Goal: Task Accomplishment & Management: Use online tool/utility

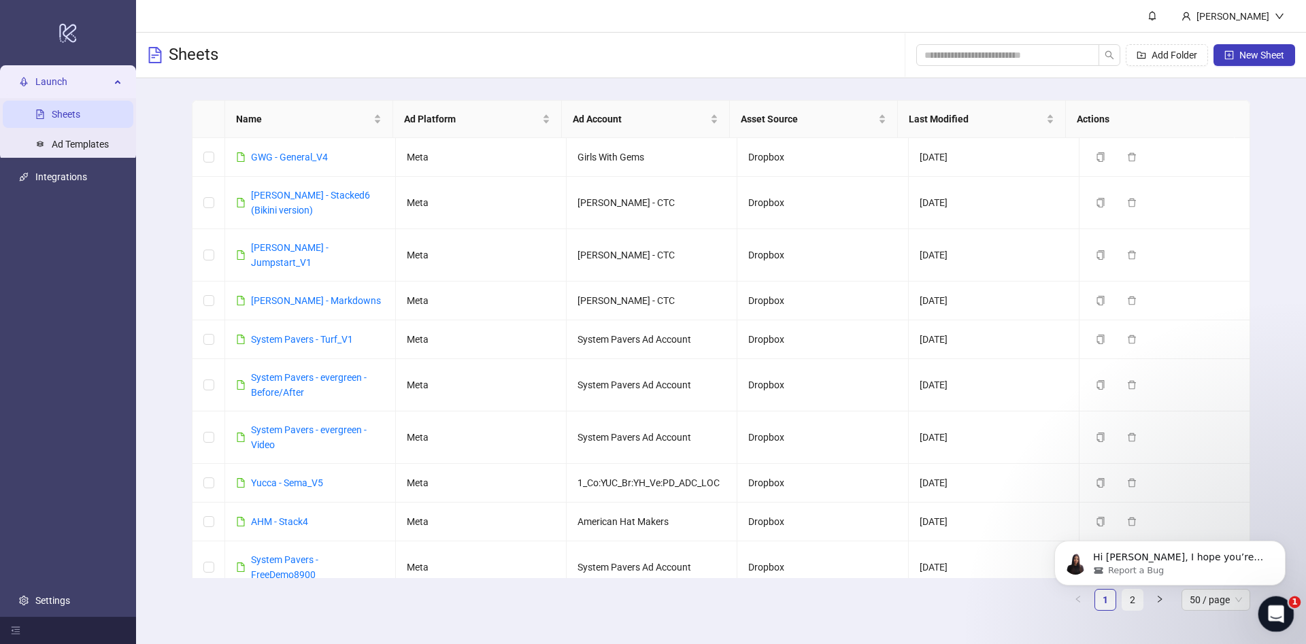
click at [1262, 616] on div "Open Intercom Messenger" at bounding box center [1273, 612] width 45 height 45
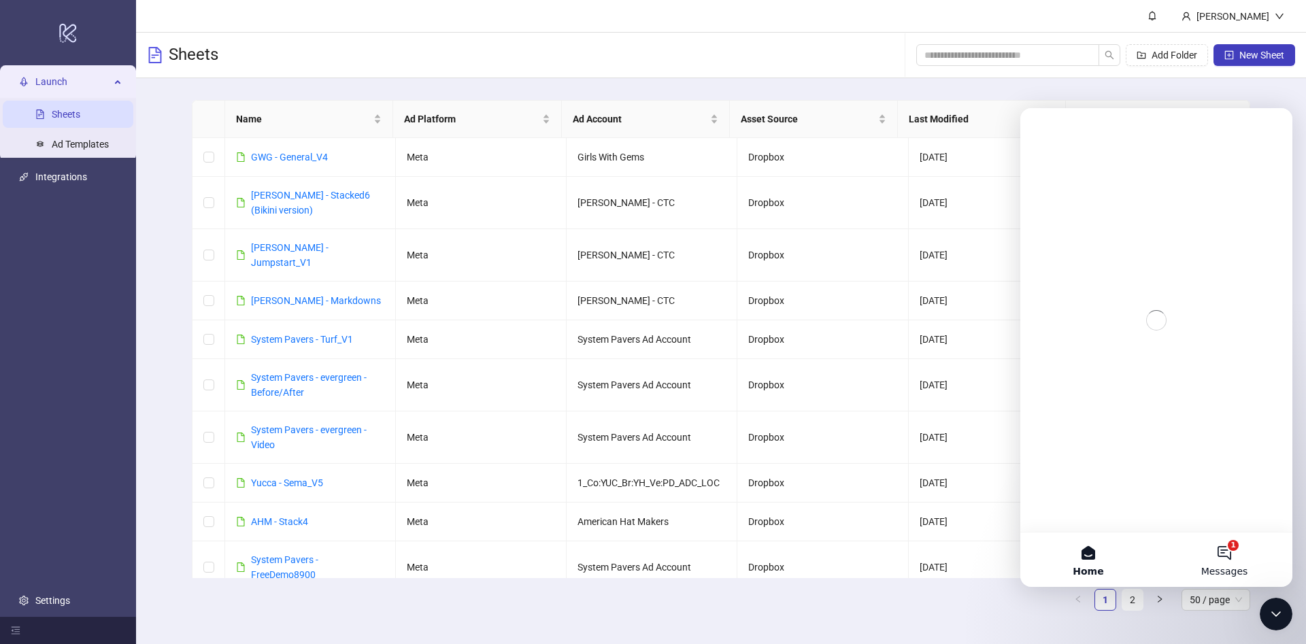
click at [1215, 539] on button "1 Messages" at bounding box center [1224, 560] width 136 height 54
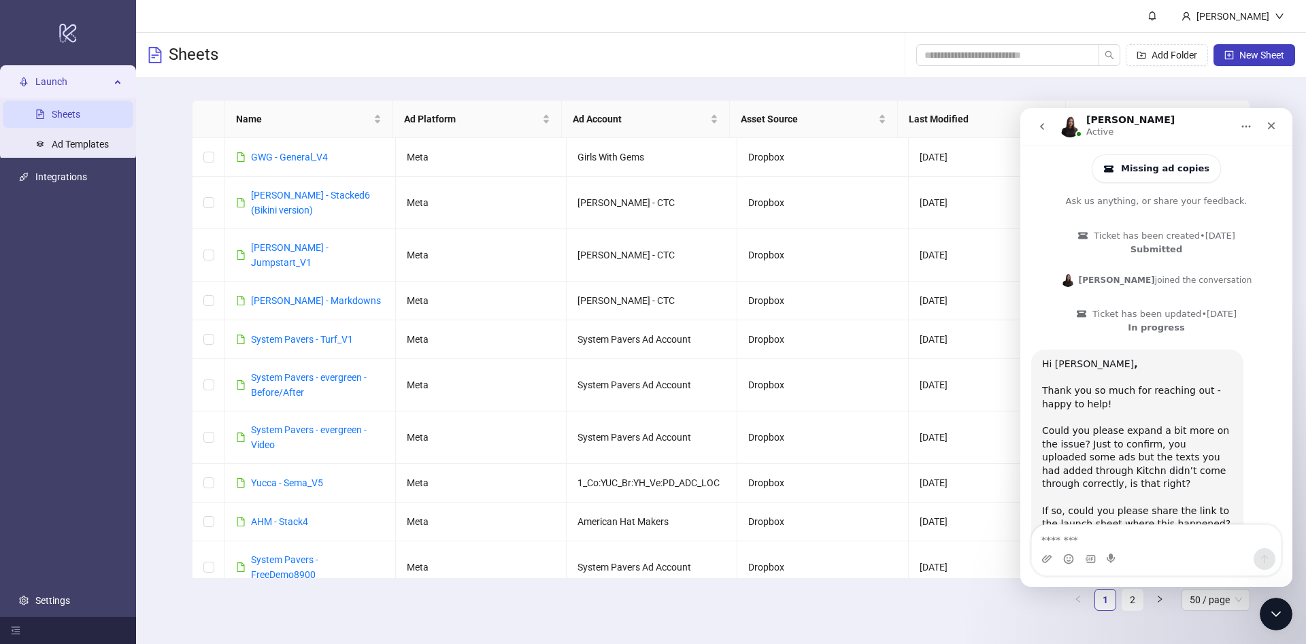
scroll to position [79, 0]
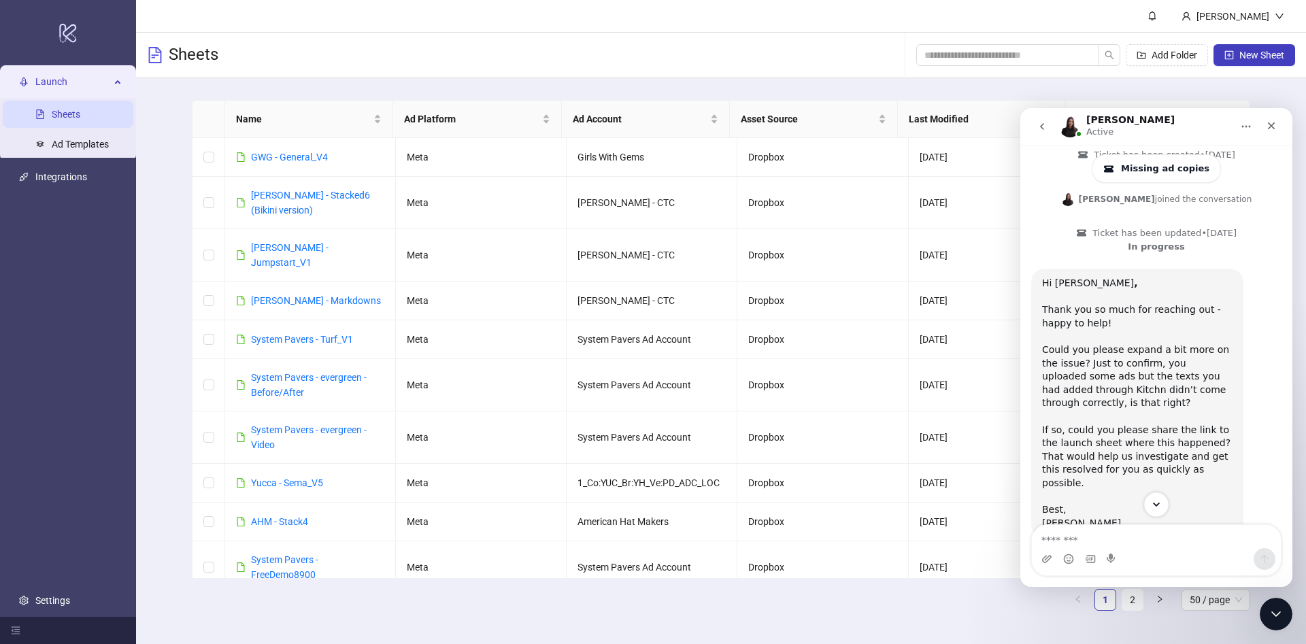
click at [1153, 496] on button "Scroll to bottom" at bounding box center [1155, 504] width 25 height 25
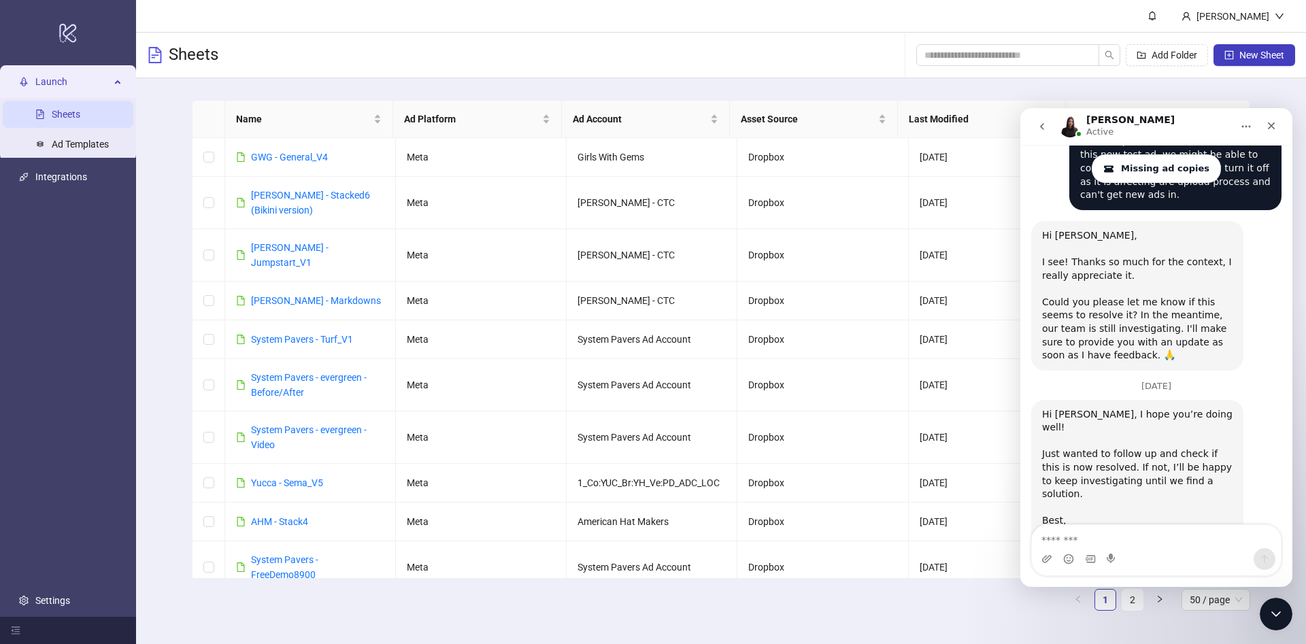
scroll to position [3362, 0]
click at [1090, 446] on div "Just wanted to follow up and check if this is now resolved. If not, I’ll be hap…" at bounding box center [1137, 492] width 190 height 93
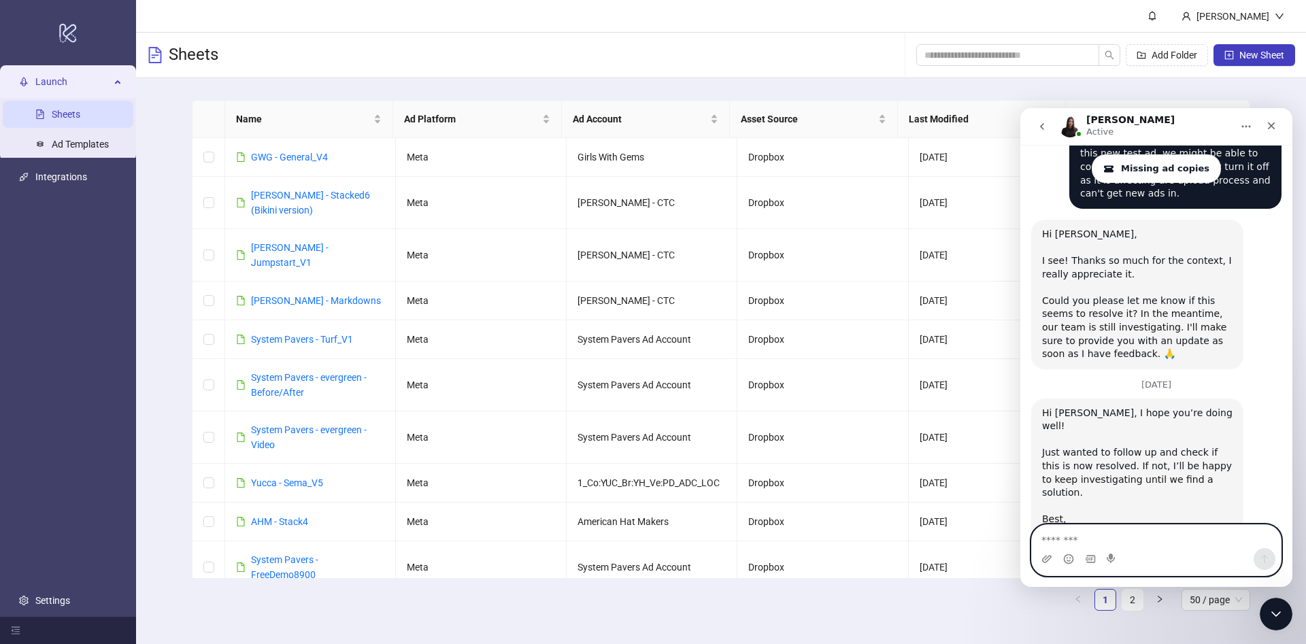
click at [1126, 540] on textarea "Message…" at bounding box center [1156, 536] width 249 height 23
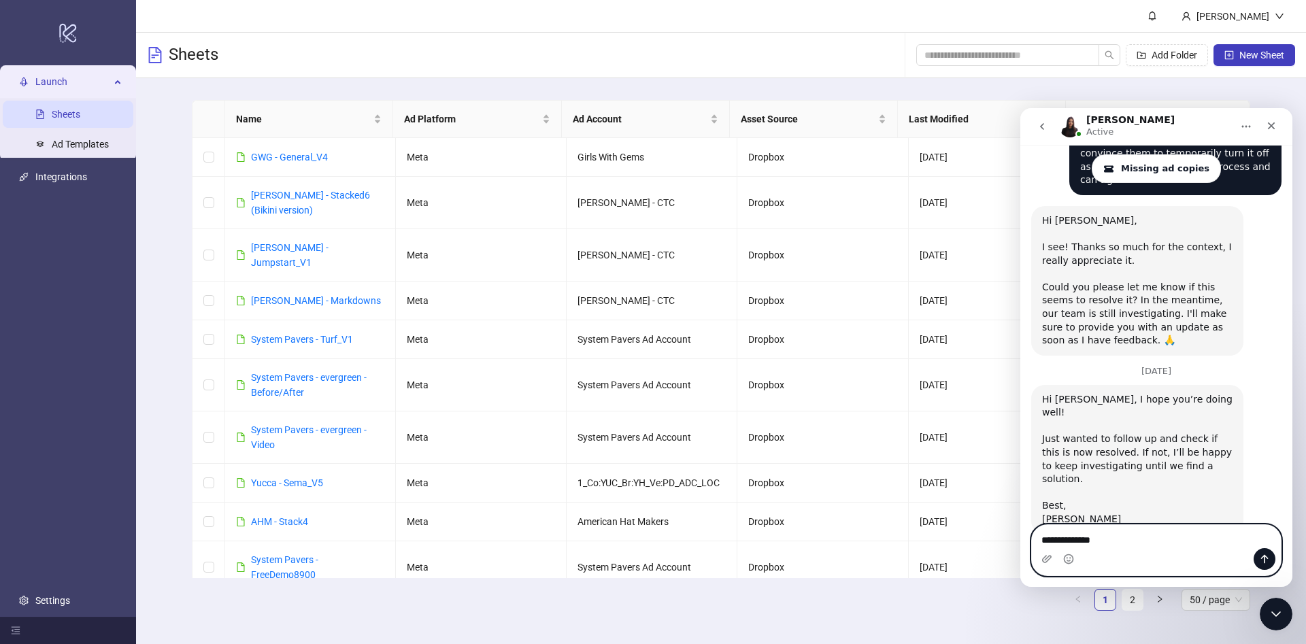
scroll to position [3389, 0]
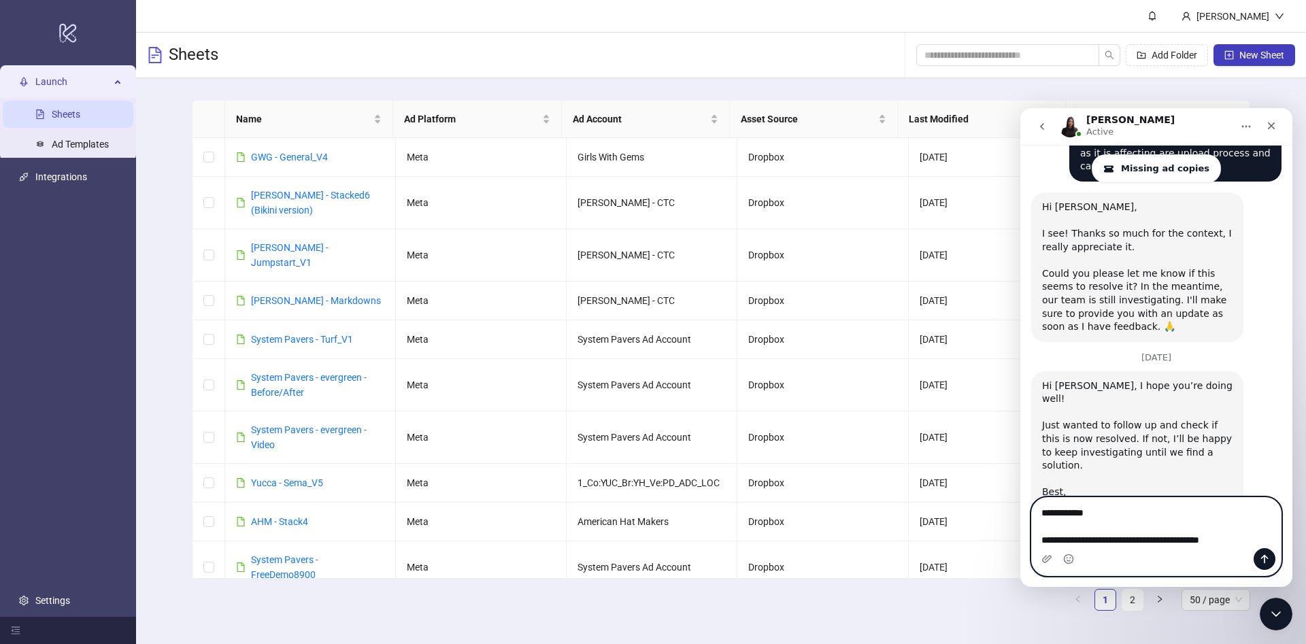
type textarea "**********"
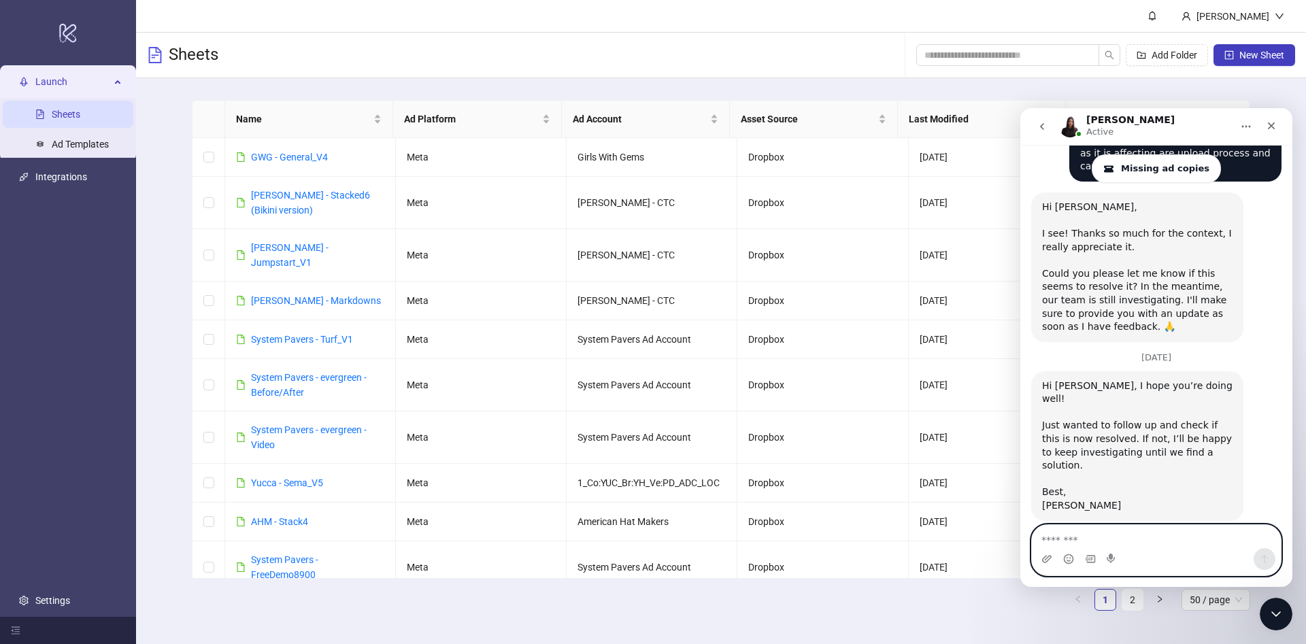
scroll to position [3454, 0]
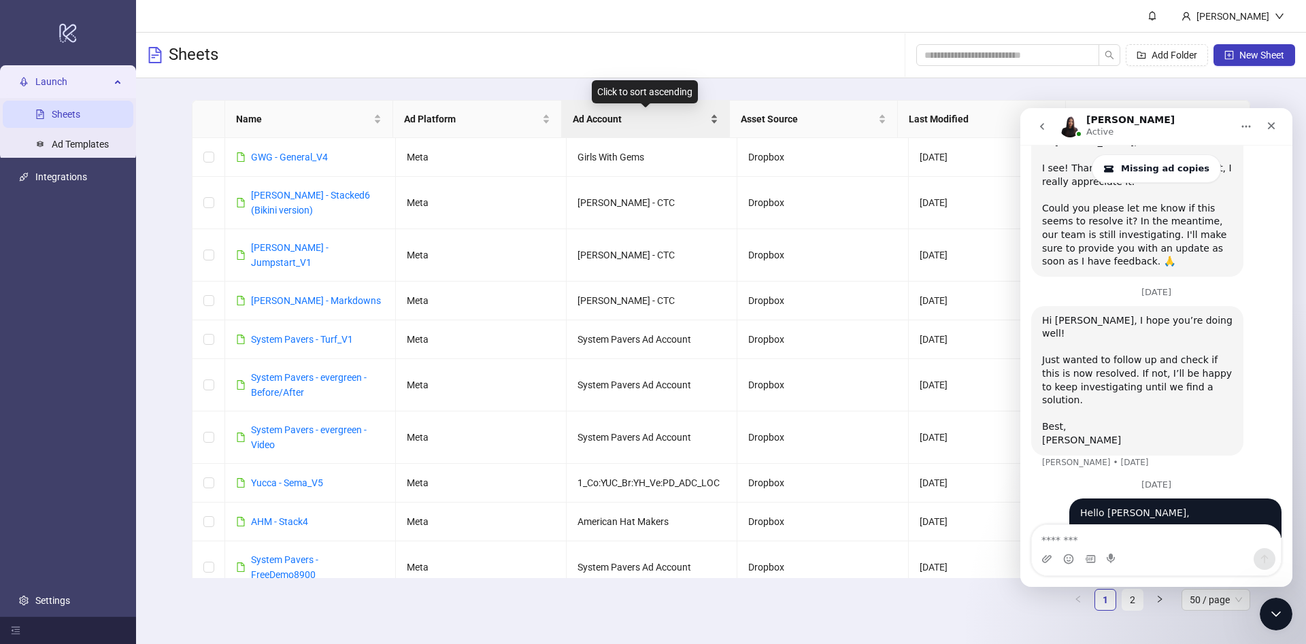
click at [631, 122] on span "Ad Account" at bounding box center [640, 119] width 135 height 15
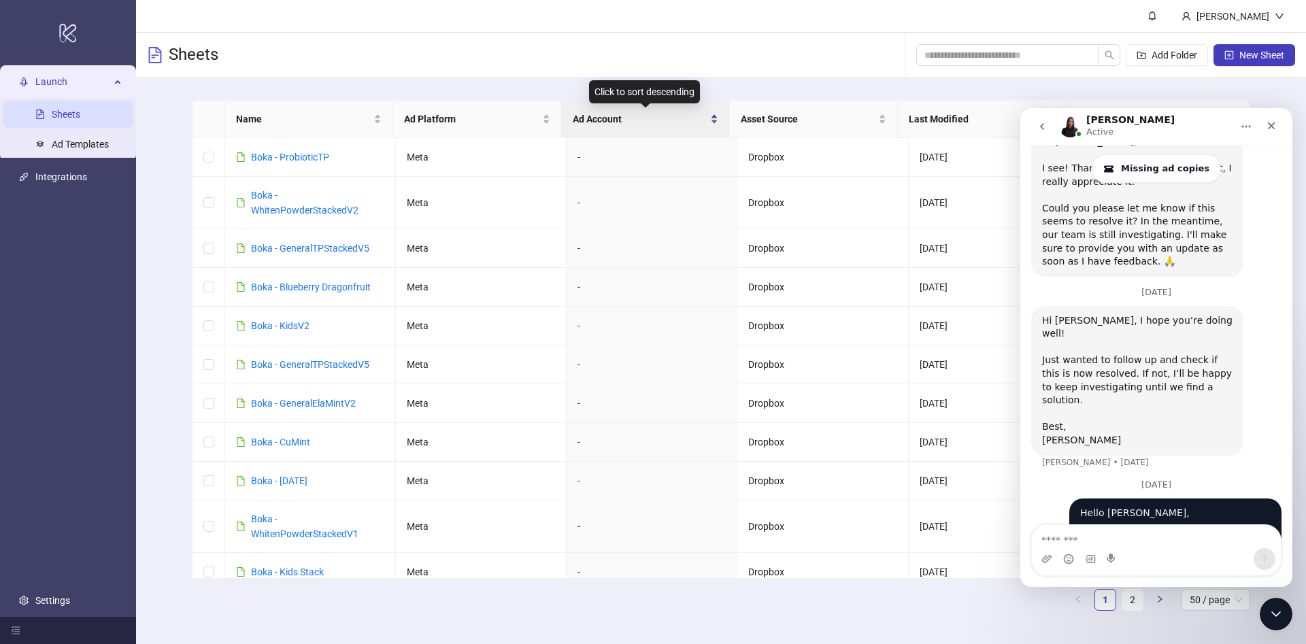
click at [631, 122] on span "Ad Account" at bounding box center [640, 119] width 135 height 15
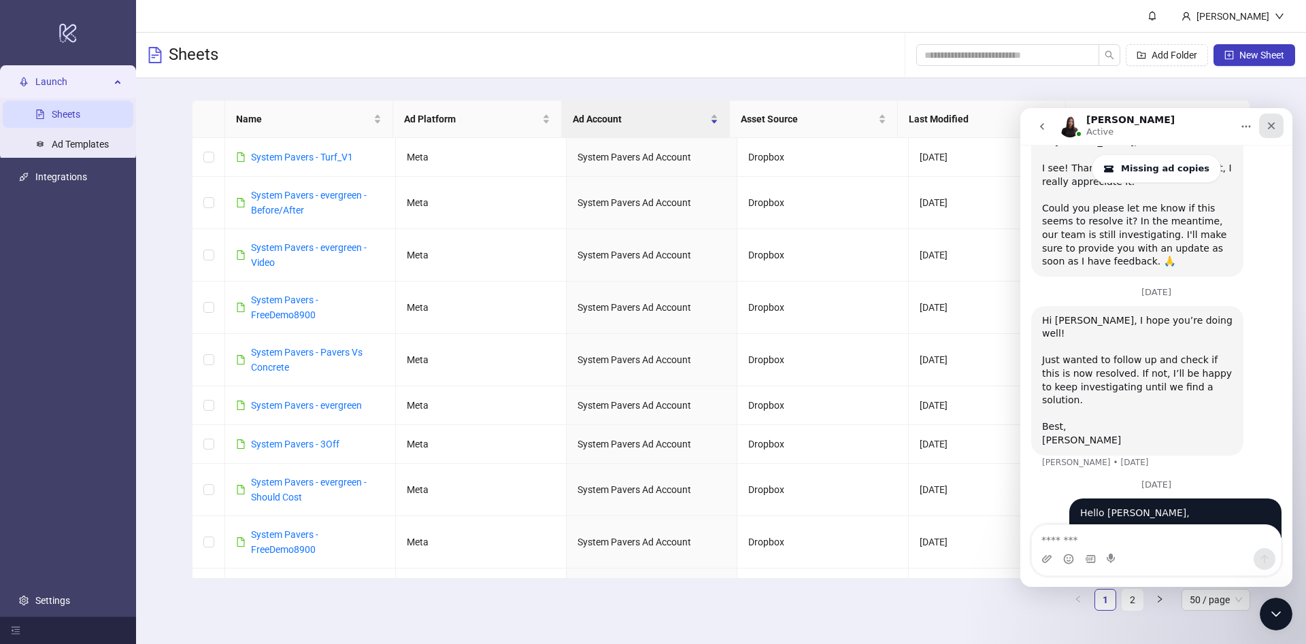
click at [1276, 131] on div "Close" at bounding box center [1271, 126] width 24 height 24
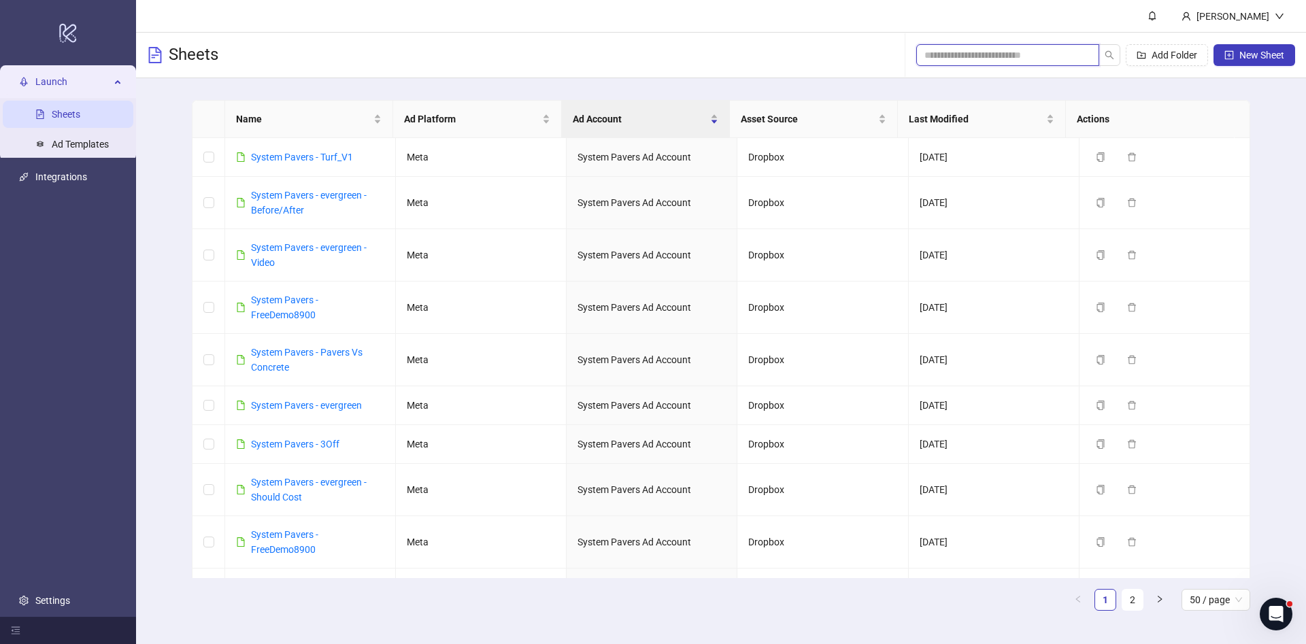
click at [1034, 50] on input "search" at bounding box center [1002, 55] width 156 height 15
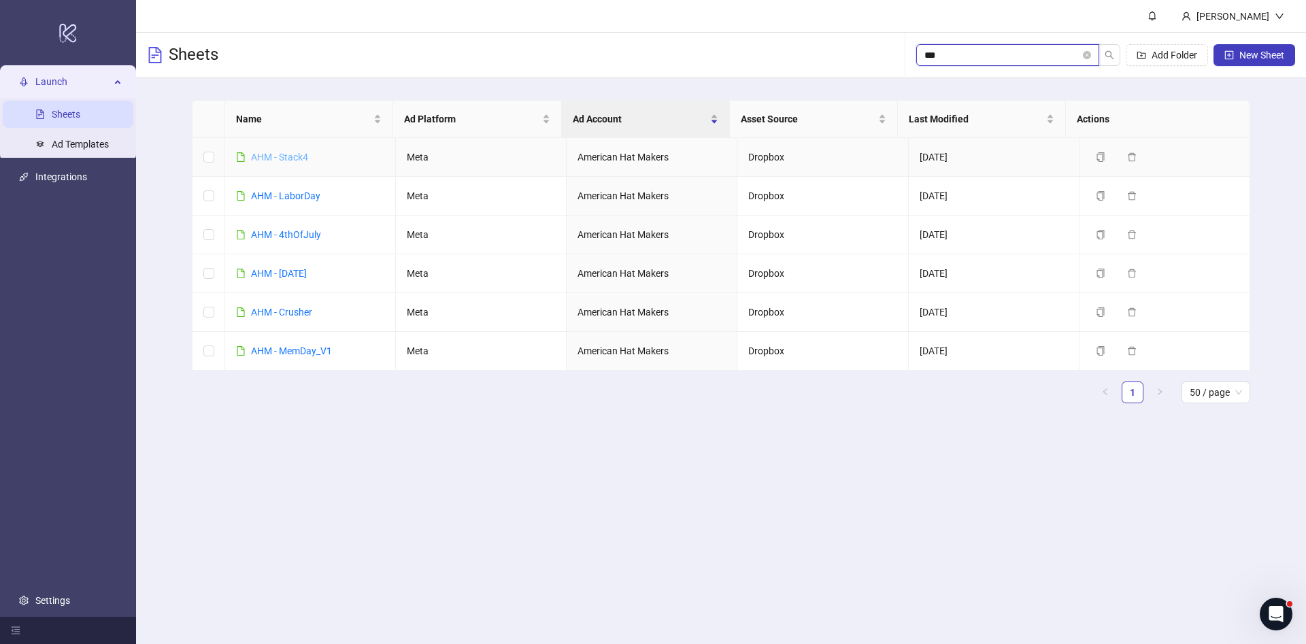
type input "***"
click at [284, 157] on link "AHM - Stack4" at bounding box center [279, 157] width 57 height 11
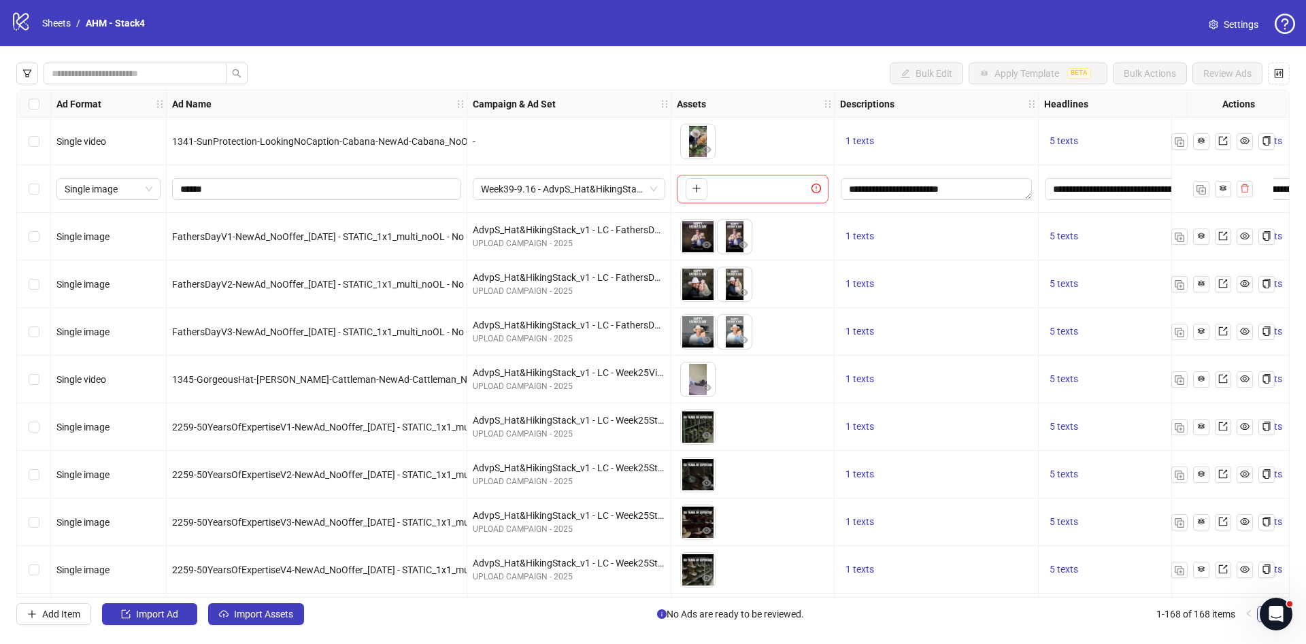
scroll to position [3507, 0]
click at [1266, 612] on icon "Open Intercom Messenger" at bounding box center [1274, 612] width 22 height 22
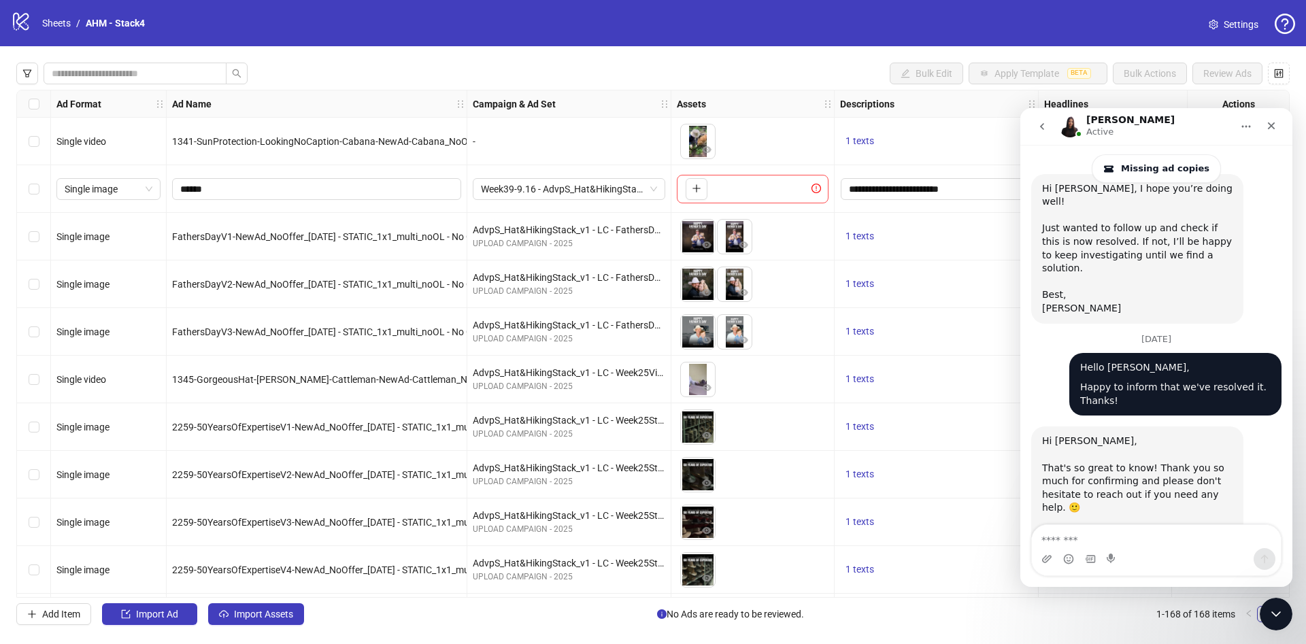
scroll to position [3622, 0]
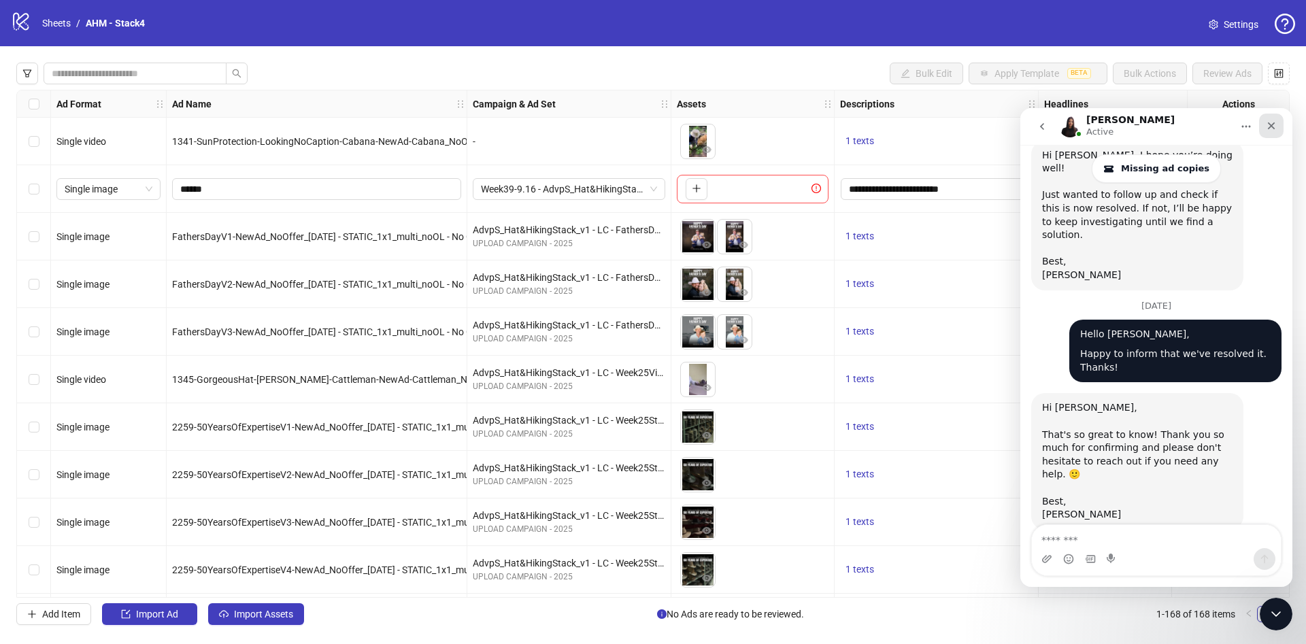
click at [1271, 131] on icon "Close" at bounding box center [1271, 125] width 11 height 11
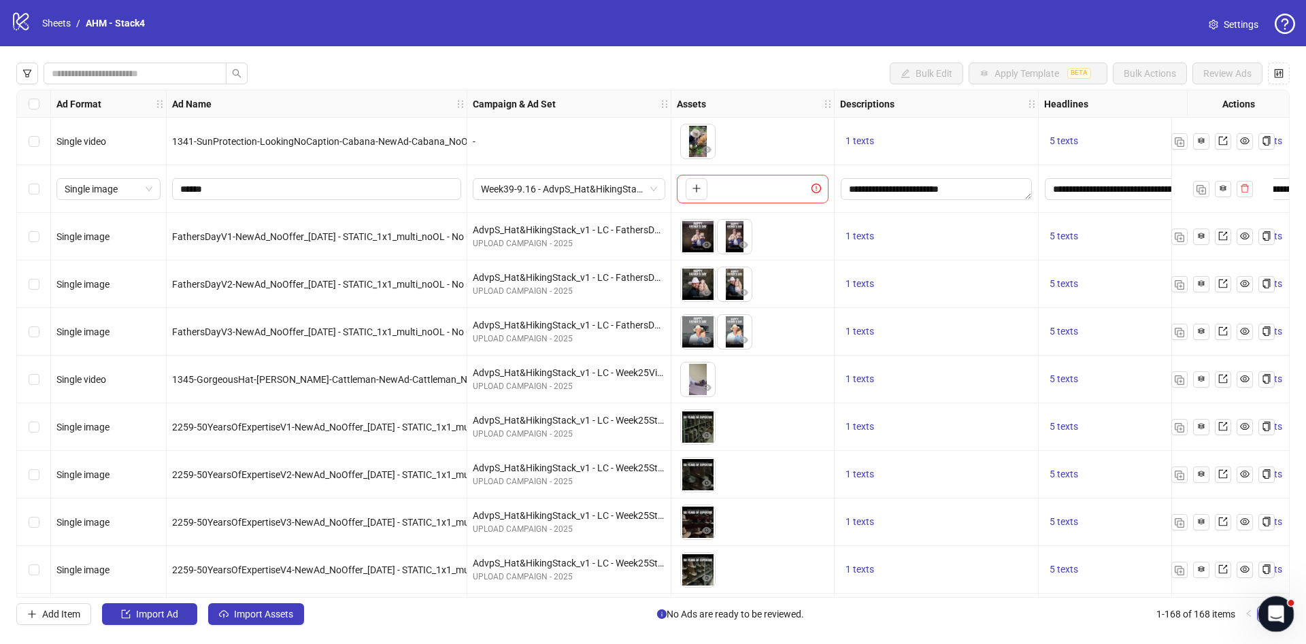
click at [1275, 619] on icon "Open Intercom Messenger" at bounding box center [1274, 612] width 22 height 22
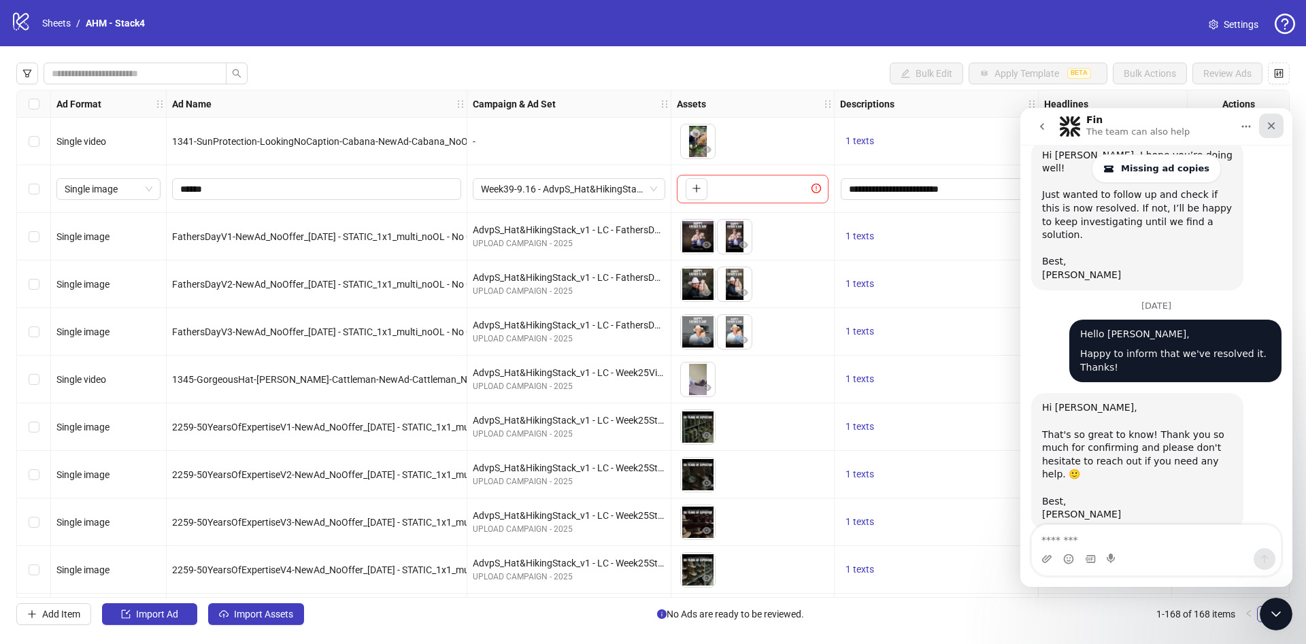
click at [1276, 125] on icon "Close" at bounding box center [1271, 125] width 11 height 11
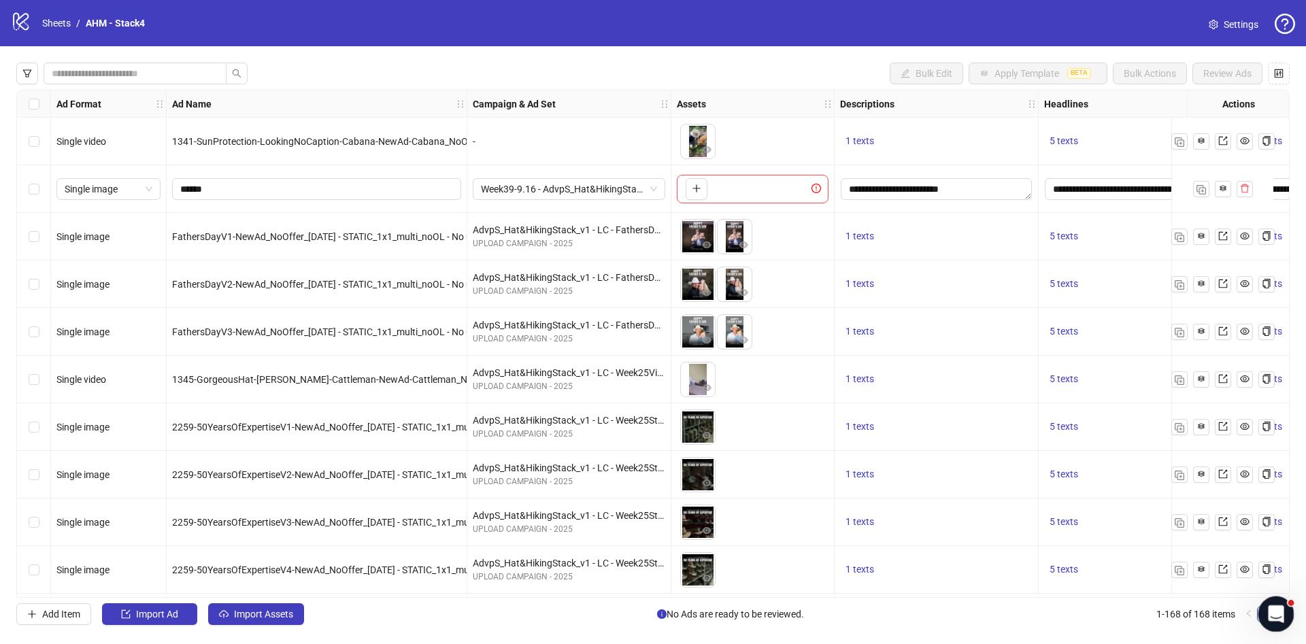
click at [1266, 619] on div "Open Intercom Messenger" at bounding box center [1273, 612] width 45 height 45
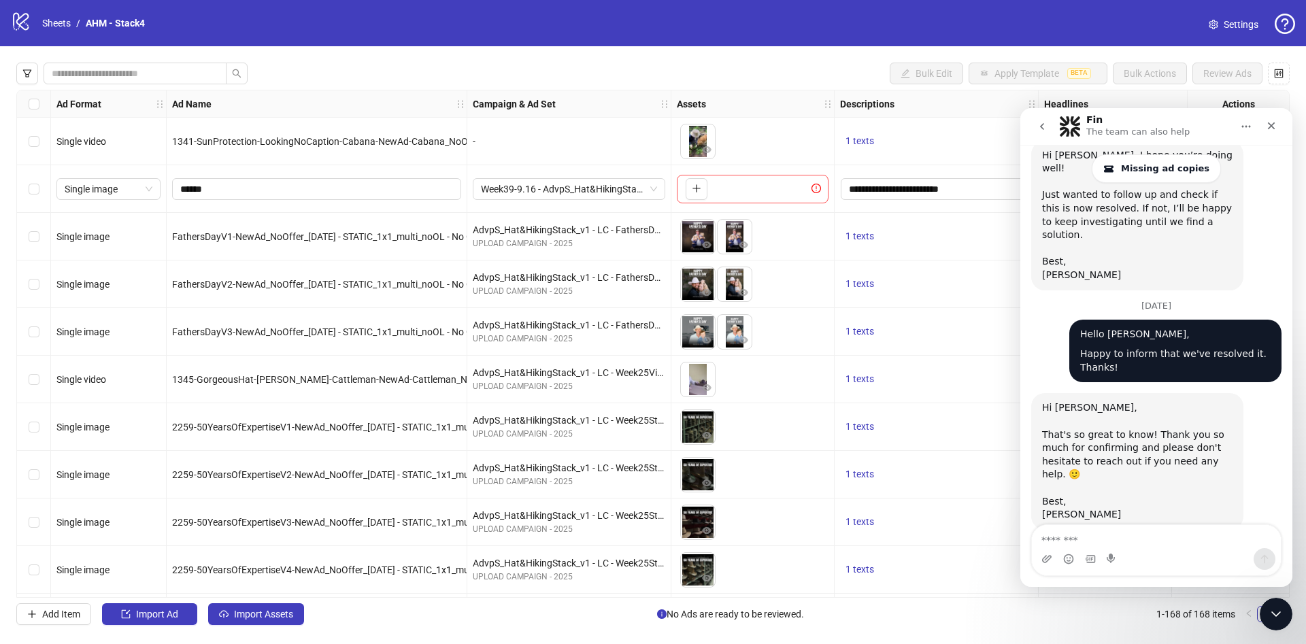
click at [1034, 130] on button "go back" at bounding box center [1042, 127] width 26 height 26
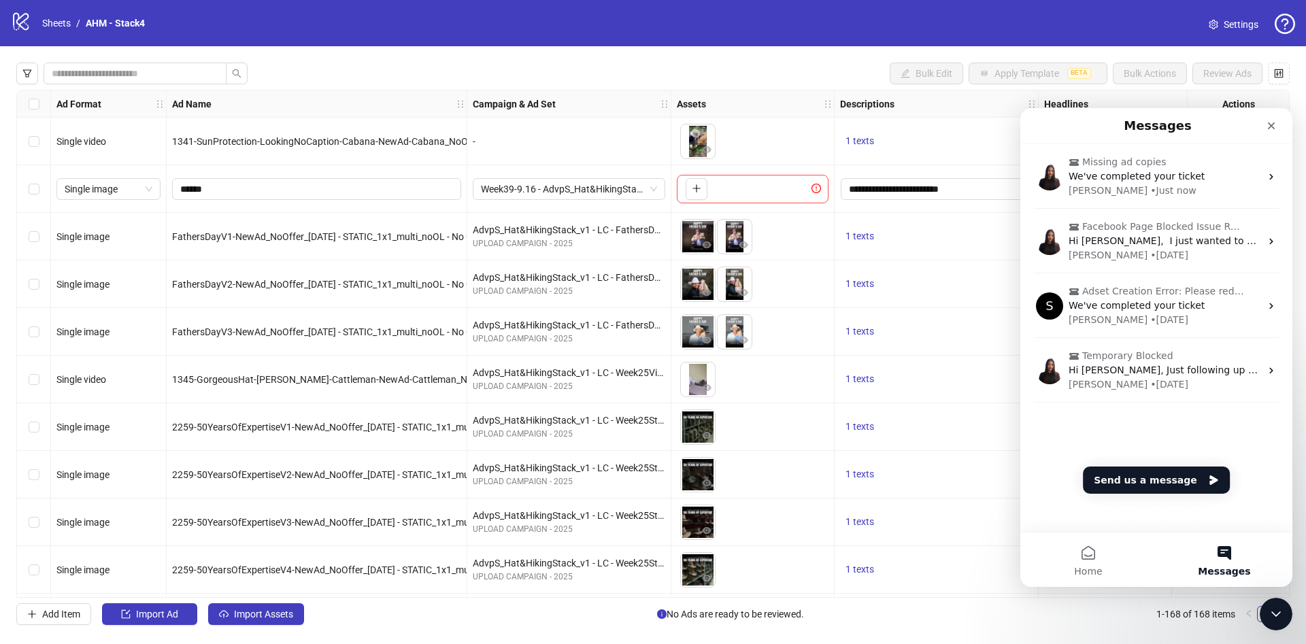
scroll to position [0, 0]
click at [173, 78] on input "search" at bounding box center [130, 73] width 156 height 15
click at [22, 71] on icon "filter" at bounding box center [27, 74] width 10 height 10
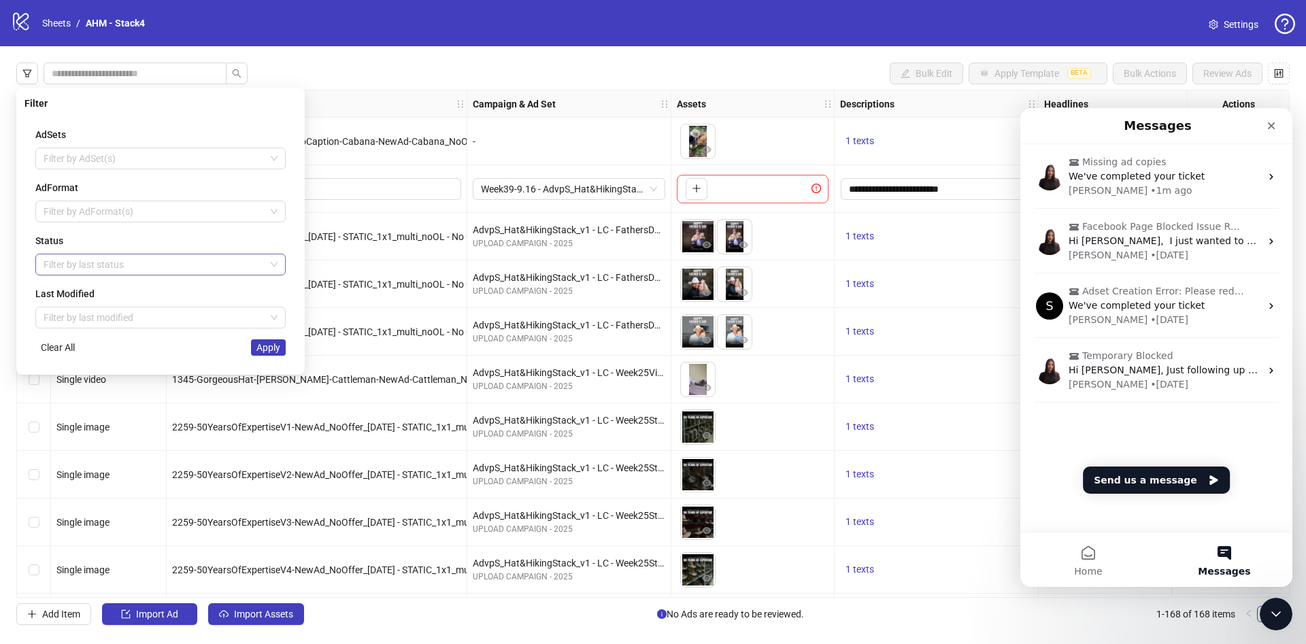
click at [169, 264] on div at bounding box center [153, 264] width 231 height 19
click at [151, 289] on div "Draft" at bounding box center [160, 291] width 229 height 15
click at [166, 358] on div "AdSets Filter by AdSet(s) AdFormat Filter by AdFormat(s) Status Draft Last Modi…" at bounding box center [160, 241] width 272 height 250
click at [267, 350] on span "Apply" at bounding box center [268, 347] width 24 height 11
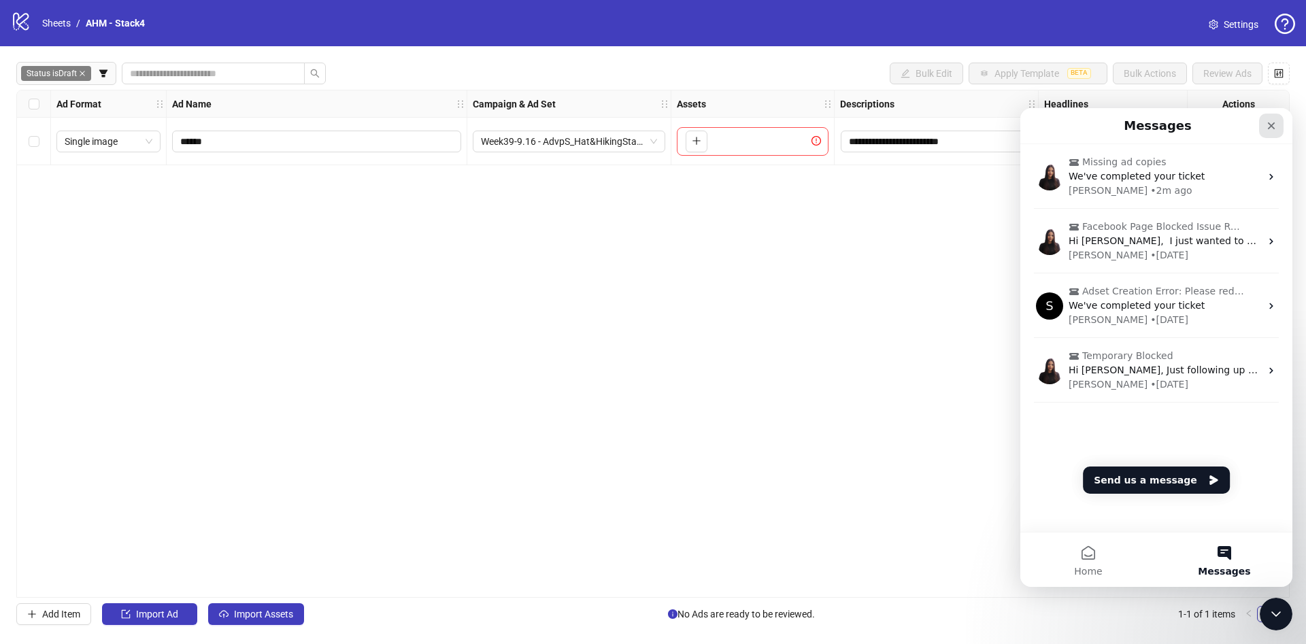
click at [1269, 129] on icon "Close" at bounding box center [1271, 125] width 11 height 11
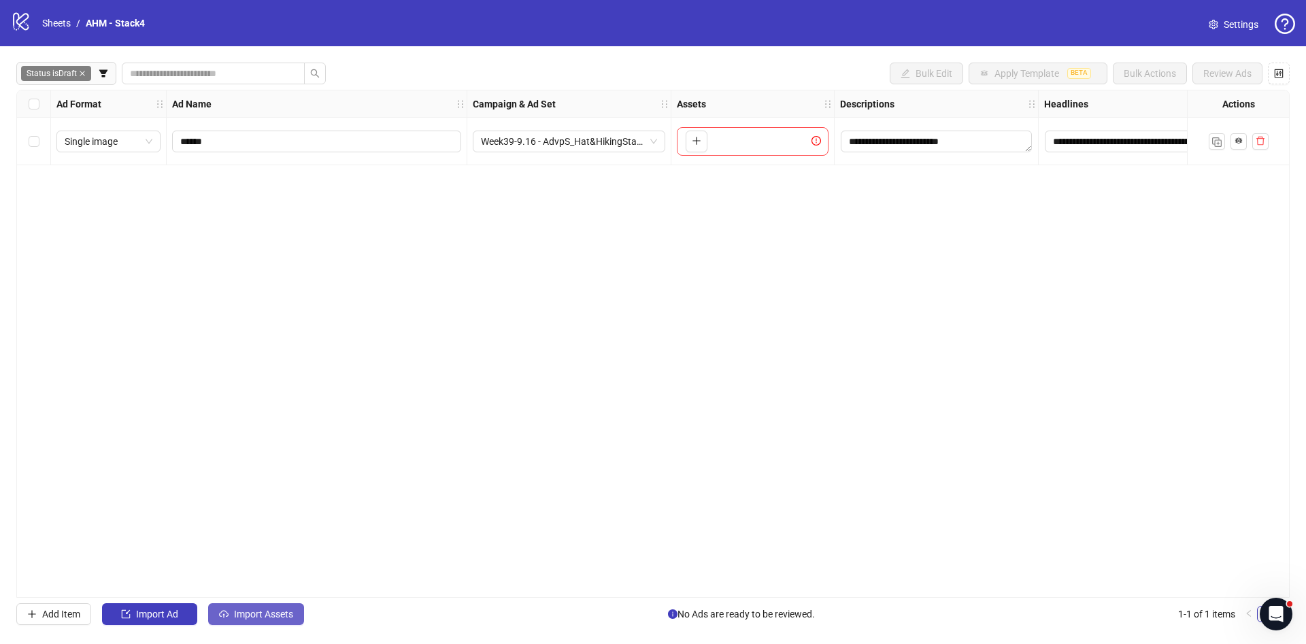
click at [252, 621] on button "Import Assets" at bounding box center [256, 614] width 96 height 22
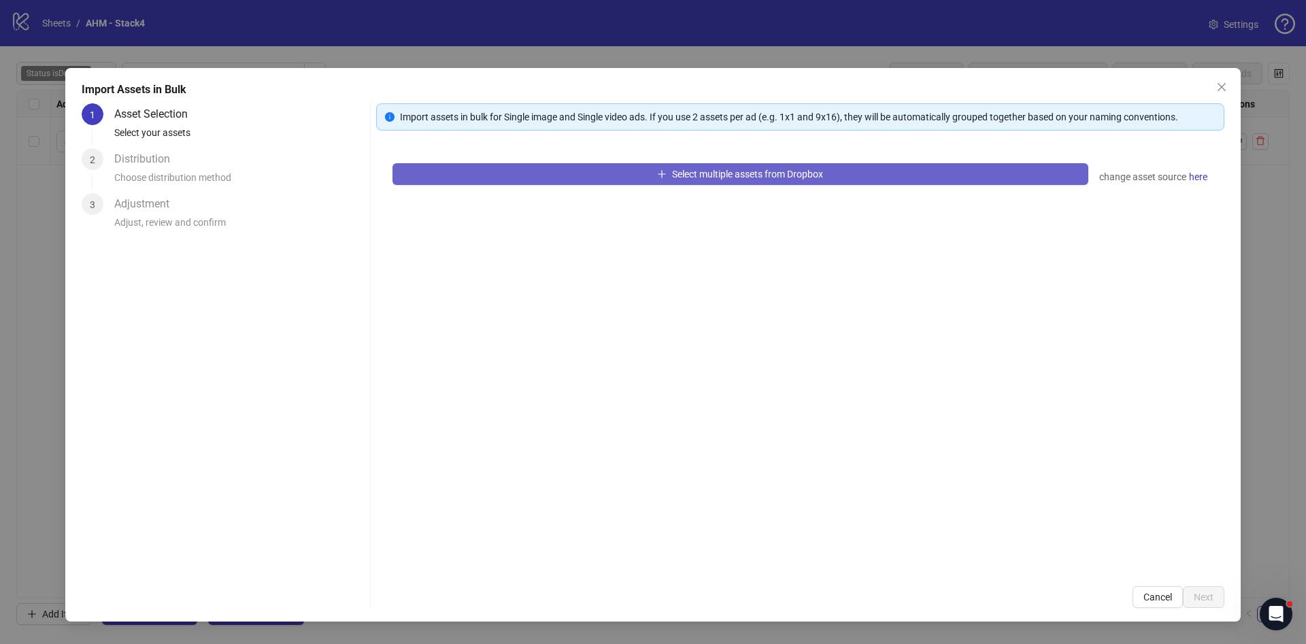
click at [917, 167] on button "Select multiple assets from Dropbox" at bounding box center [740, 174] width 696 height 22
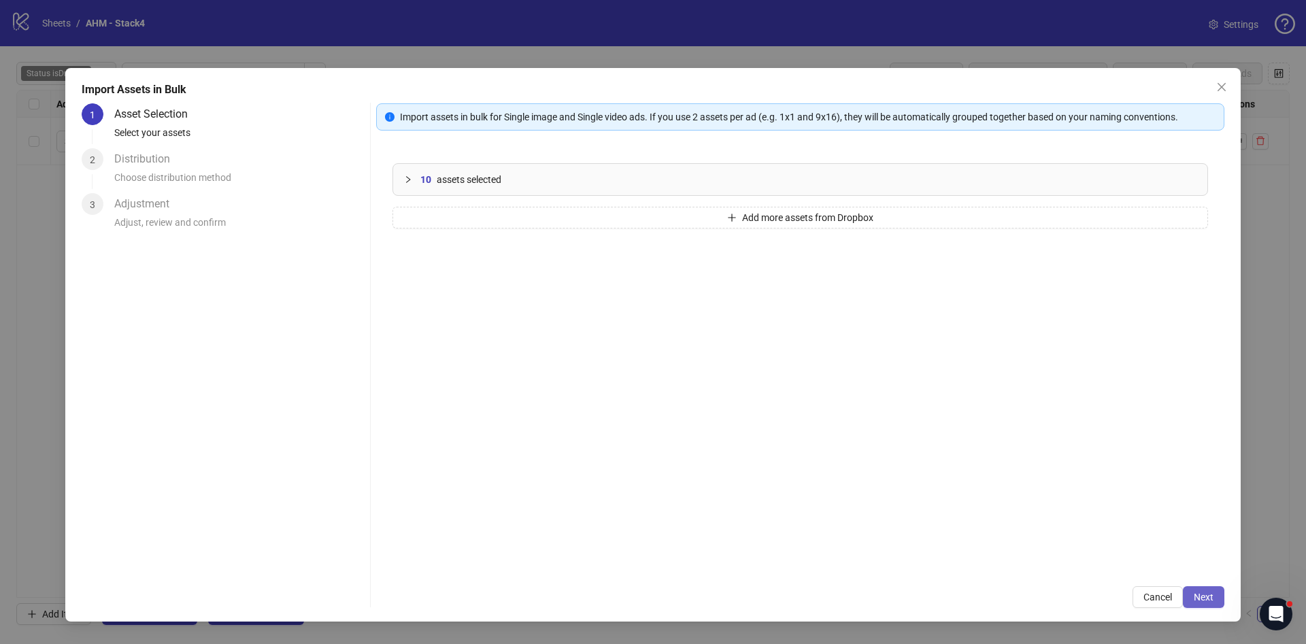
click at [1199, 599] on span "Next" at bounding box center [1204, 597] width 20 height 11
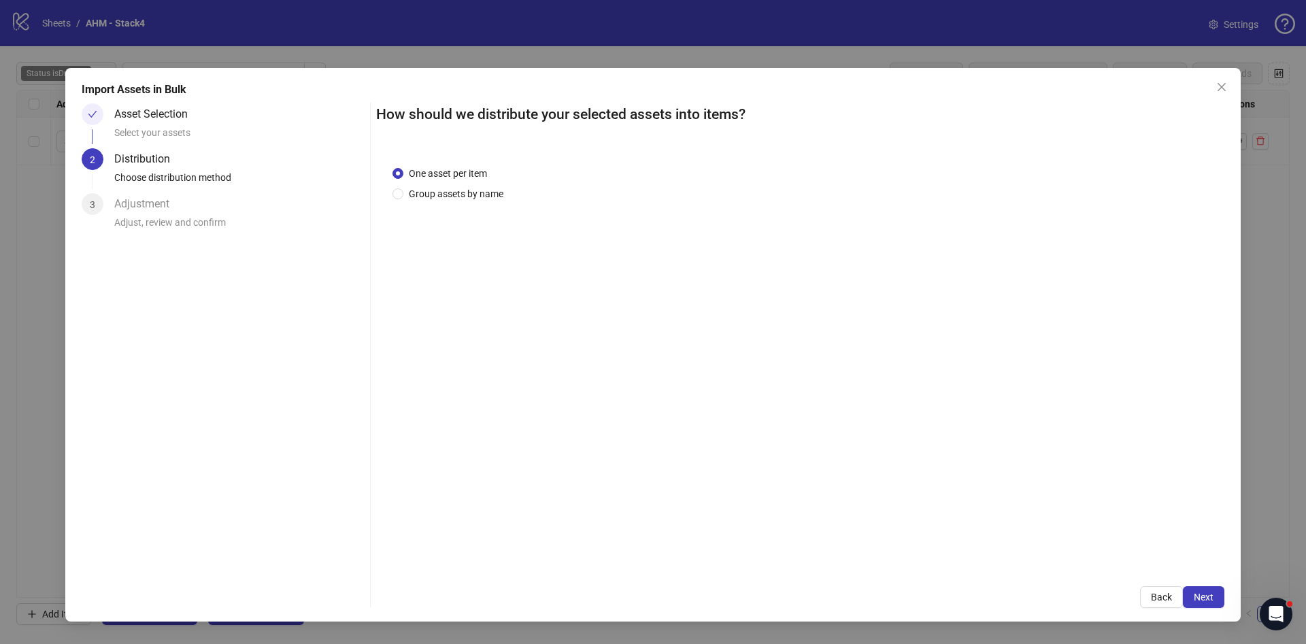
click at [1199, 599] on span "Next" at bounding box center [1204, 597] width 20 height 11
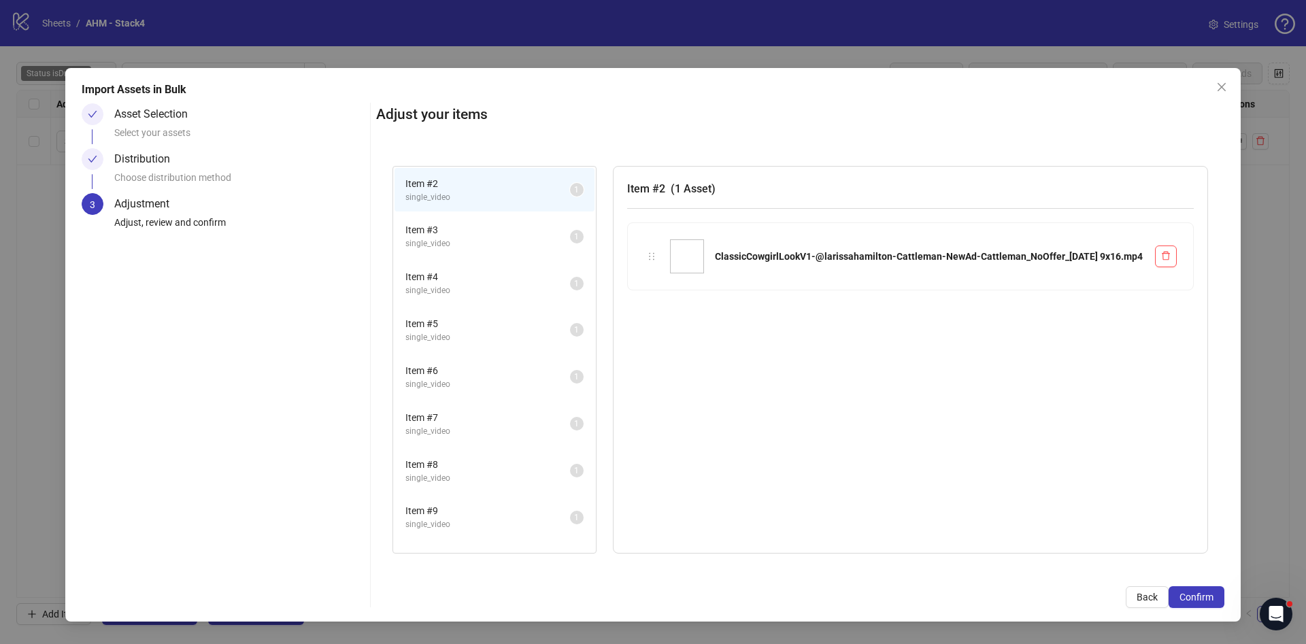
click at [1199, 599] on span "Confirm" at bounding box center [1196, 597] width 34 height 11
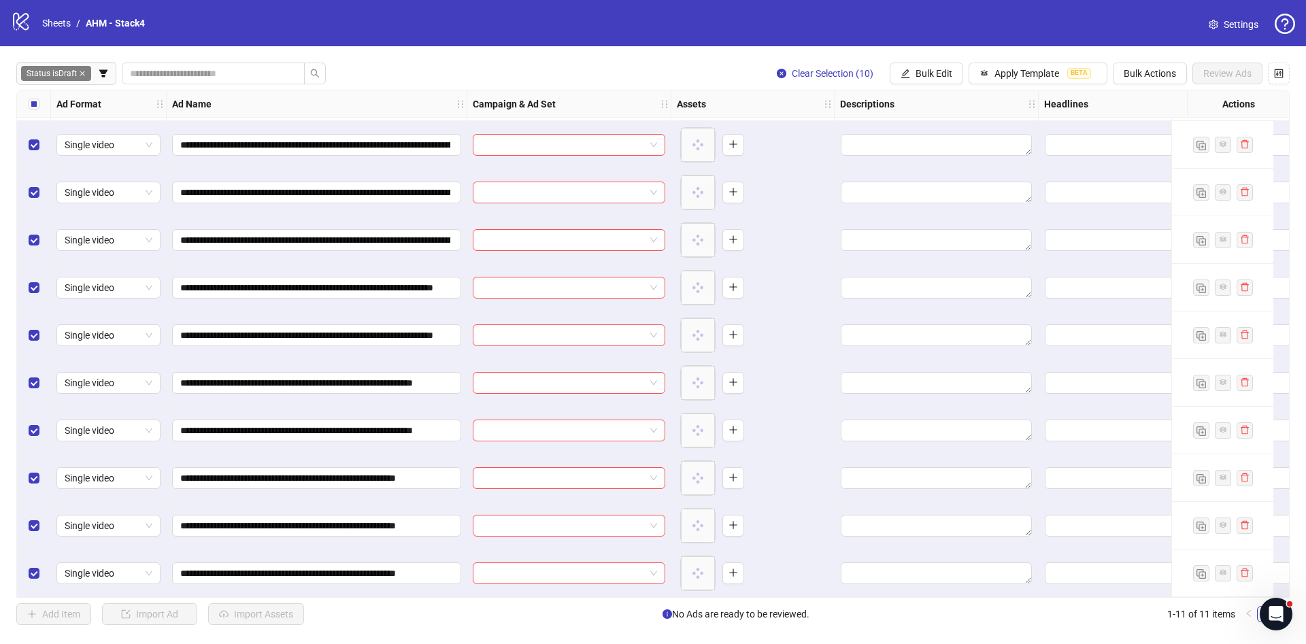
scroll to position [50, 0]
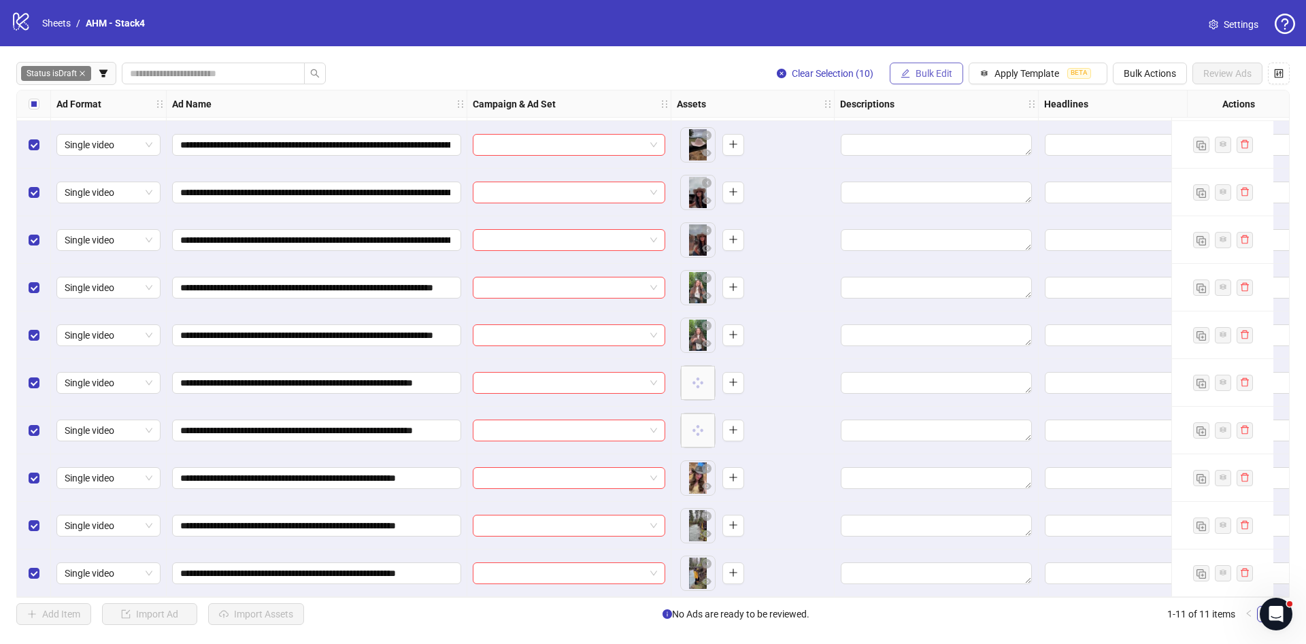
click at [910, 71] on icon "edit" at bounding box center [906, 74] width 10 height 10
click at [939, 141] on span "Campaign & Ad Set" at bounding box center [949, 144] width 81 height 15
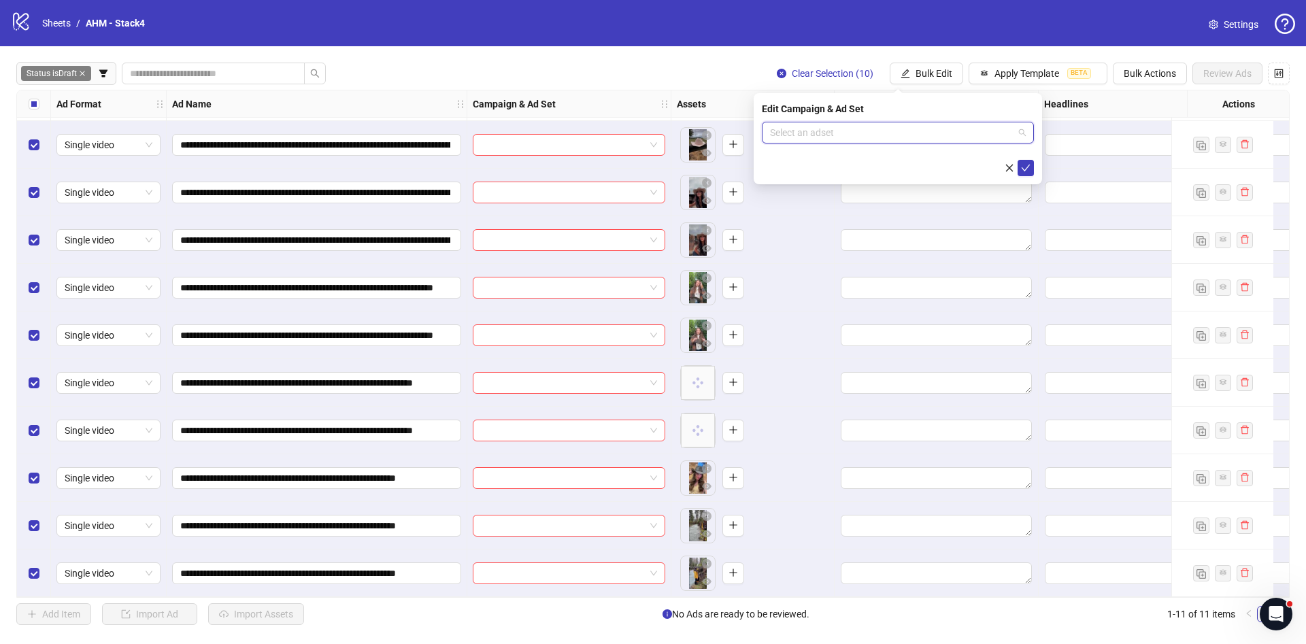
click at [877, 135] on input "search" at bounding box center [891, 132] width 243 height 20
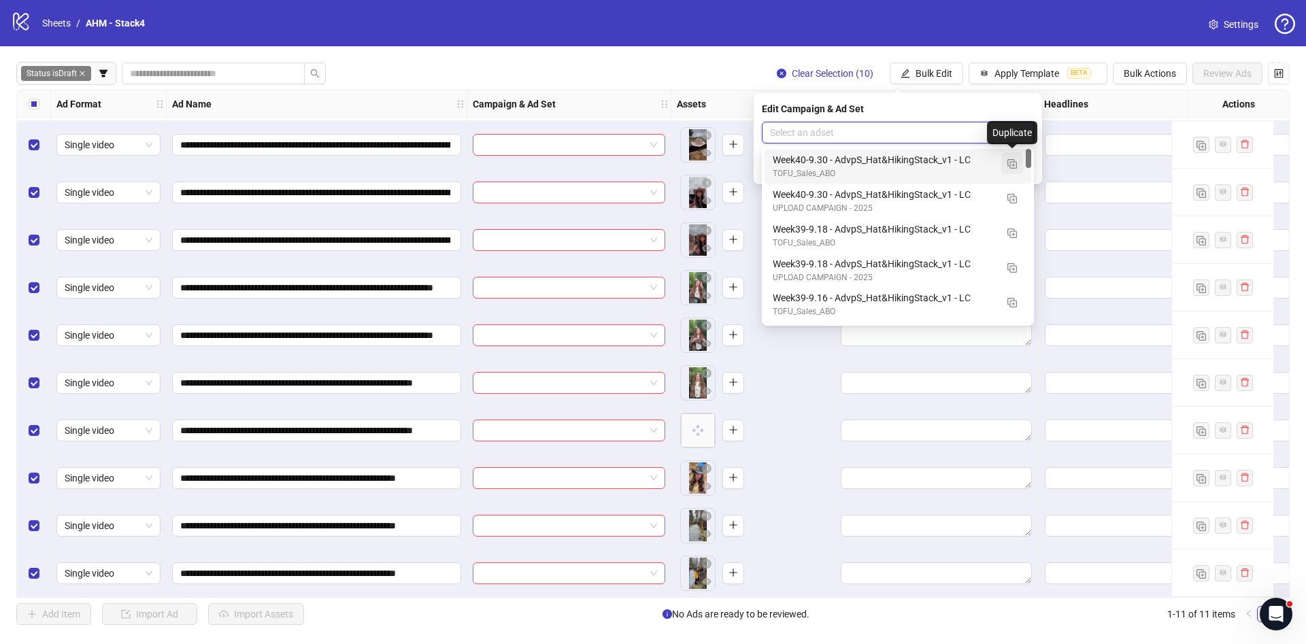
click at [1014, 165] on img "button" at bounding box center [1012, 164] width 10 height 10
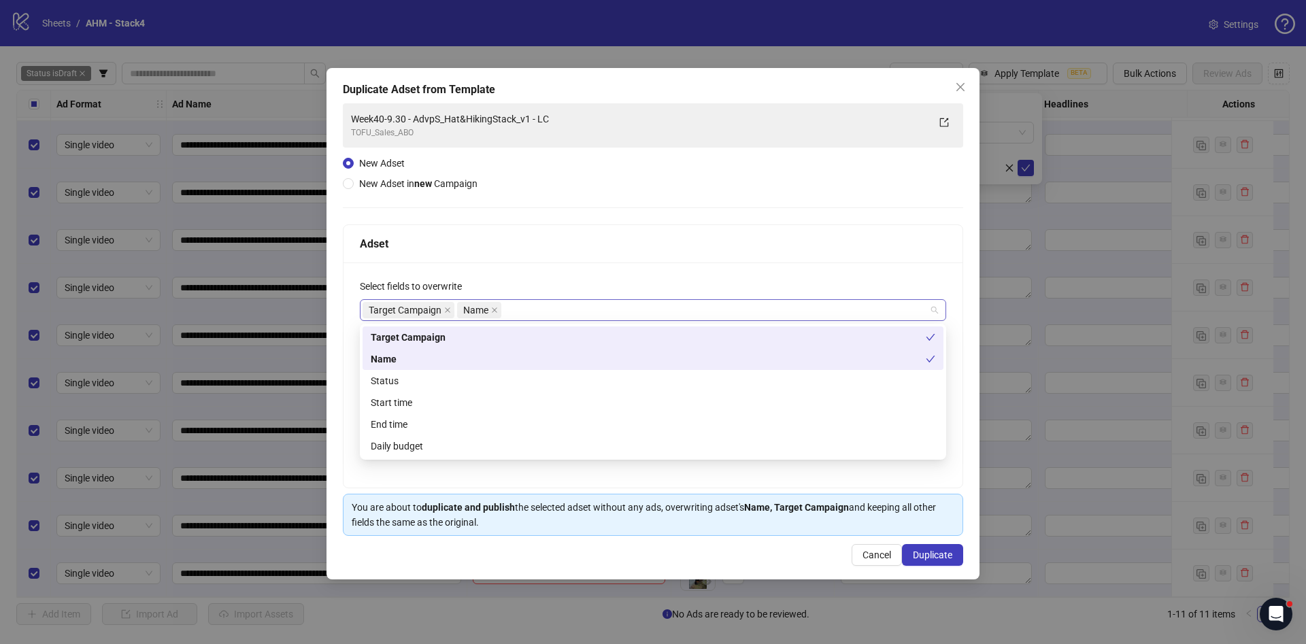
click at [516, 305] on div "Target Campaign Name" at bounding box center [646, 310] width 567 height 19
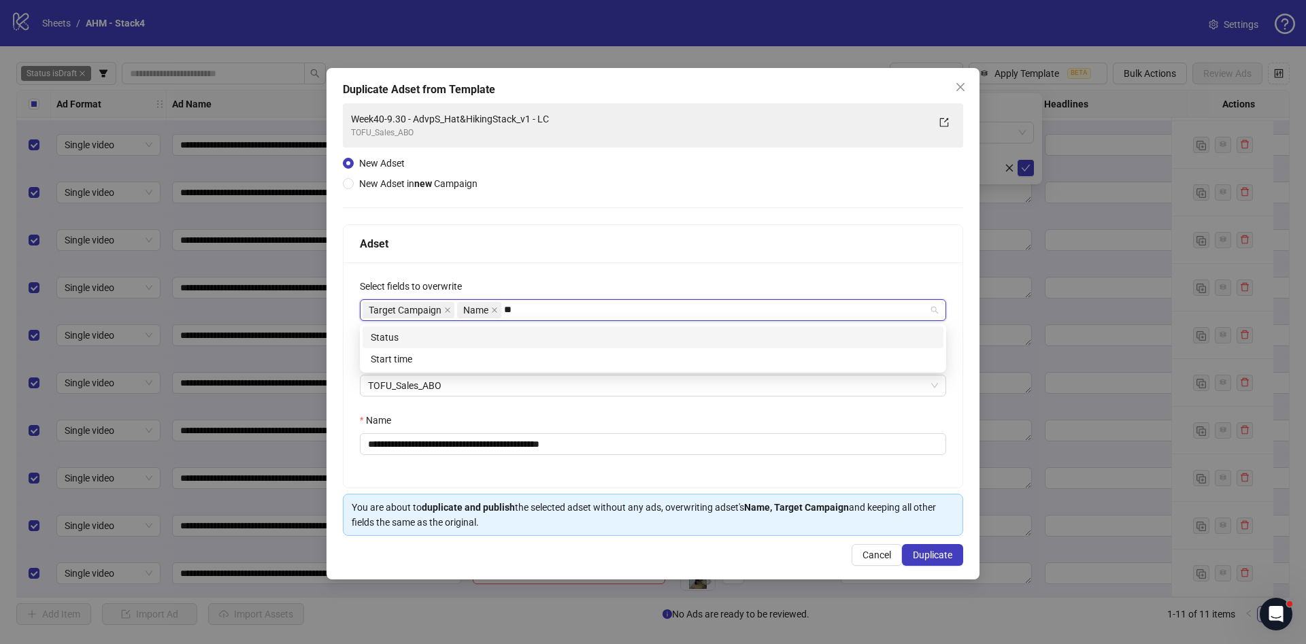
type input "***"
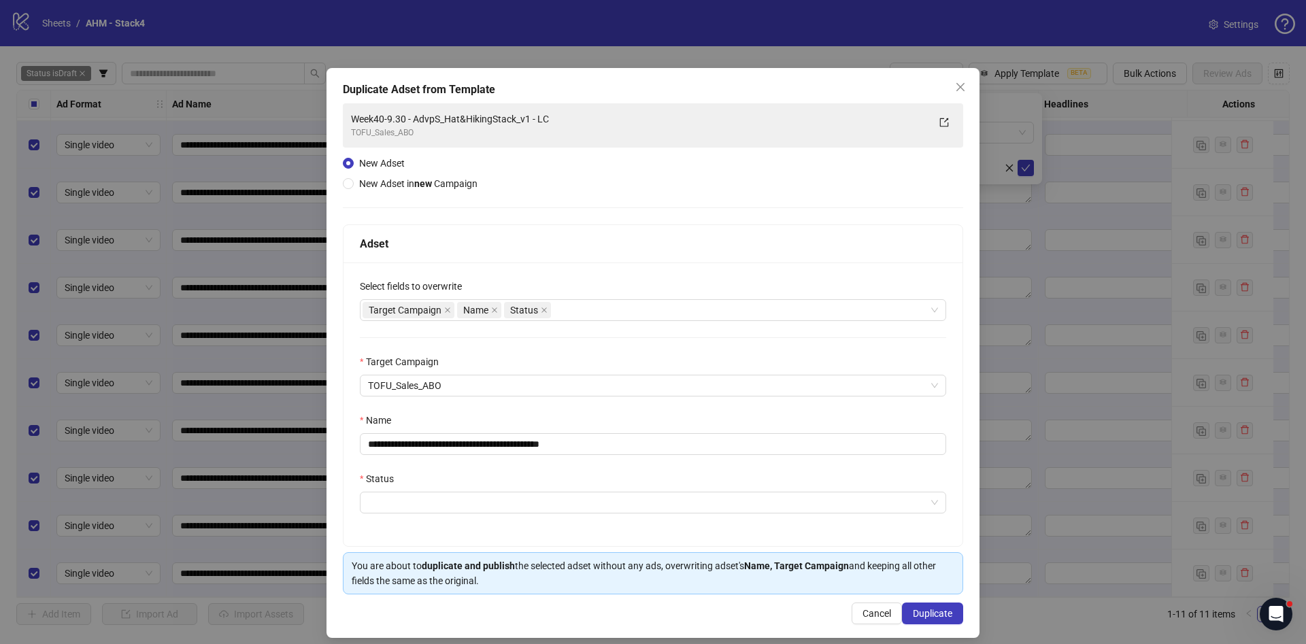
click at [622, 269] on div "**********" at bounding box center [652, 405] width 619 height 284
click at [468, 402] on div "**********" at bounding box center [652, 405] width 619 height 284
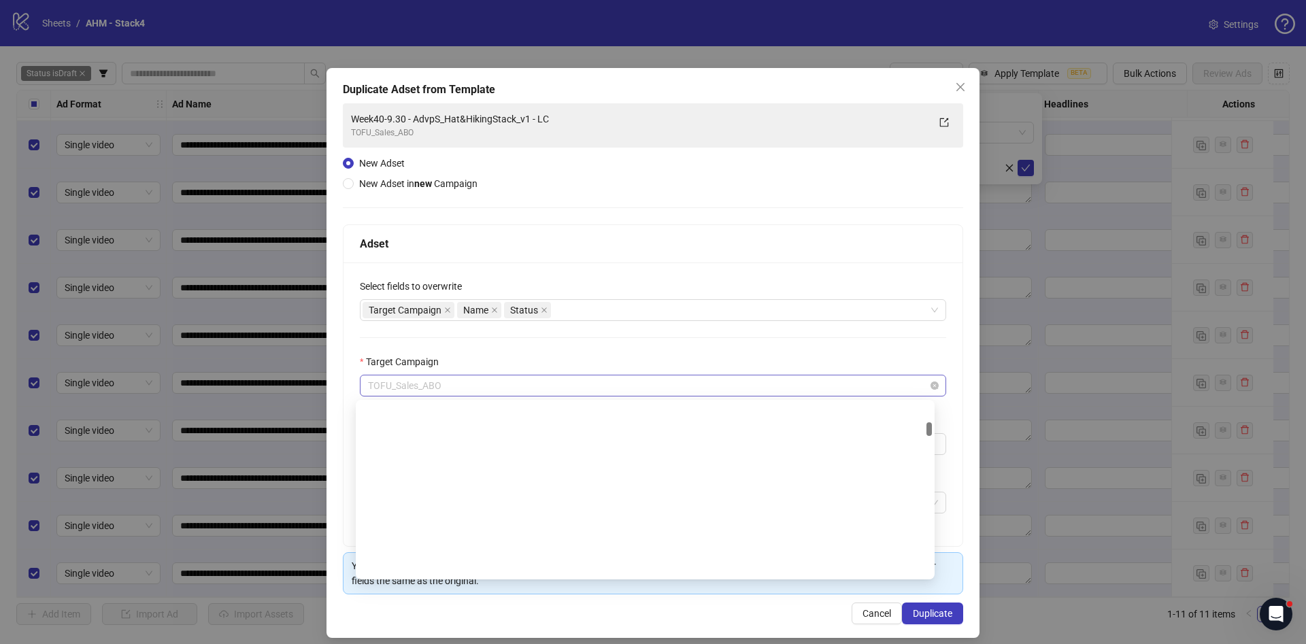
click at [486, 391] on span "TOFU_Sales_ABO" at bounding box center [653, 385] width 570 height 20
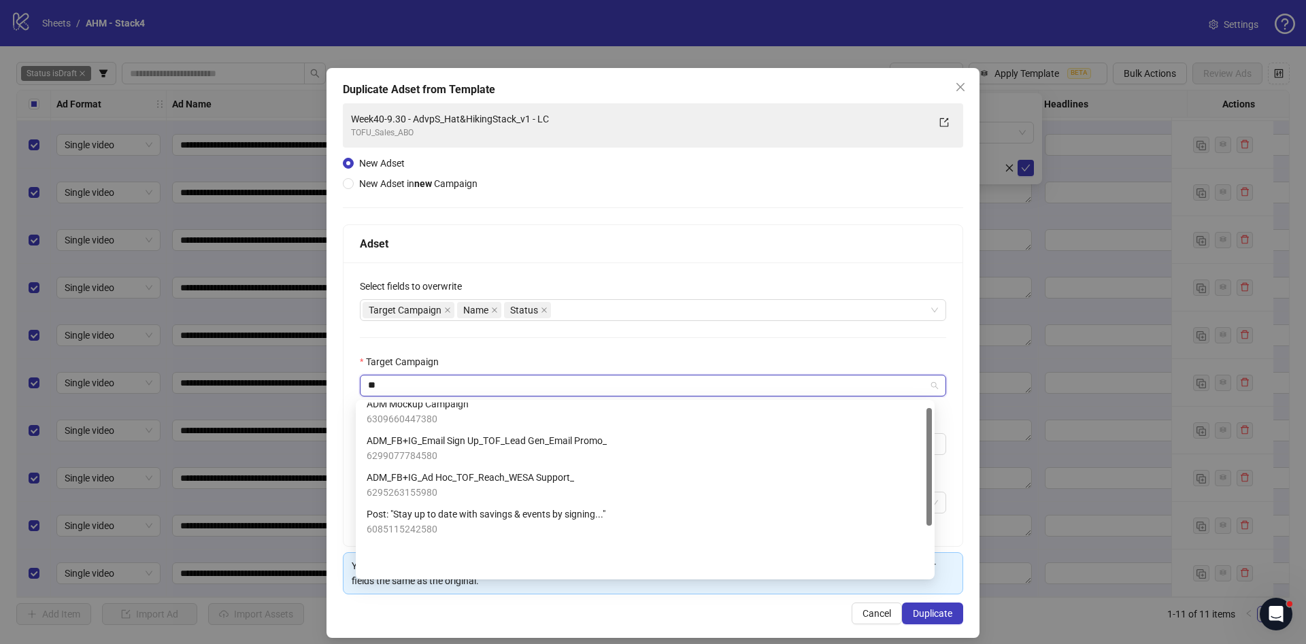
scroll to position [8, 0]
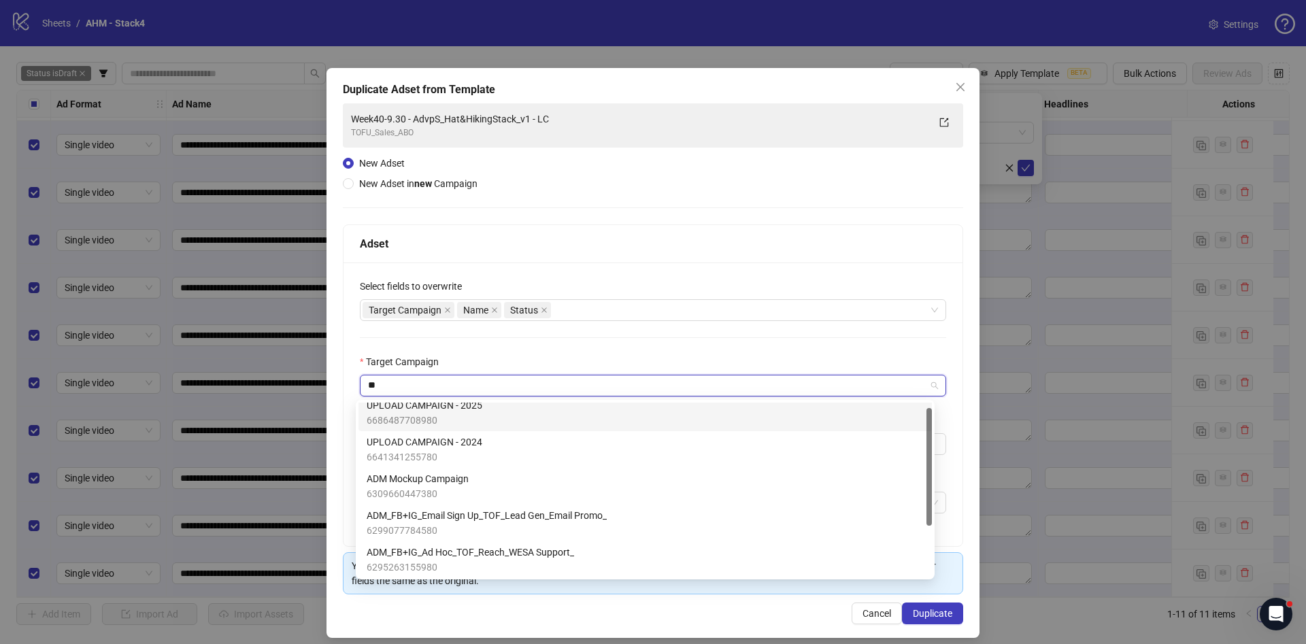
type input "***"
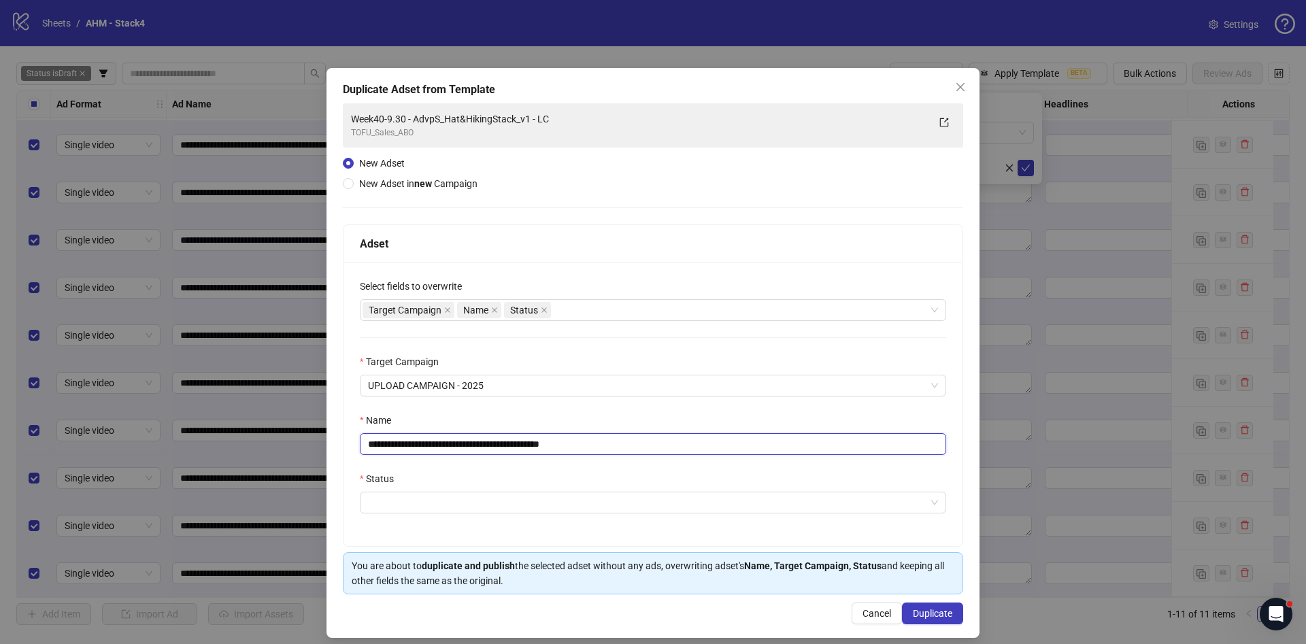
drag, startPoint x: 556, startPoint y: 445, endPoint x: 638, endPoint y: 452, distance: 82.6
click at [638, 452] on input "**********" at bounding box center [653, 444] width 586 height 22
click at [399, 443] on input "**********" at bounding box center [653, 444] width 586 height 22
drag, startPoint x: 394, startPoint y: 447, endPoint x: 418, endPoint y: 444, distance: 24.0
click at [418, 444] on input "**********" at bounding box center [653, 444] width 586 height 22
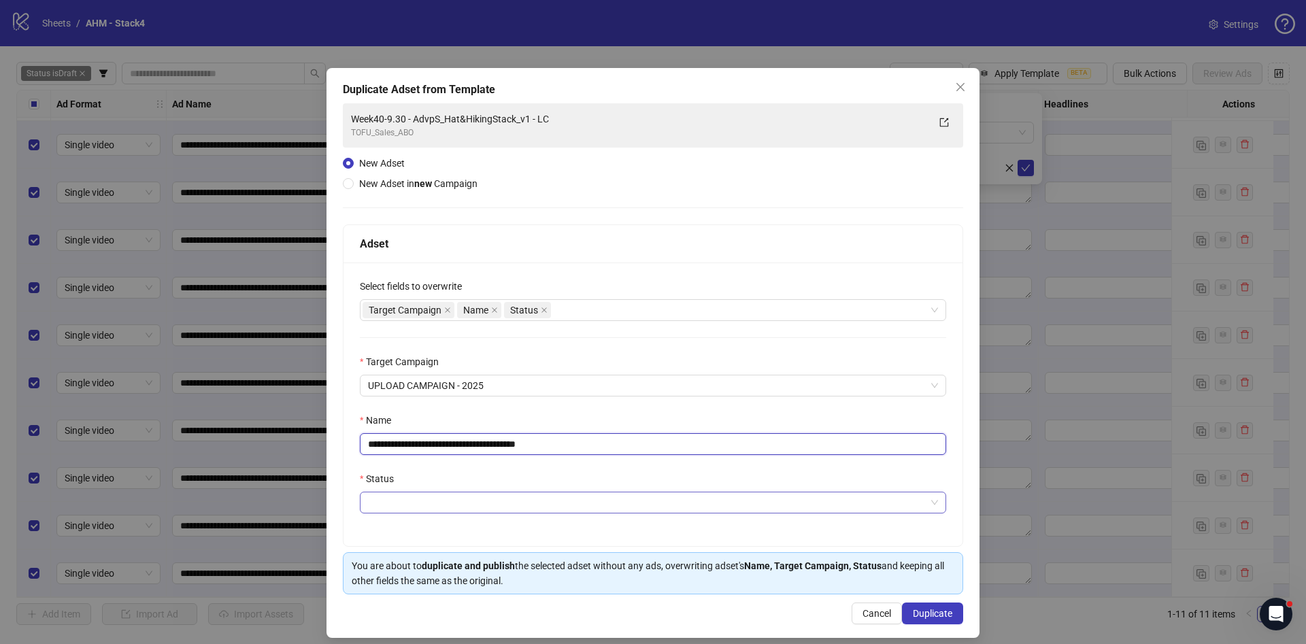
type input "**********"
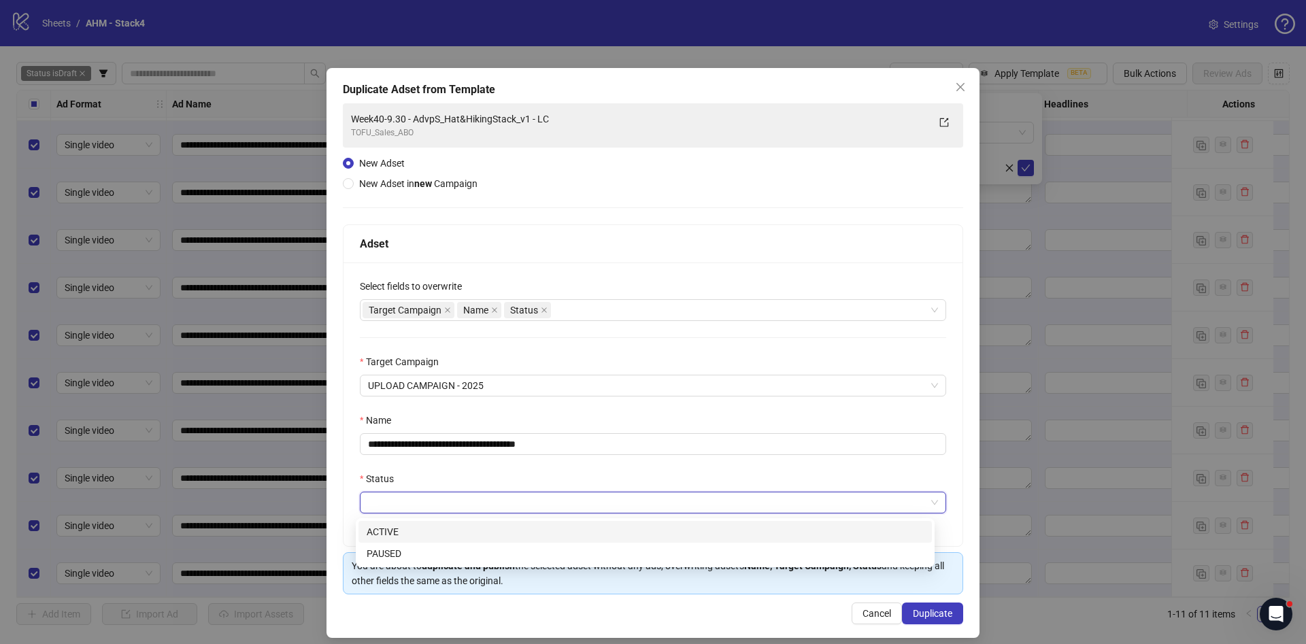
click at [854, 507] on input "Status" at bounding box center [647, 502] width 558 height 20
click at [764, 555] on div "PAUSED" at bounding box center [645, 553] width 557 height 15
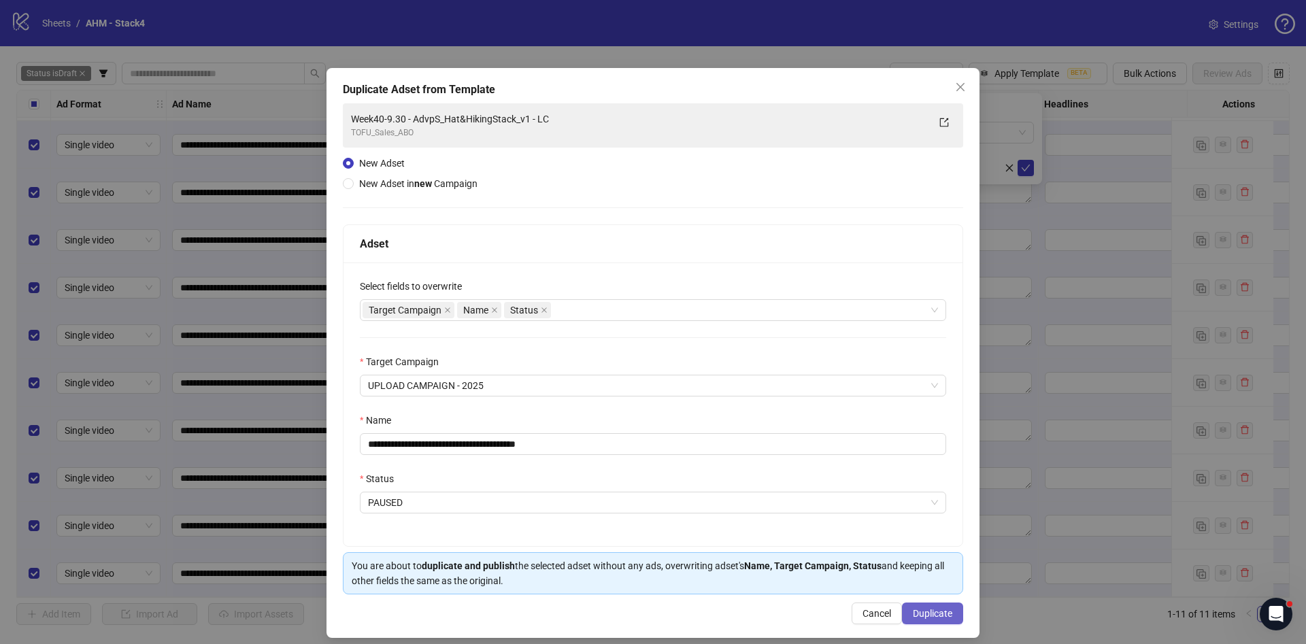
click at [915, 619] on span "Duplicate" at bounding box center [932, 613] width 39 height 11
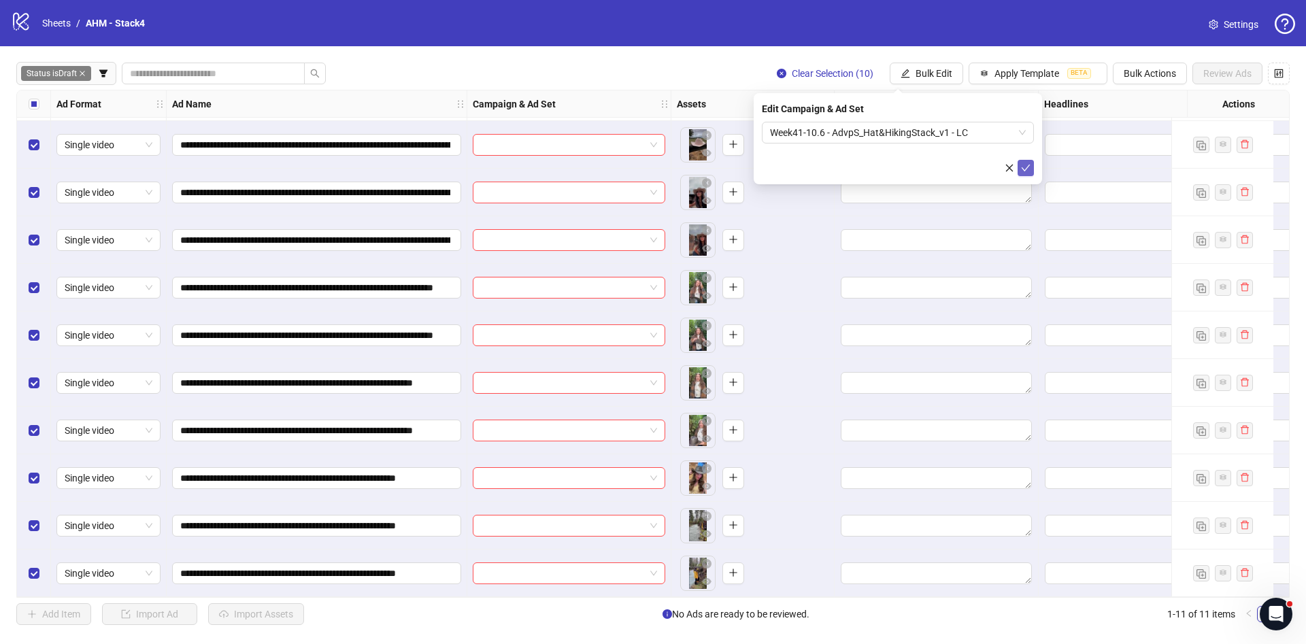
click at [1020, 164] on button "submit" at bounding box center [1026, 168] width 16 height 16
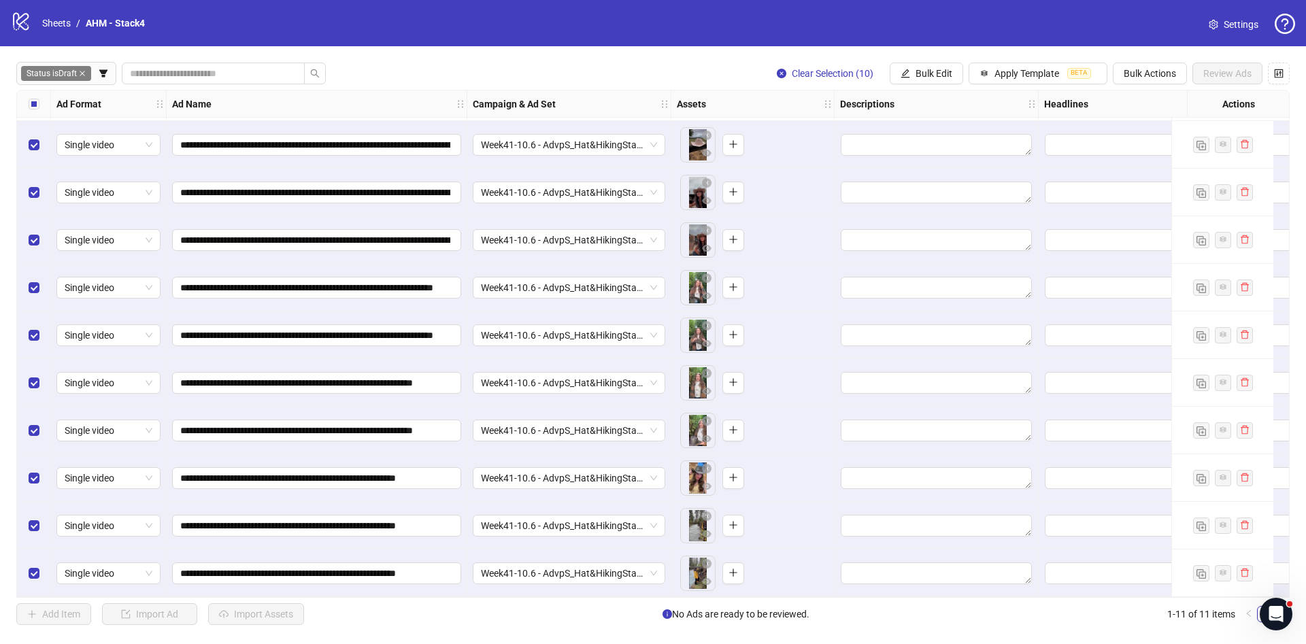
click at [1284, 245] on div "**********" at bounding box center [652, 344] width 1273 height 508
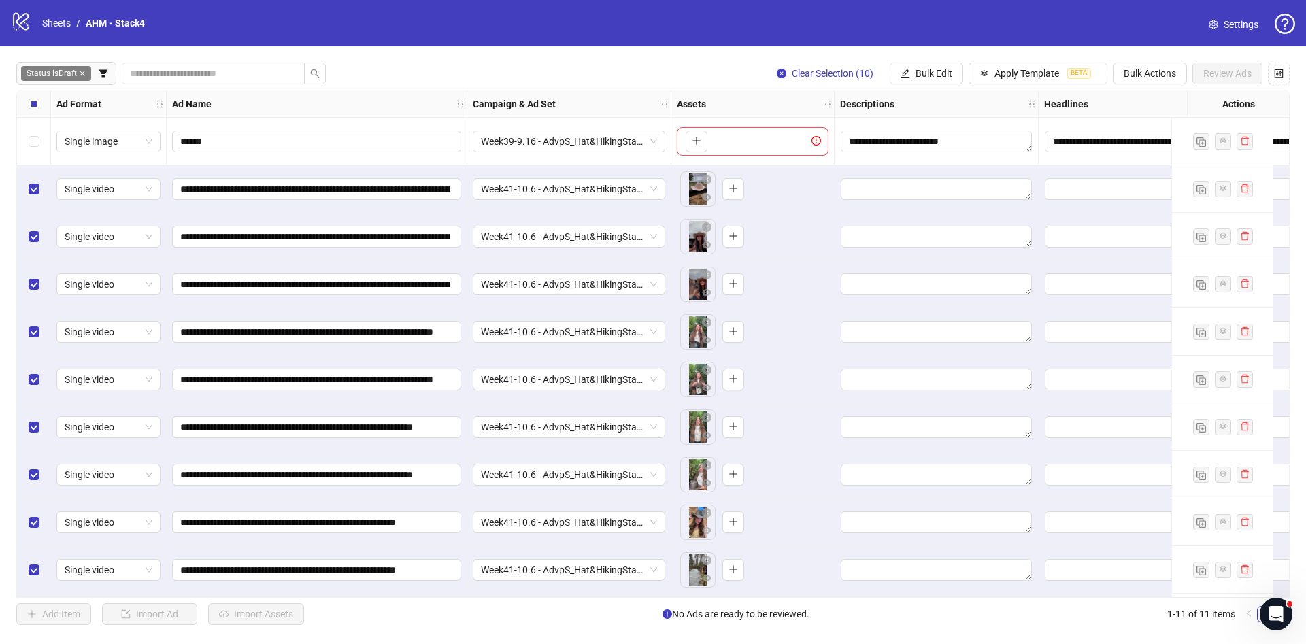
click at [943, 87] on div "**********" at bounding box center [653, 343] width 1306 height 595
click at [949, 73] on span "Bulk Edit" at bounding box center [933, 73] width 37 height 11
click at [924, 146] on span "Campaign & Ad Set" at bounding box center [949, 144] width 81 height 15
click at [946, 71] on span "Bulk Edit" at bounding box center [933, 73] width 37 height 11
click at [926, 120] on span "Name" at bounding box center [949, 123] width 81 height 15
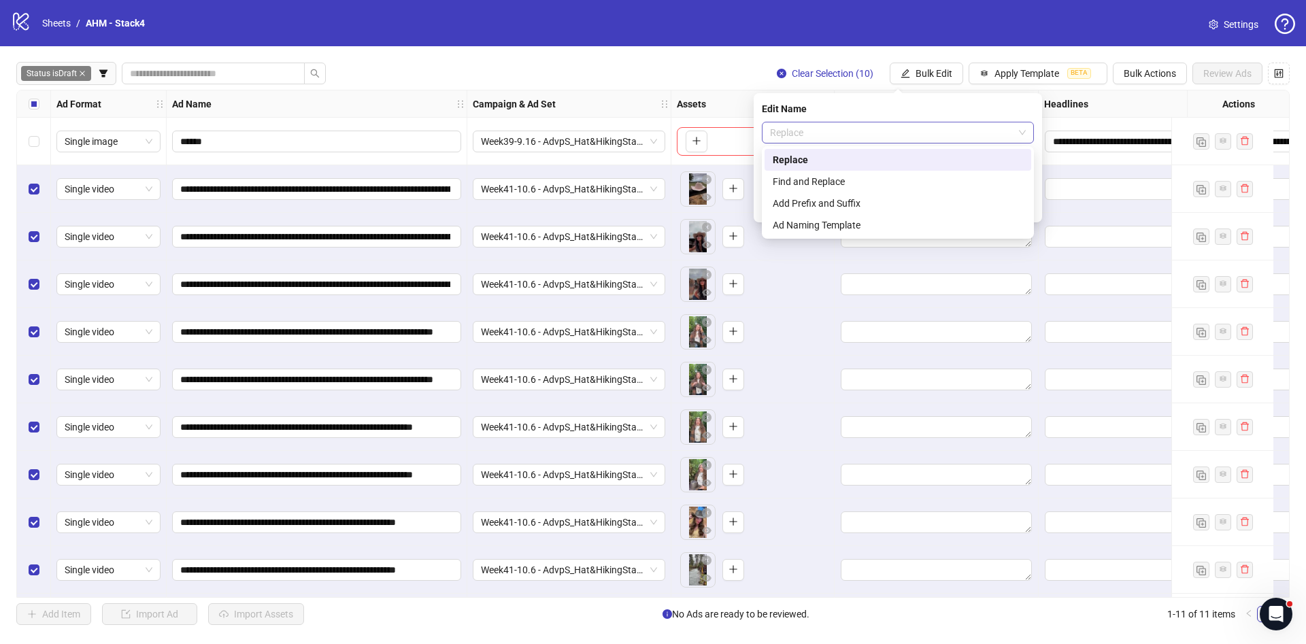
click at [862, 131] on span "Replace" at bounding box center [898, 132] width 256 height 20
click at [824, 178] on div "Find and Replace" at bounding box center [898, 181] width 250 height 15
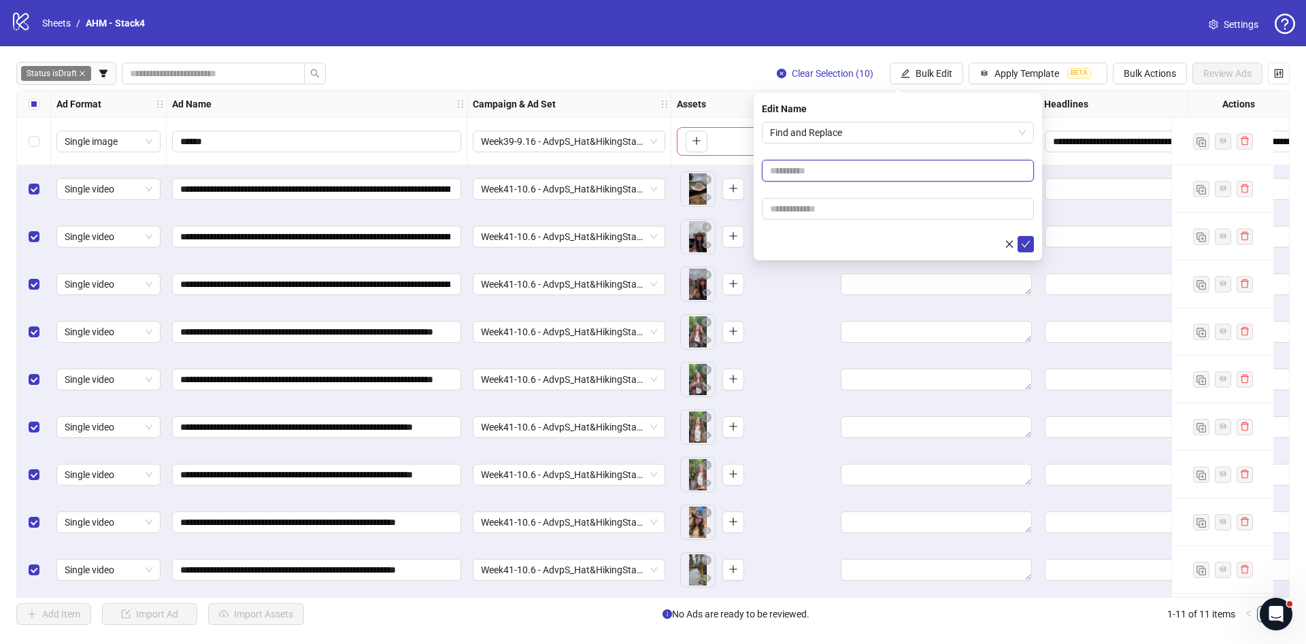
click at [837, 173] on input "text" at bounding box center [898, 171] width 272 height 22
type input "****"
click at [857, 216] on input "text" at bounding box center [898, 209] width 272 height 22
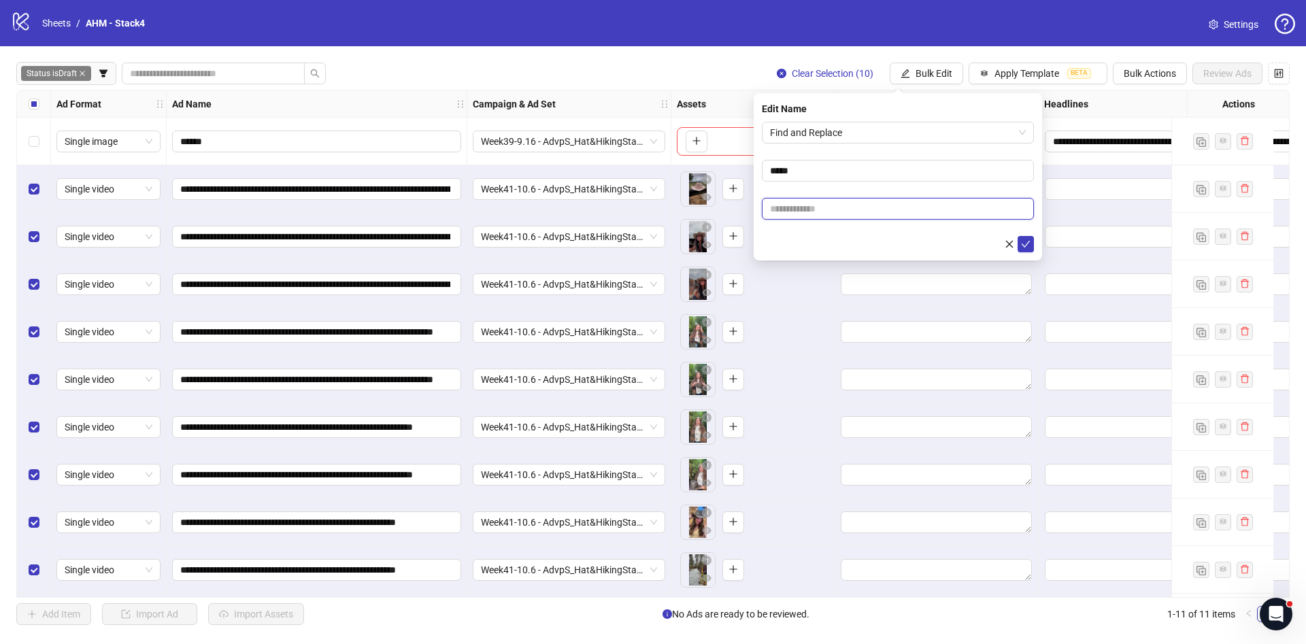
click at [828, 217] on input "text" at bounding box center [898, 209] width 272 height 22
paste input "**********"
click at [833, 218] on input "**********" at bounding box center [898, 209] width 272 height 22
type input "**********"
click at [831, 240] on div at bounding box center [898, 244] width 272 height 16
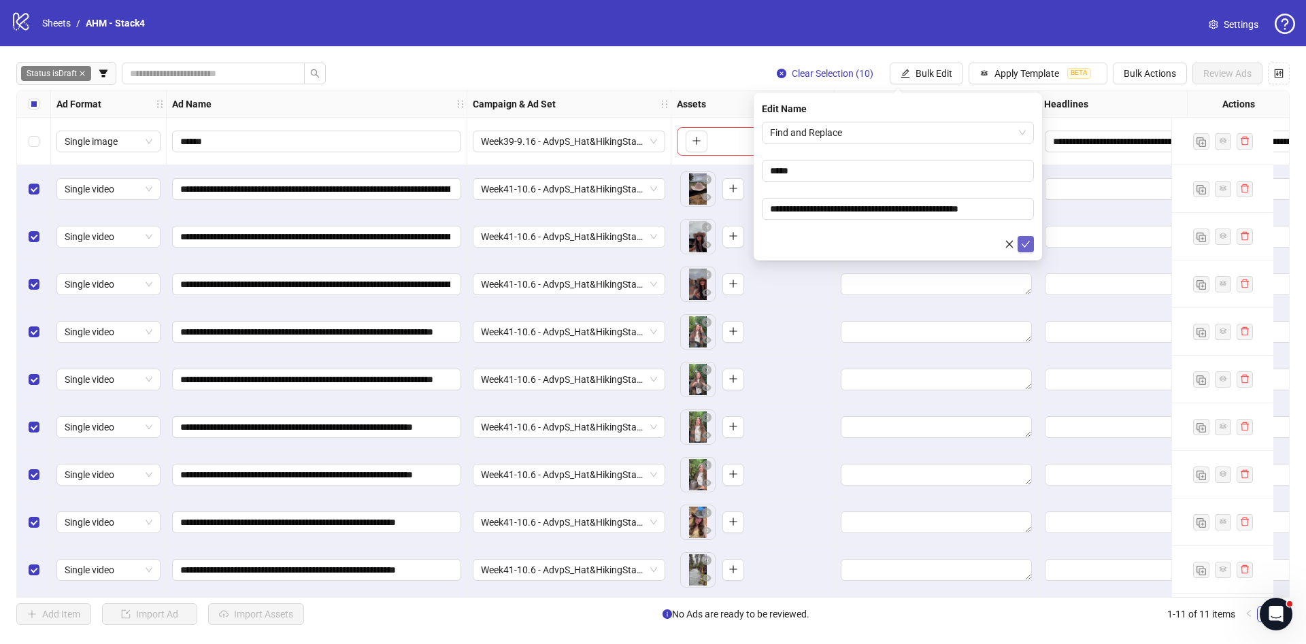
click at [1028, 242] on icon "check" at bounding box center [1026, 244] width 10 height 10
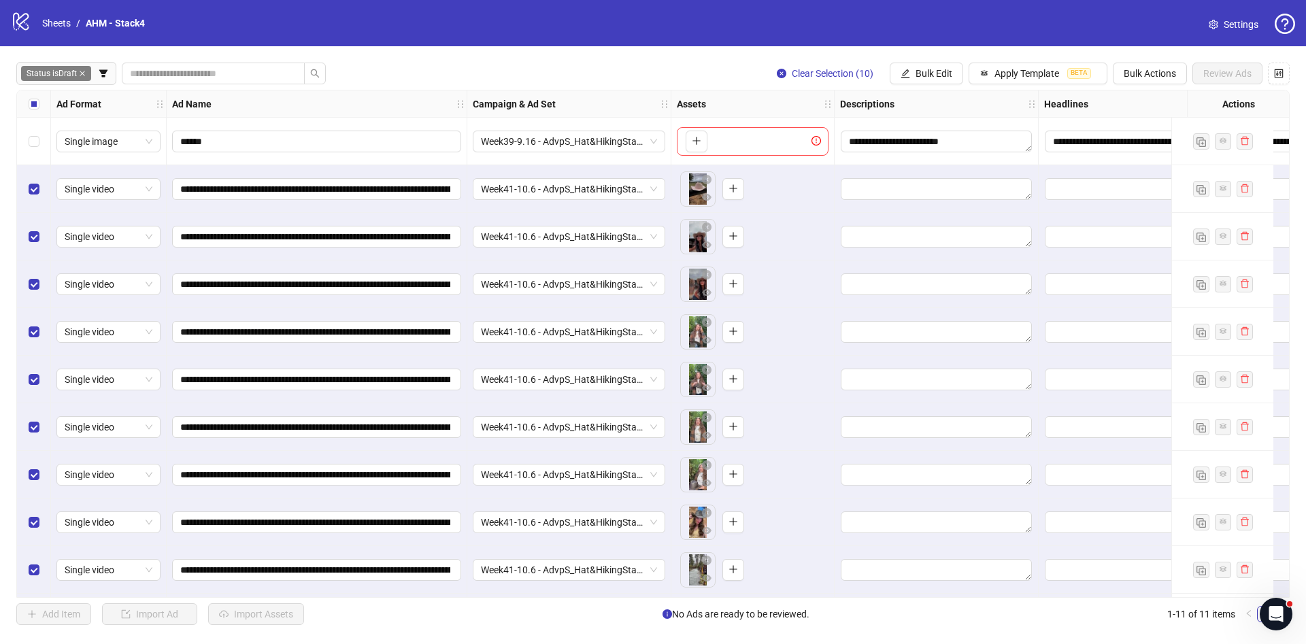
click at [31, 113] on div "Select all rows" at bounding box center [34, 103] width 34 height 27
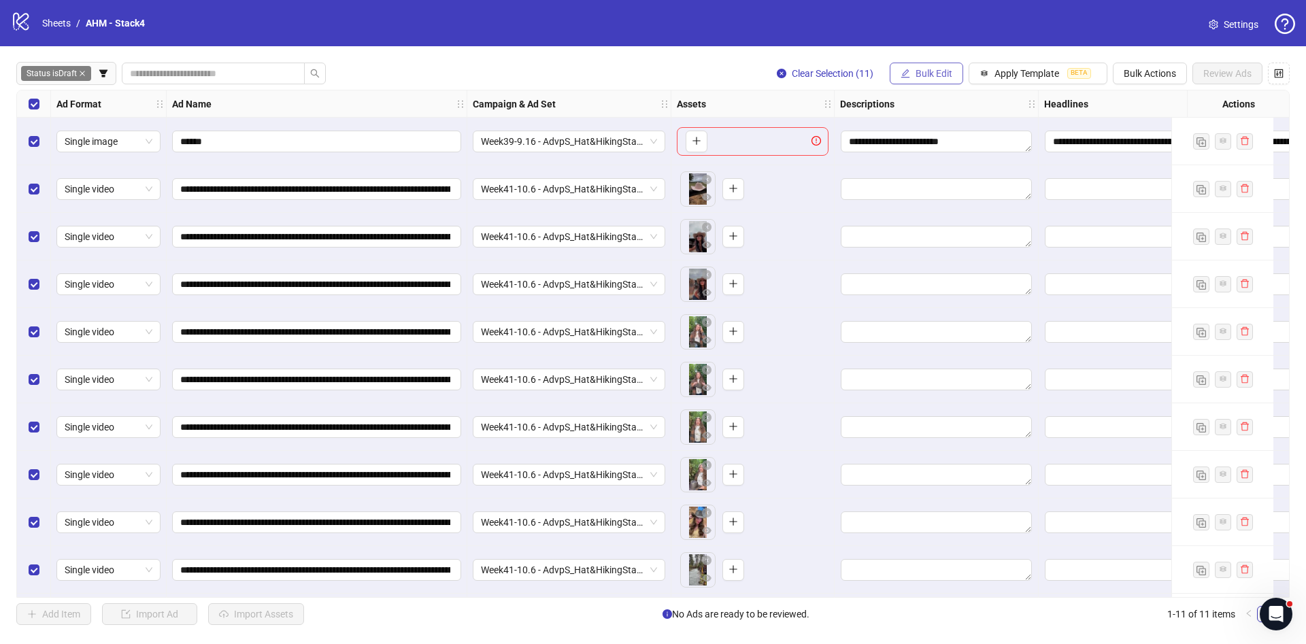
click at [951, 73] on span "Bulk Edit" at bounding box center [933, 73] width 37 height 11
click at [935, 205] on span "Primary Texts" at bounding box center [949, 210] width 81 height 15
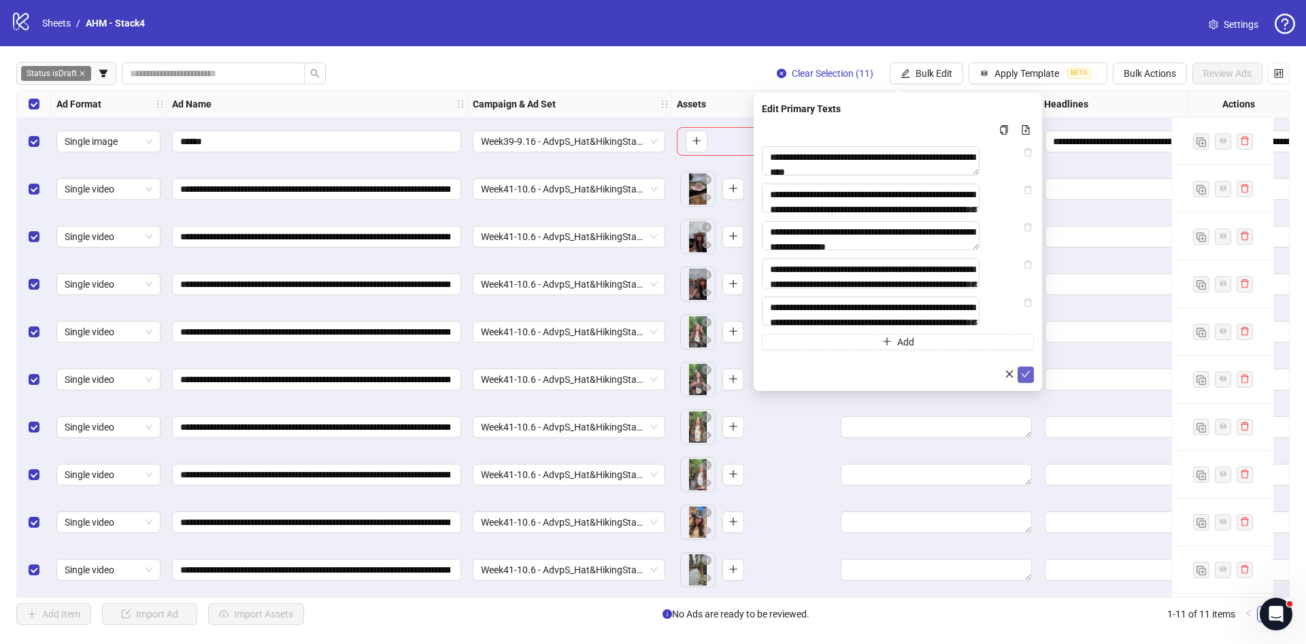
click at [1021, 379] on icon "check" at bounding box center [1026, 374] width 10 height 10
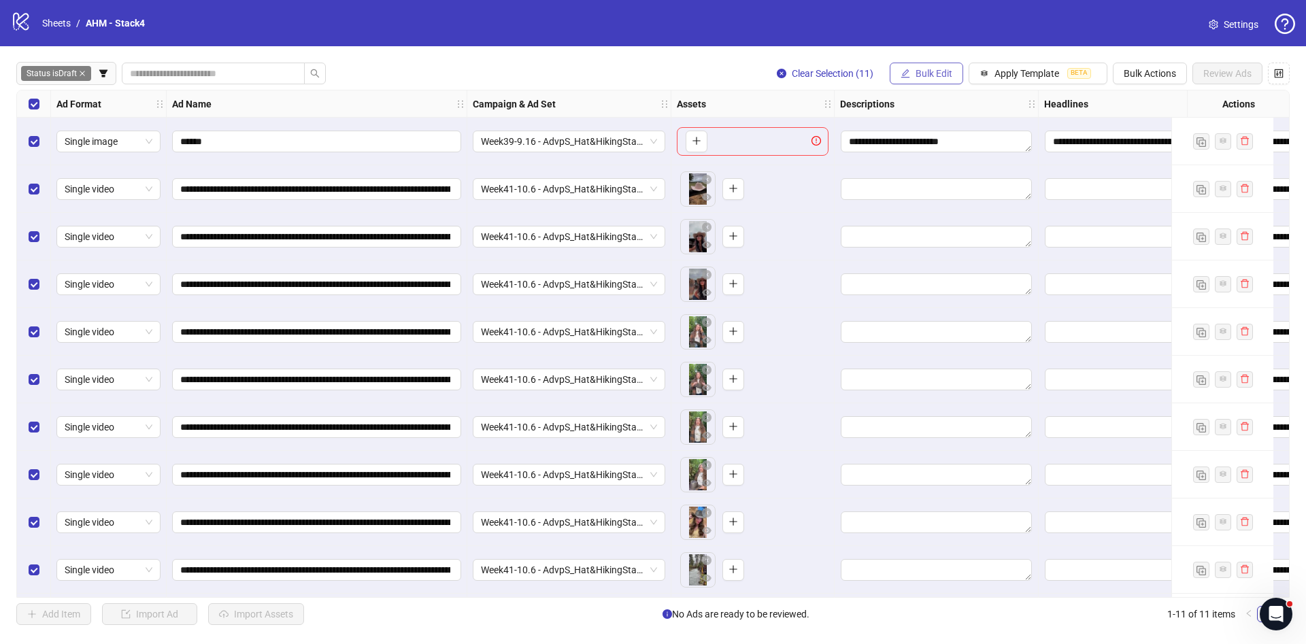
click at [939, 82] on button "Bulk Edit" at bounding box center [926, 74] width 73 height 22
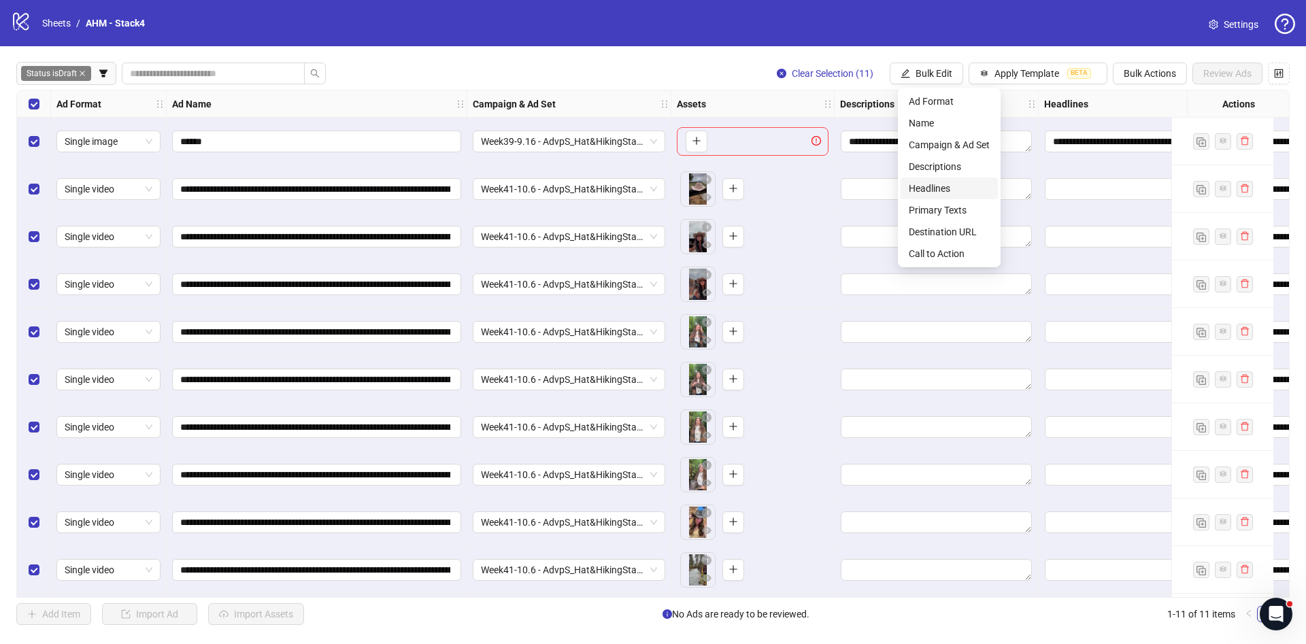
click at [950, 191] on span "Headlines" at bounding box center [949, 188] width 81 height 15
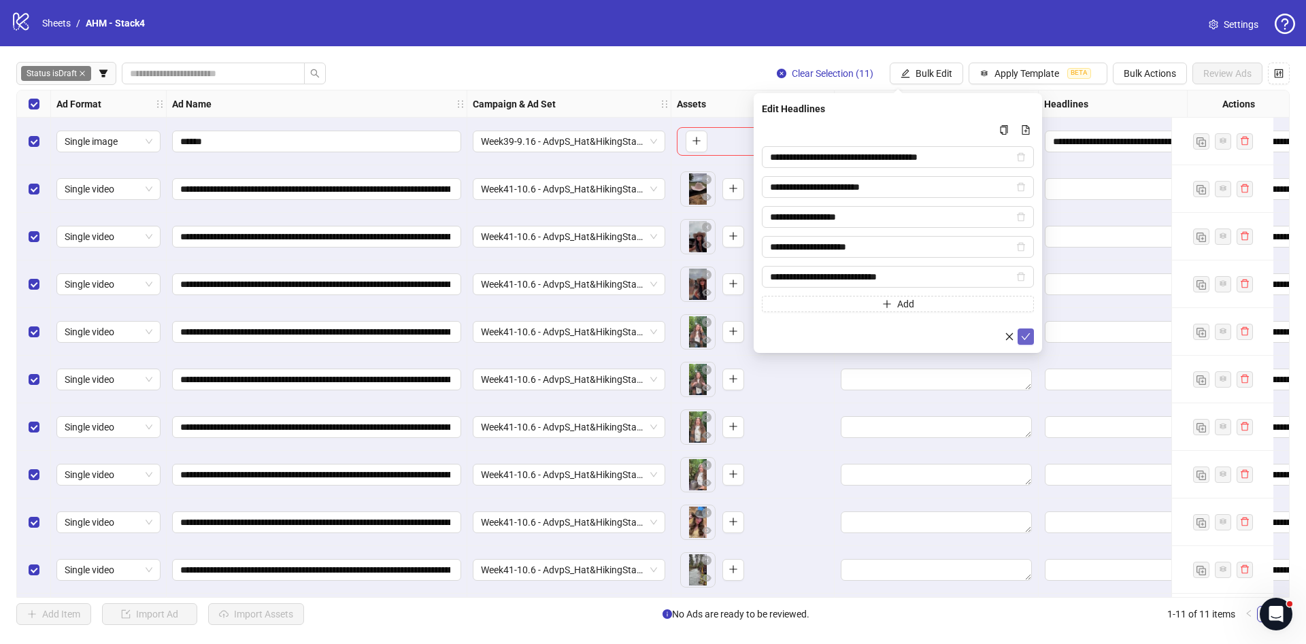
click at [1030, 335] on button "submit" at bounding box center [1026, 337] width 16 height 16
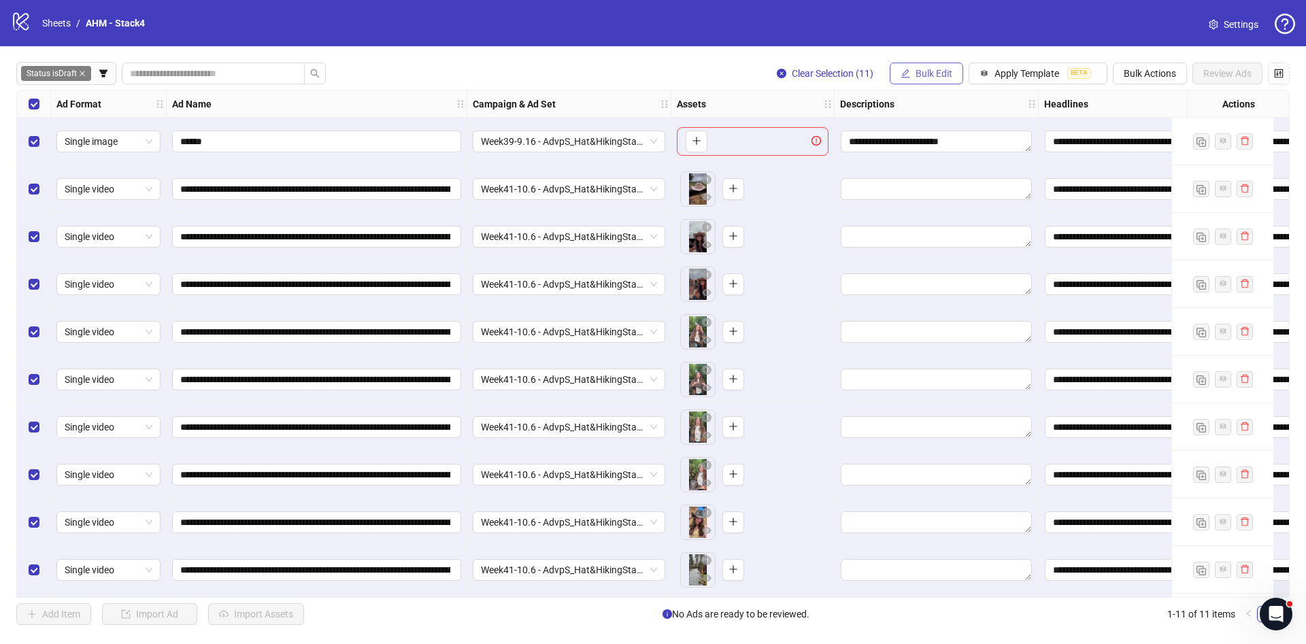
click at [933, 81] on button "Bulk Edit" at bounding box center [926, 74] width 73 height 22
click at [930, 167] on span "Descriptions" at bounding box center [949, 166] width 81 height 15
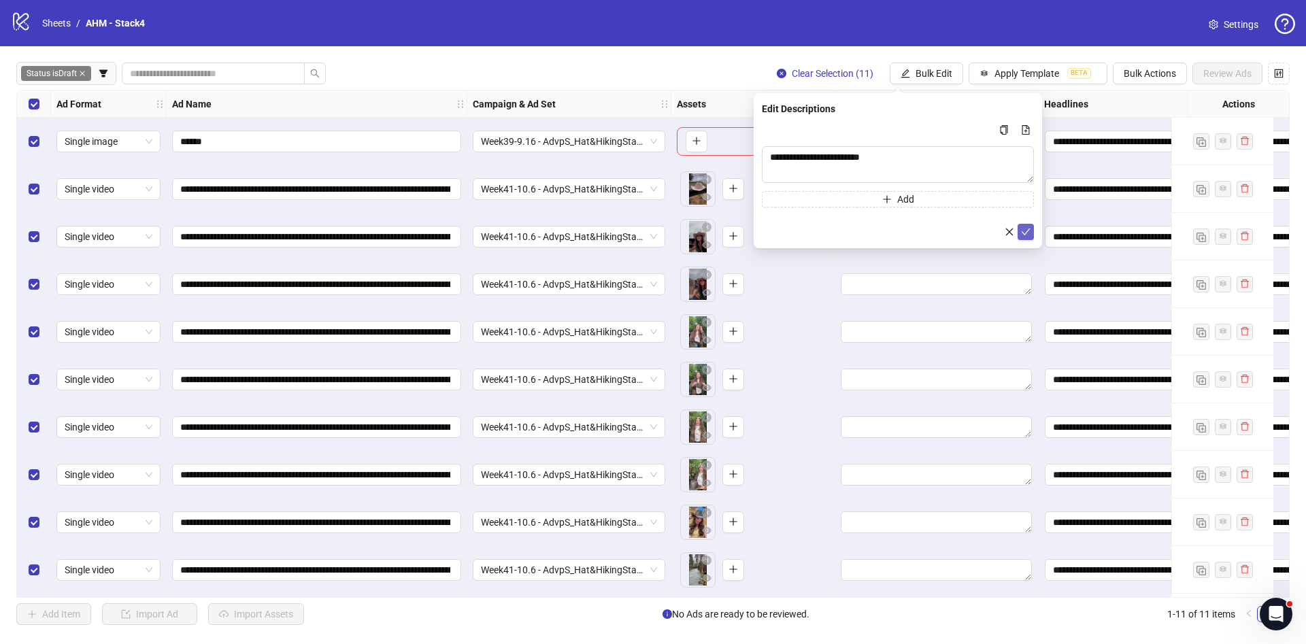
click at [1032, 231] on button "submit" at bounding box center [1026, 232] width 16 height 16
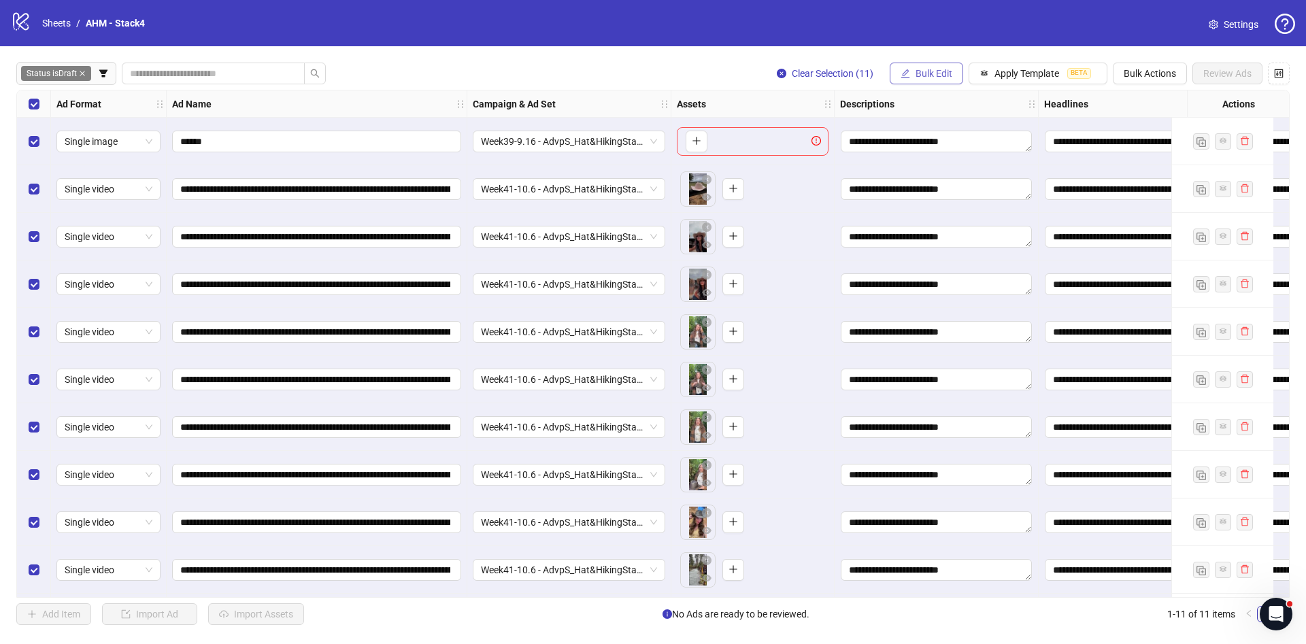
click at [935, 77] on span "Bulk Edit" at bounding box center [933, 73] width 37 height 11
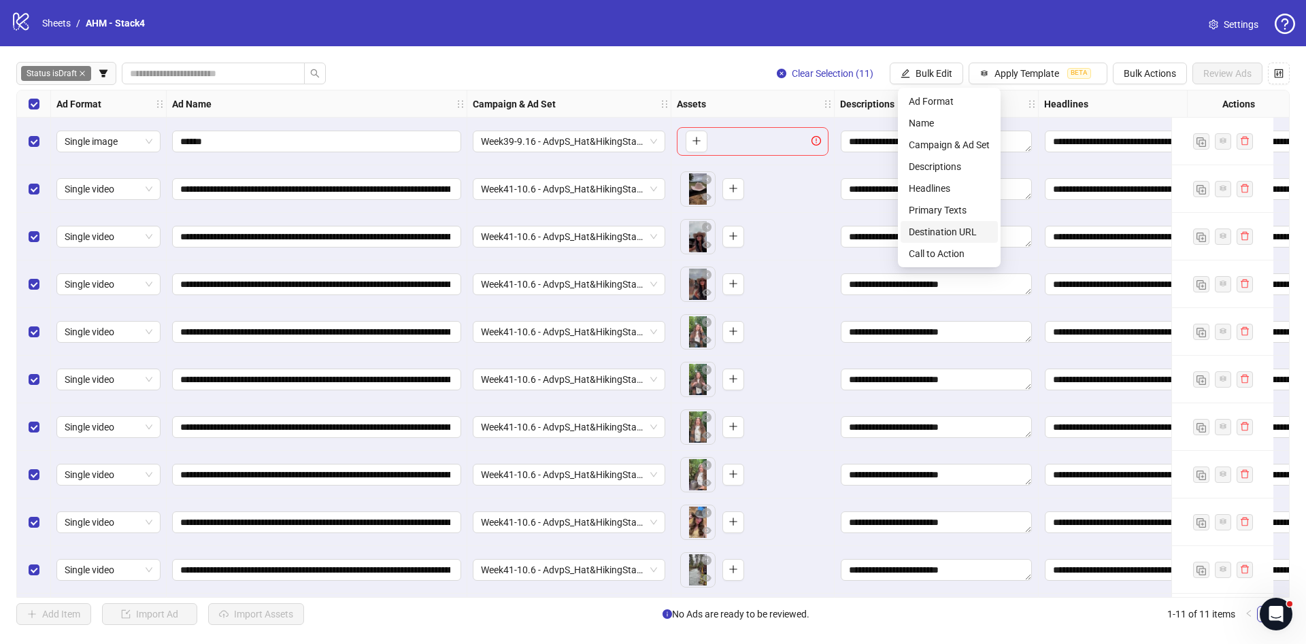
click at [938, 234] on span "Destination URL" at bounding box center [949, 231] width 81 height 15
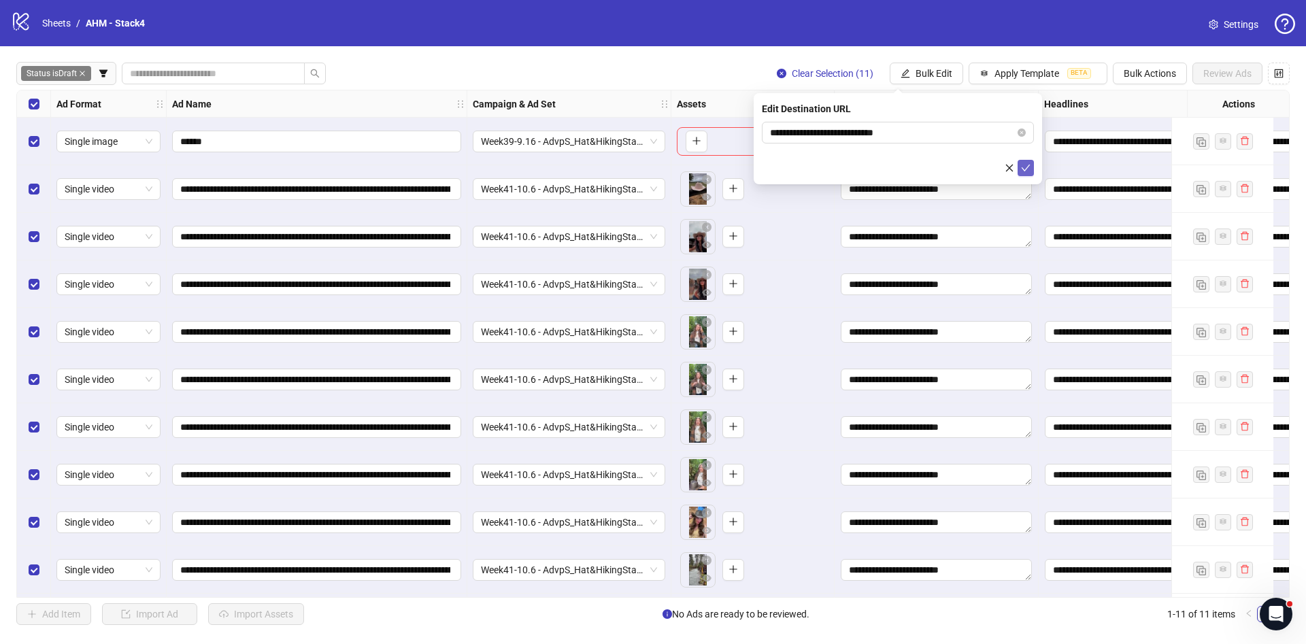
click at [1024, 171] on icon "check" at bounding box center [1026, 168] width 10 height 10
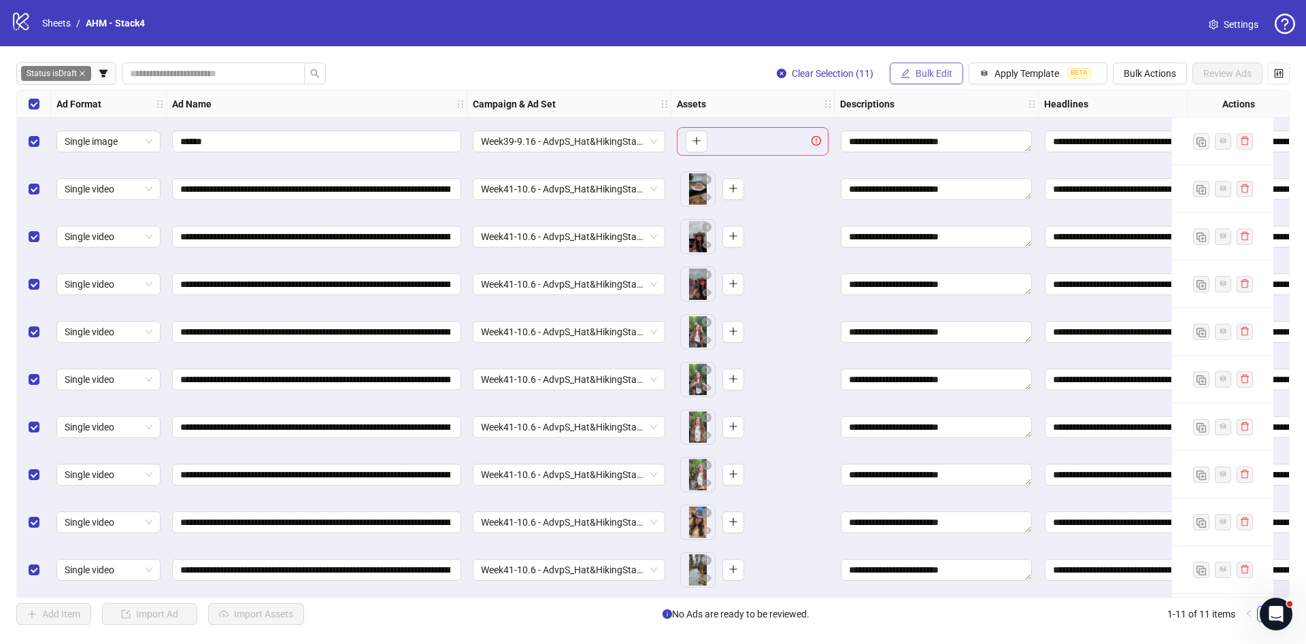
click at [948, 75] on span "Bulk Edit" at bounding box center [933, 73] width 37 height 11
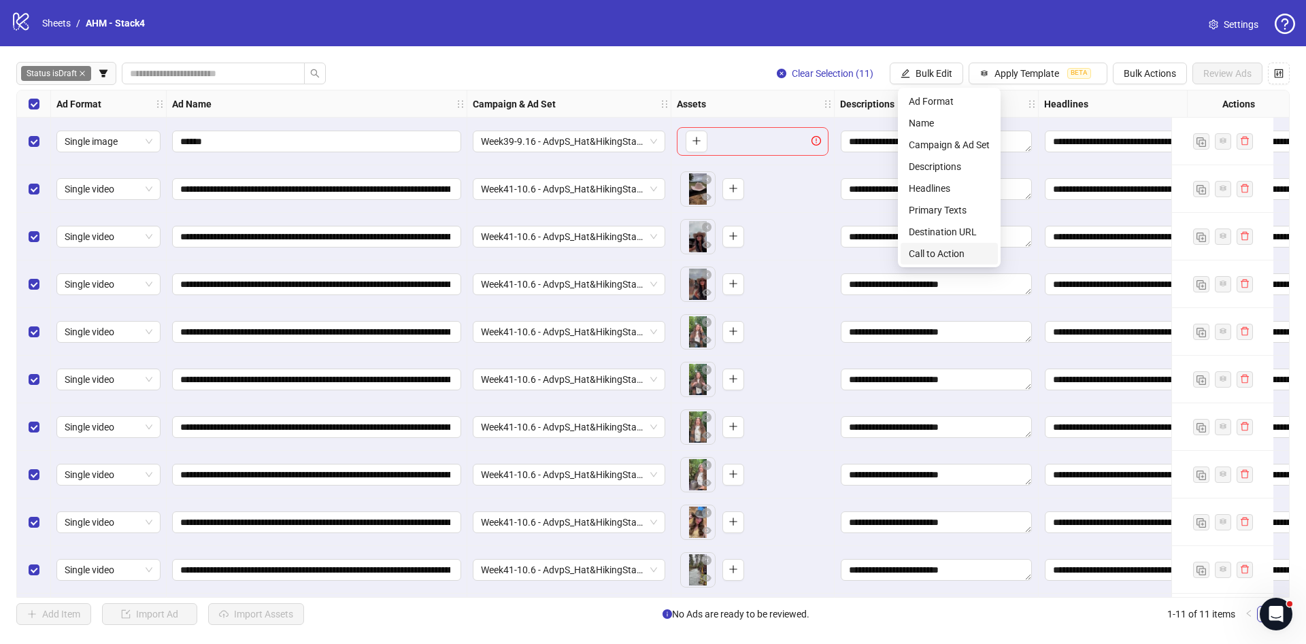
click at [959, 254] on span "Call to Action" at bounding box center [949, 253] width 81 height 15
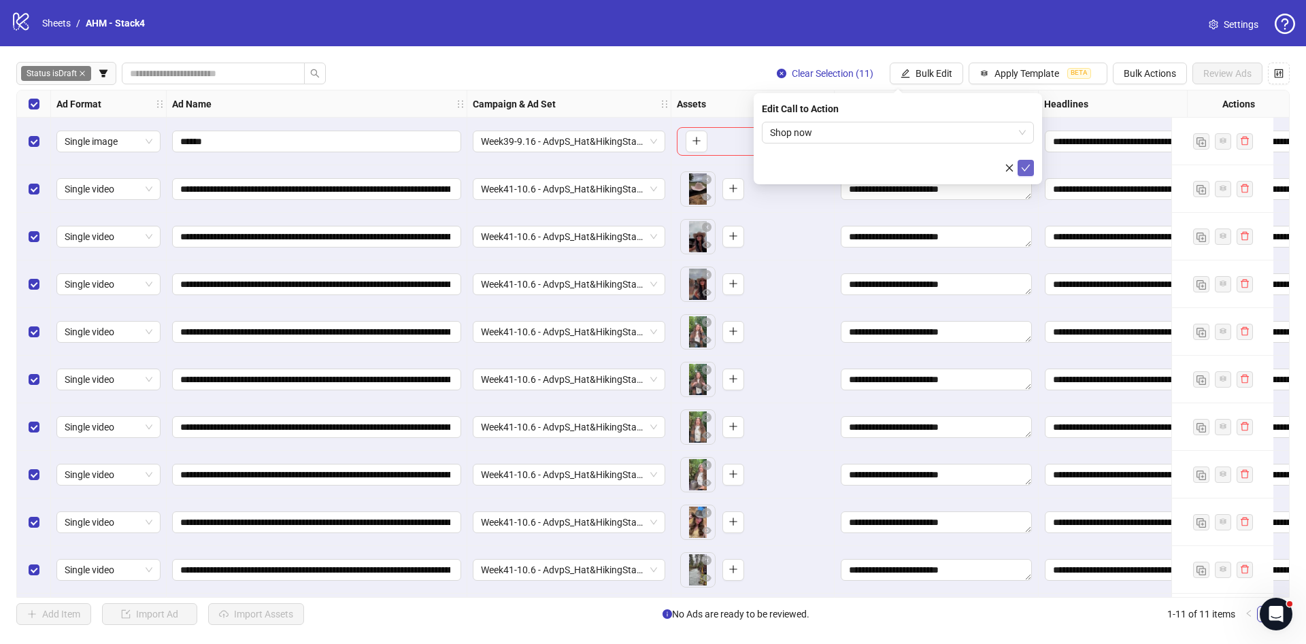
click at [1024, 168] on icon "check" at bounding box center [1026, 168] width 9 height 7
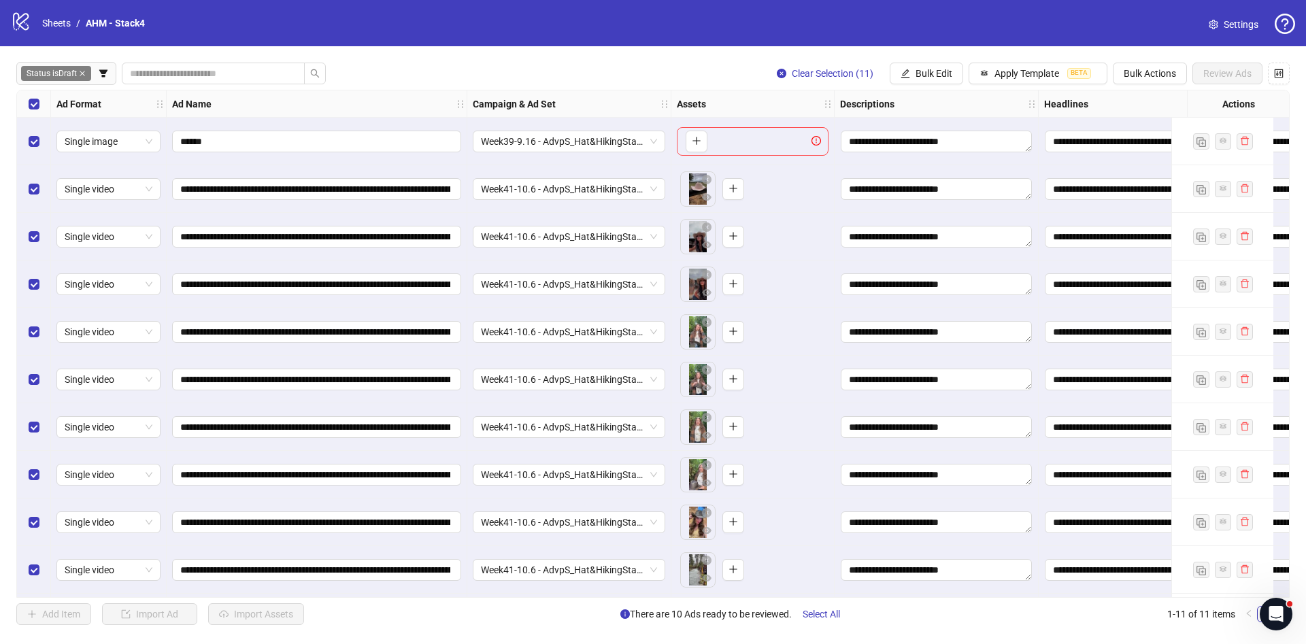
click at [31, 158] on div "Select row 1" at bounding box center [34, 142] width 34 height 48
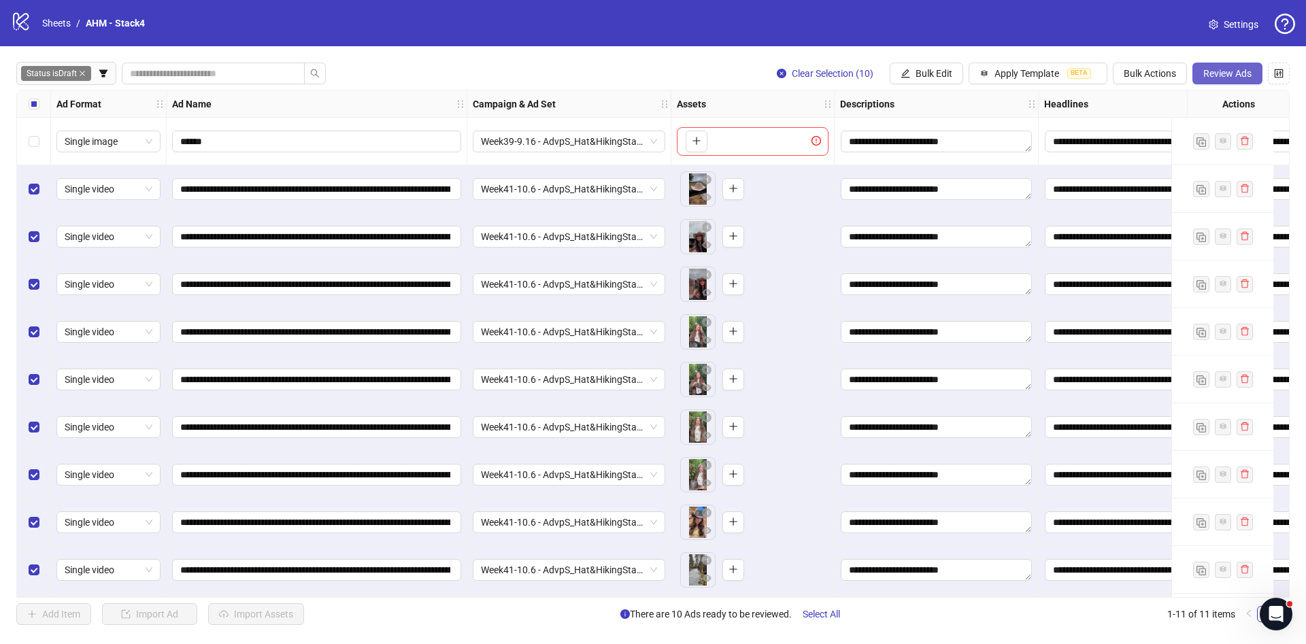
click at [1250, 73] on span "Review Ads" at bounding box center [1227, 73] width 48 height 11
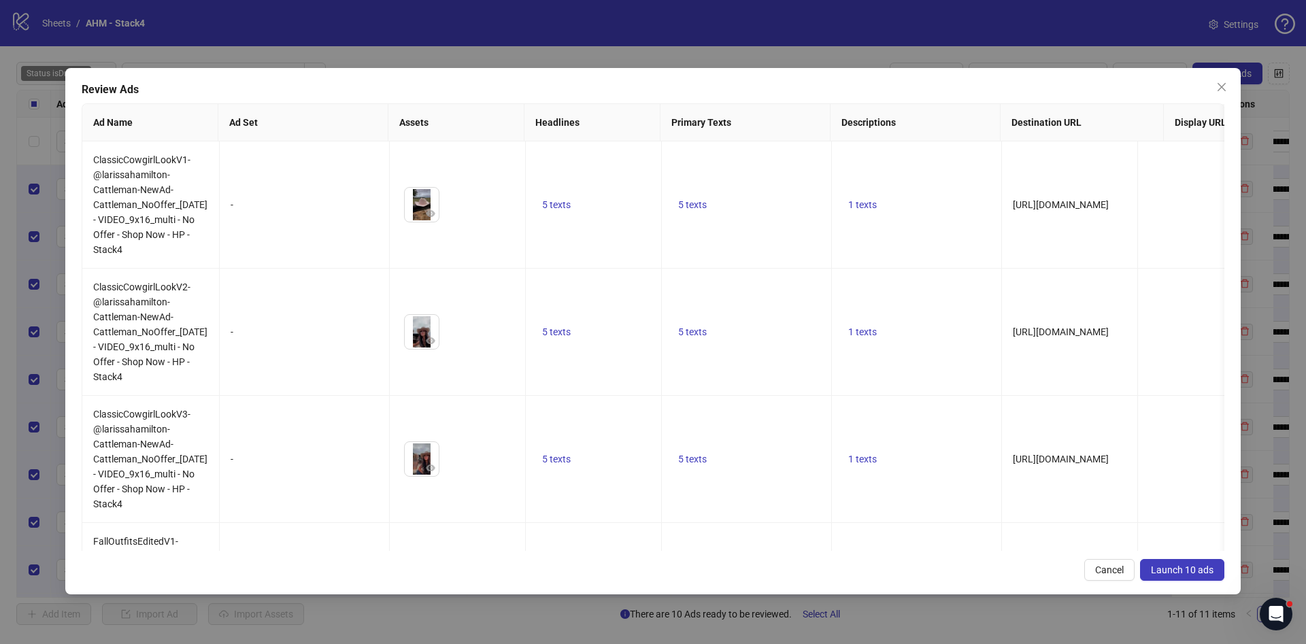
click at [1181, 576] on button "Launch 10 ads" at bounding box center [1182, 570] width 84 height 22
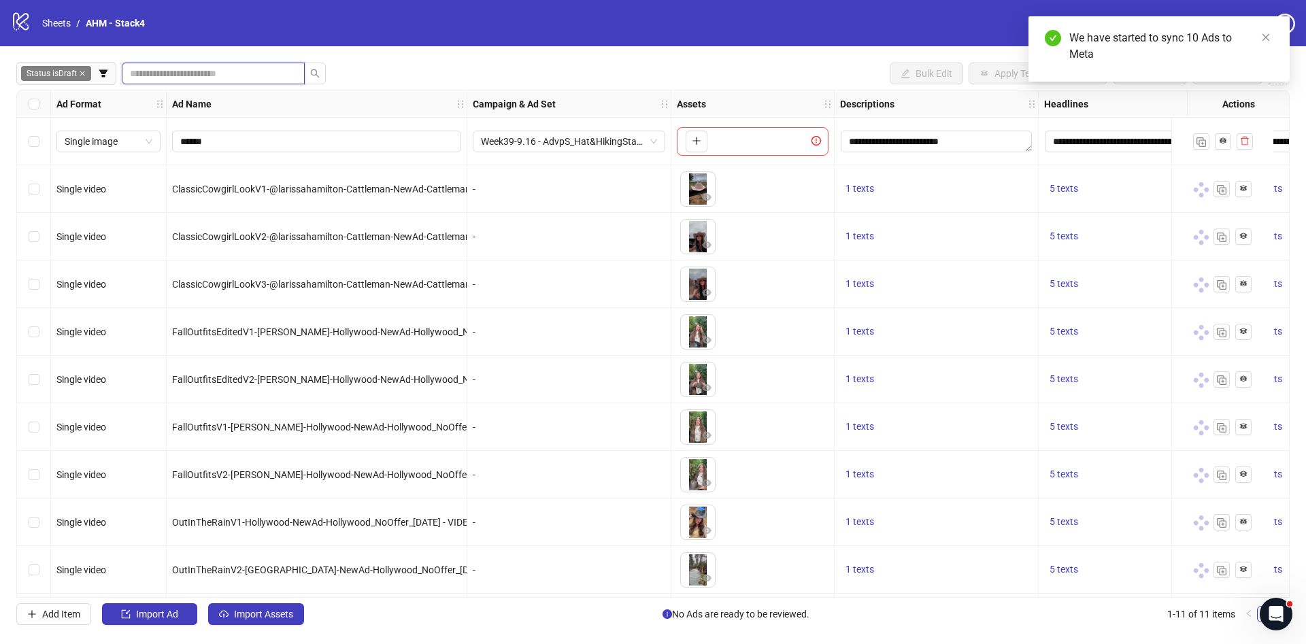
click at [195, 71] on input "search" at bounding box center [208, 73] width 156 height 15
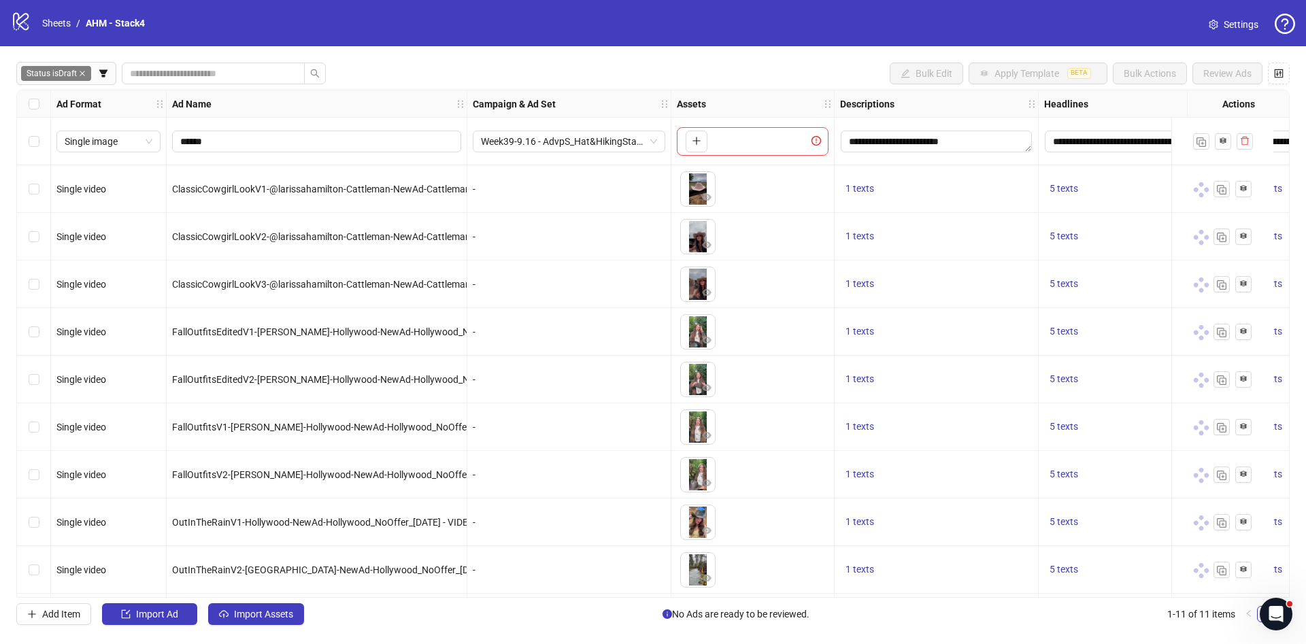
click at [68, 76] on span "Status is Draft" at bounding box center [56, 73] width 70 height 15
click at [79, 69] on span "Status is Draft" at bounding box center [56, 73] width 70 height 15
click at [88, 74] on span "Status is Draft" at bounding box center [56, 73] width 70 height 15
click at [80, 74] on icon "close" at bounding box center [82, 73] width 7 height 7
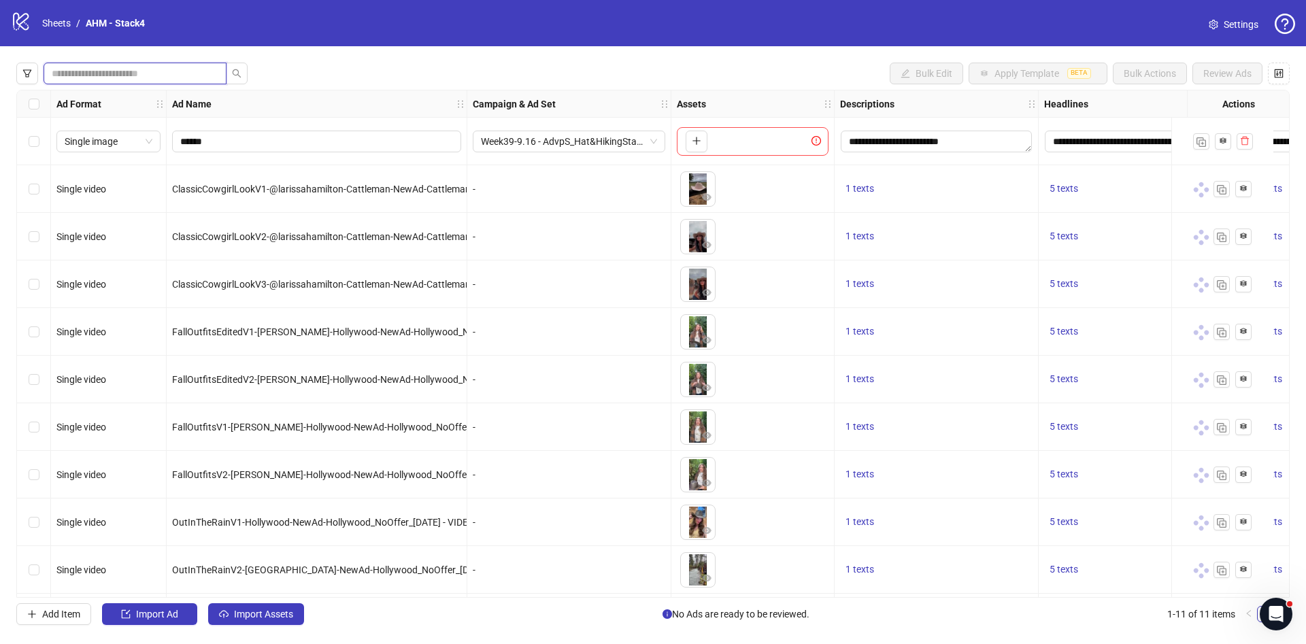
click at [80, 74] on input "search" at bounding box center [130, 73] width 156 height 15
click at [25, 75] on icon "filter" at bounding box center [27, 74] width 10 height 10
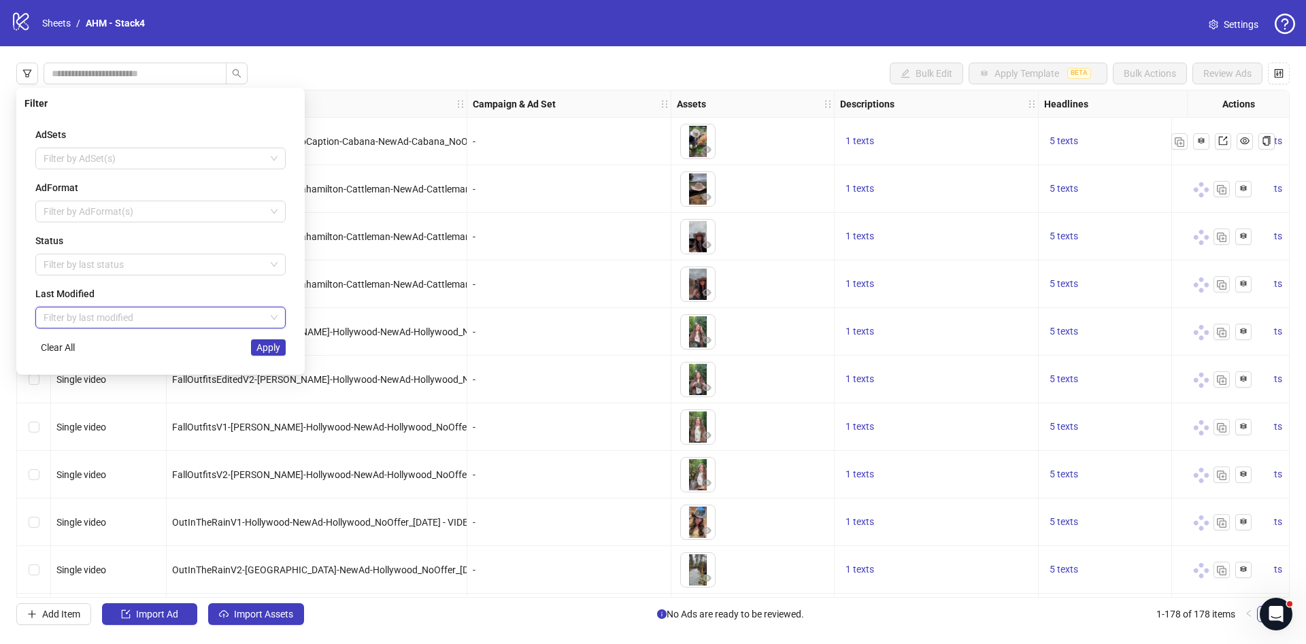
click at [171, 317] on input "search" at bounding box center [155, 317] width 222 height 20
click at [235, 102] on div "Filter" at bounding box center [160, 103] width 272 height 15
click at [164, 312] on input "search" at bounding box center [155, 317] width 222 height 20
click at [148, 343] on div "[DATE]" at bounding box center [160, 344] width 229 height 15
click at [280, 348] on button "Apply" at bounding box center [268, 347] width 35 height 16
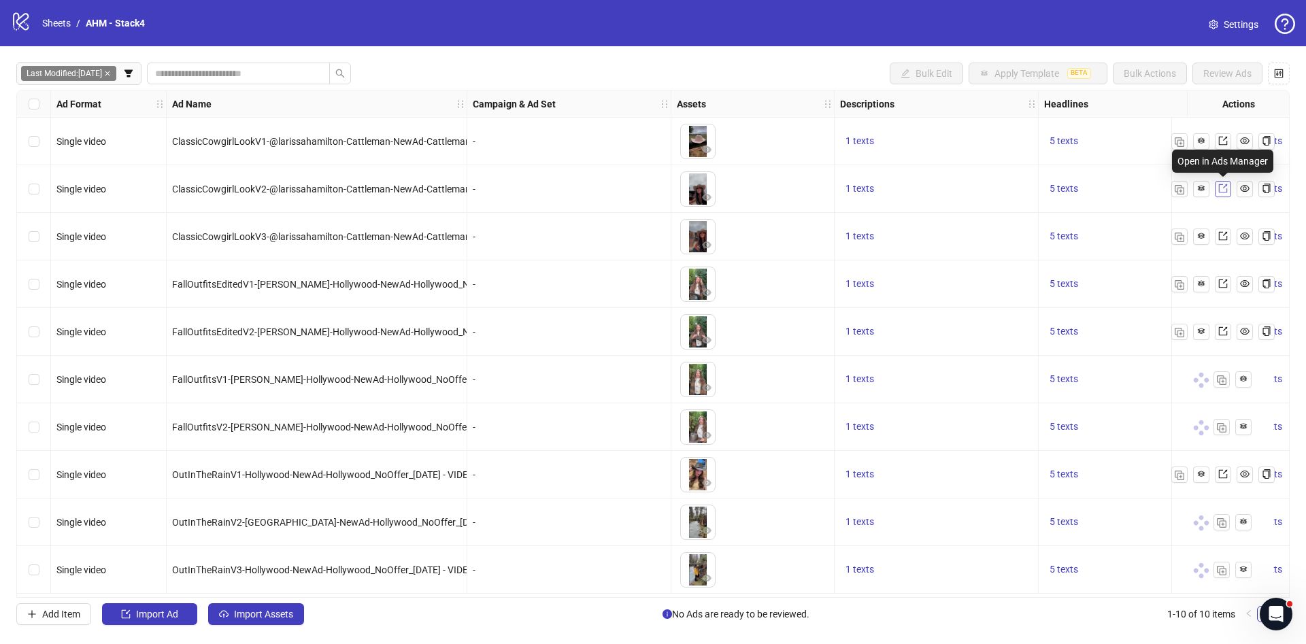
click at [1218, 193] on span at bounding box center [1223, 189] width 10 height 15
click at [1290, 607] on html at bounding box center [1274, 612] width 33 height 33
click at [1286, 603] on div "Open Intercom Messenger" at bounding box center [1273, 612] width 45 height 45
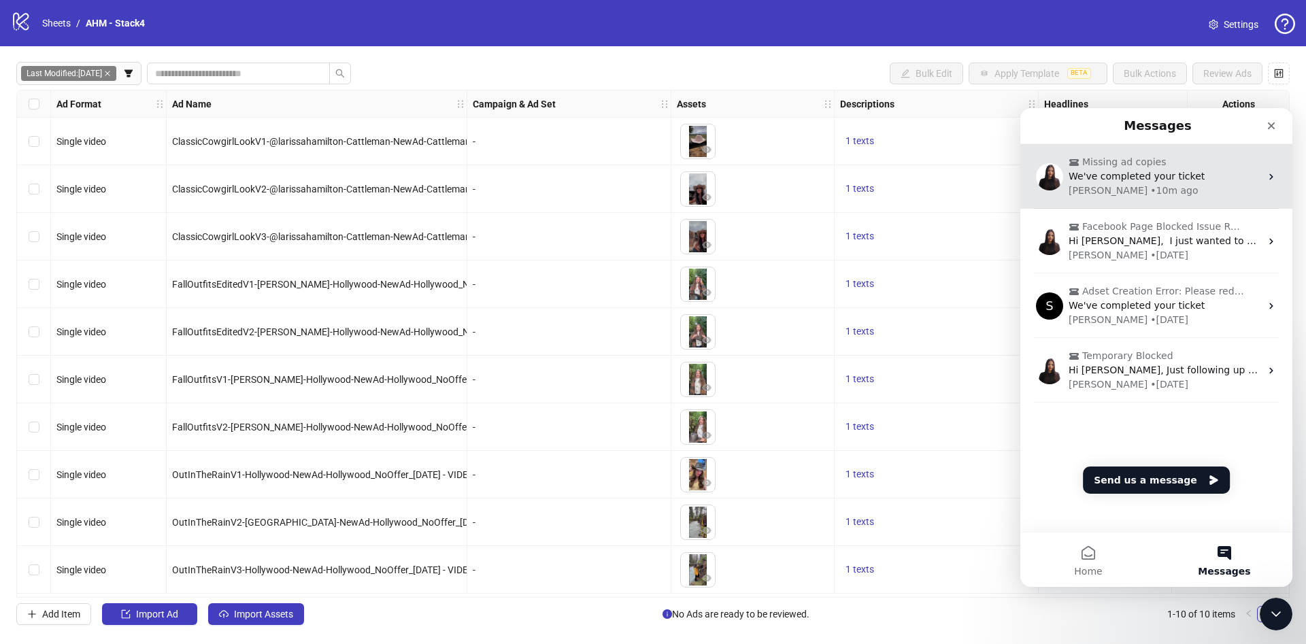
click at [1237, 190] on div "[PERSON_NAME] • 10m ago" at bounding box center [1165, 191] width 192 height 14
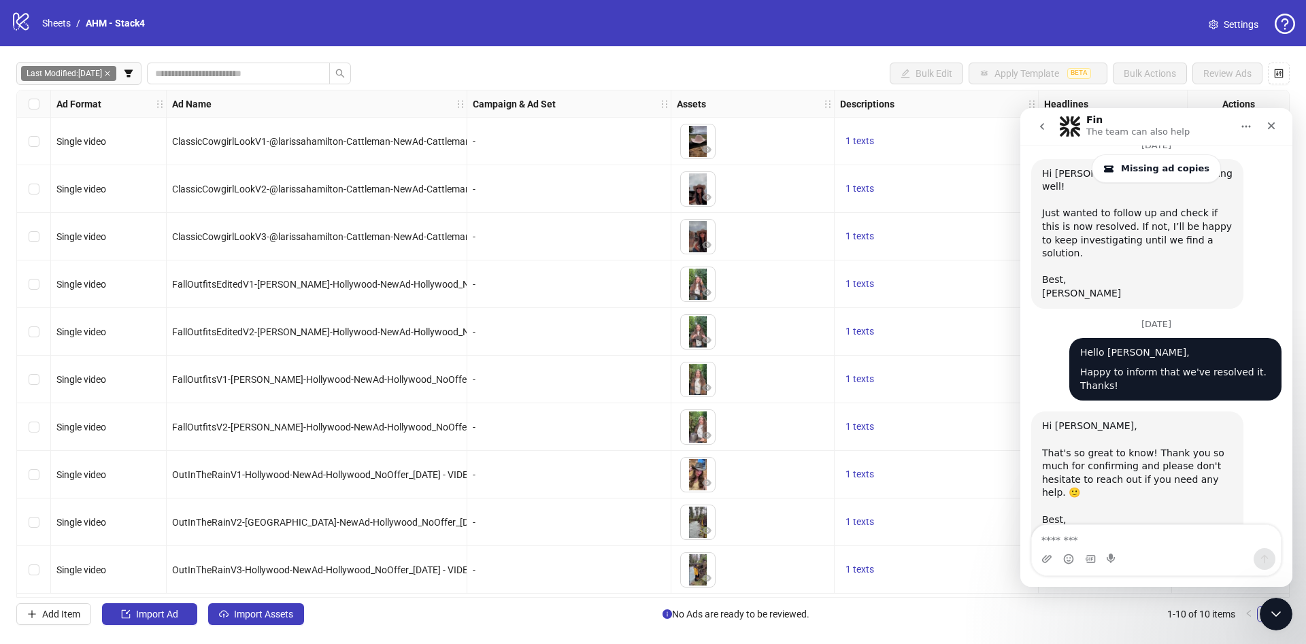
scroll to position [3622, 0]
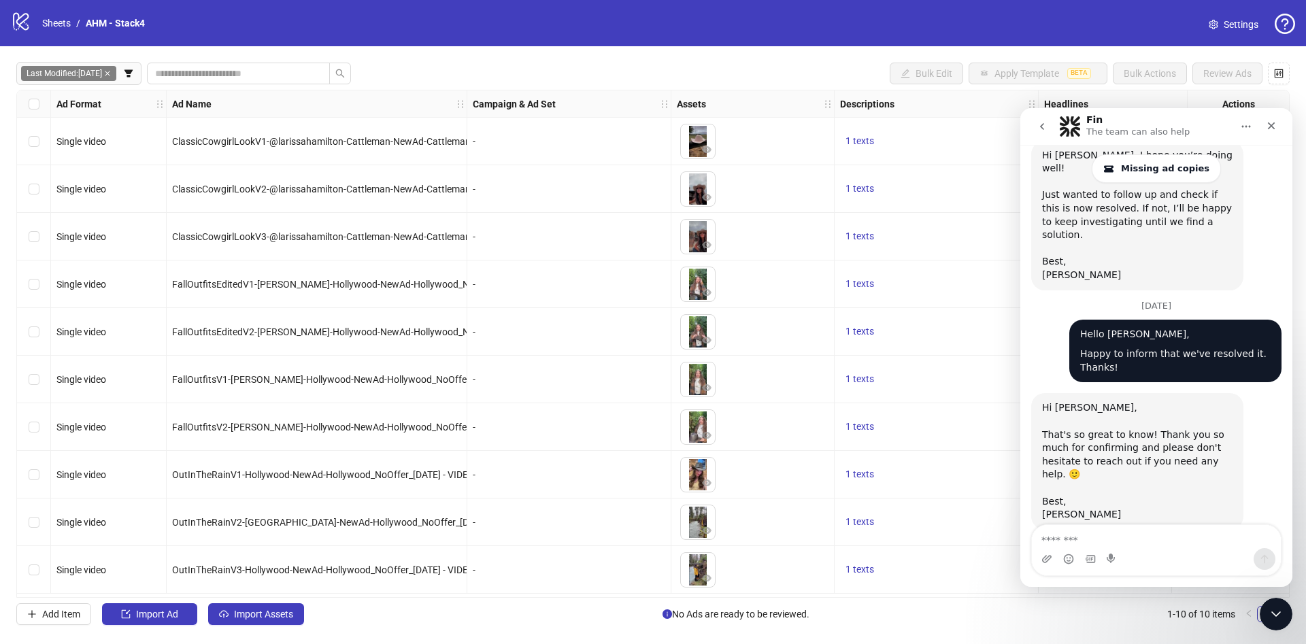
click at [1037, 121] on icon "go back" at bounding box center [1042, 126] width 11 height 11
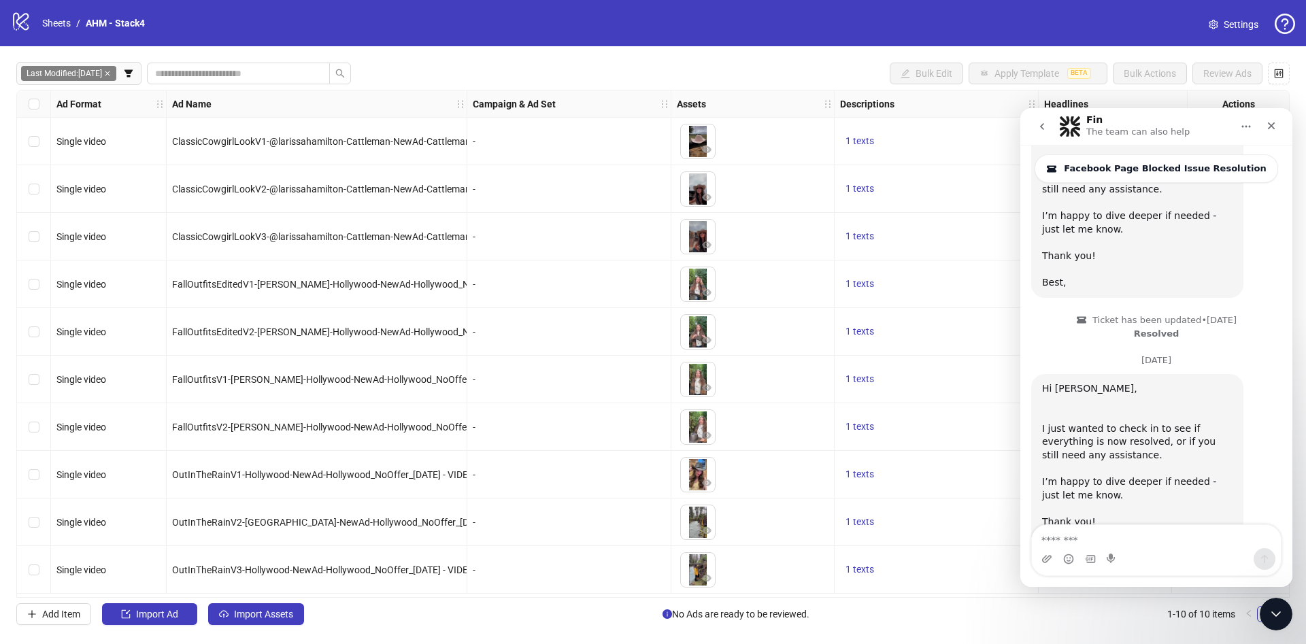
scroll to position [917, 0]
click at [1047, 127] on icon "go back" at bounding box center [1042, 126] width 11 height 11
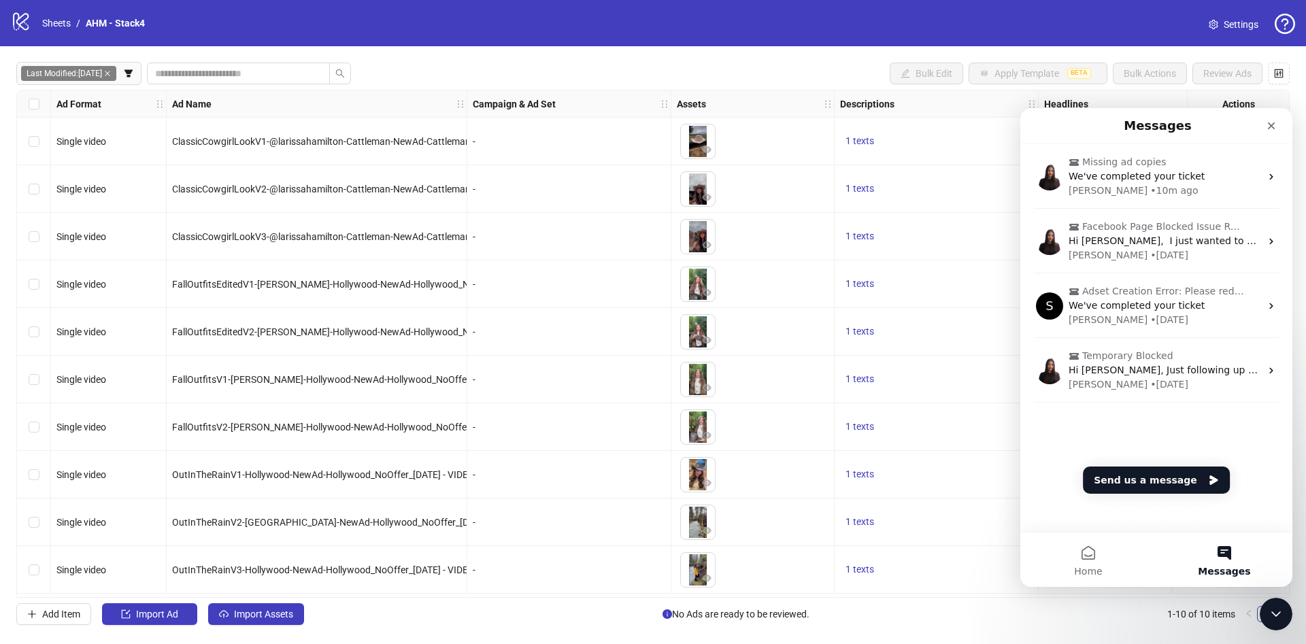
scroll to position [0, 0]
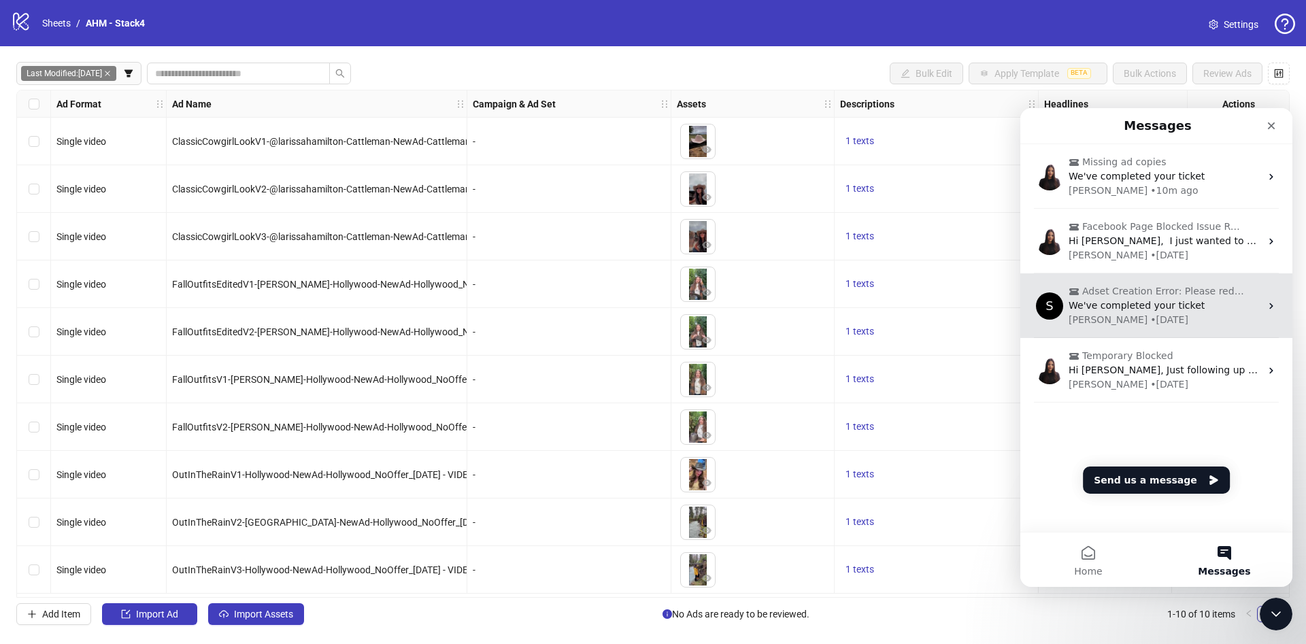
click at [1086, 314] on div "[PERSON_NAME]" at bounding box center [1108, 320] width 79 height 14
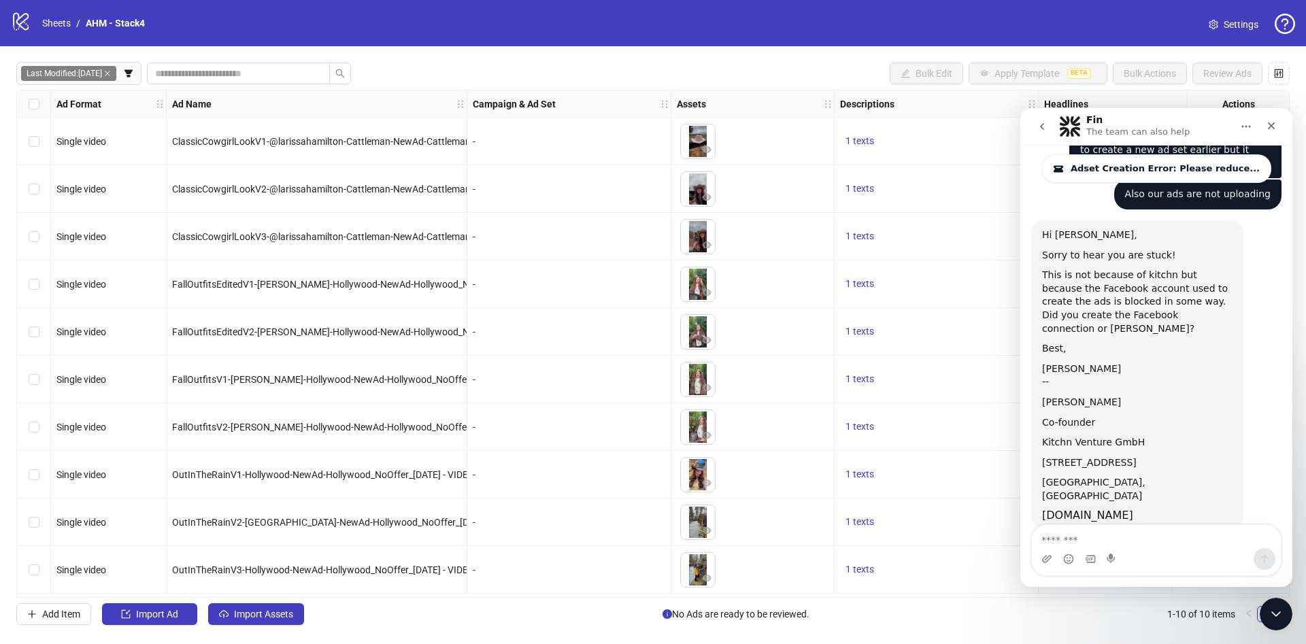
scroll to position [2015, 0]
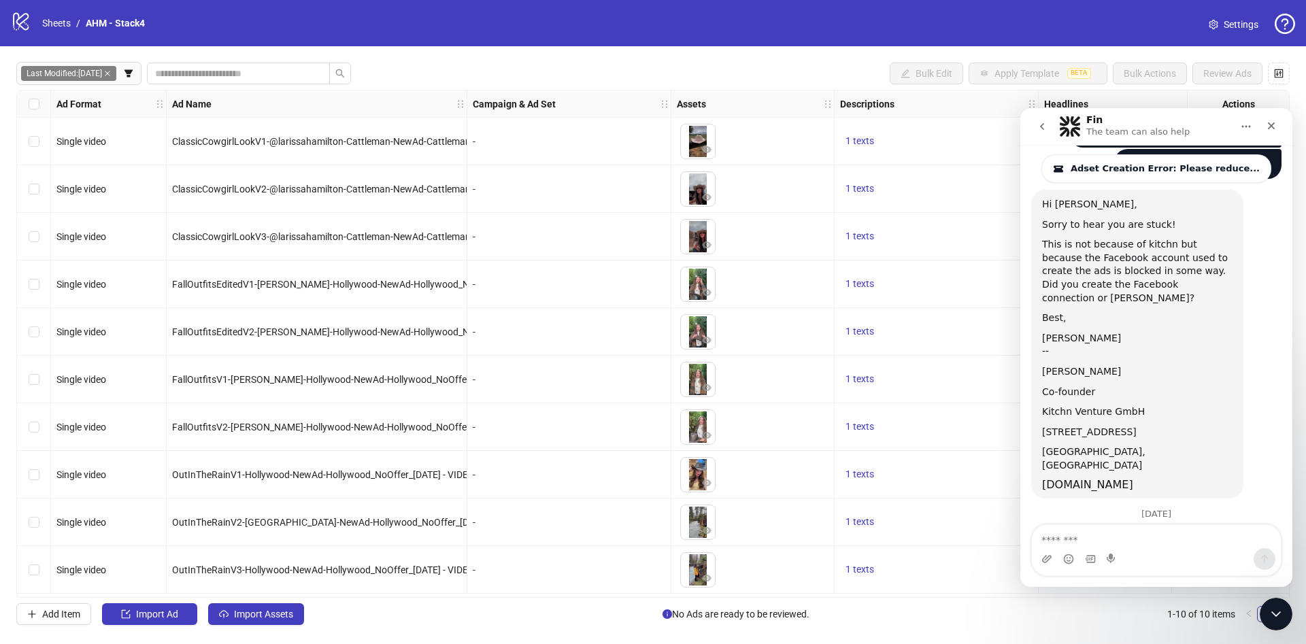
click at [1045, 129] on icon "go back" at bounding box center [1042, 126] width 11 height 11
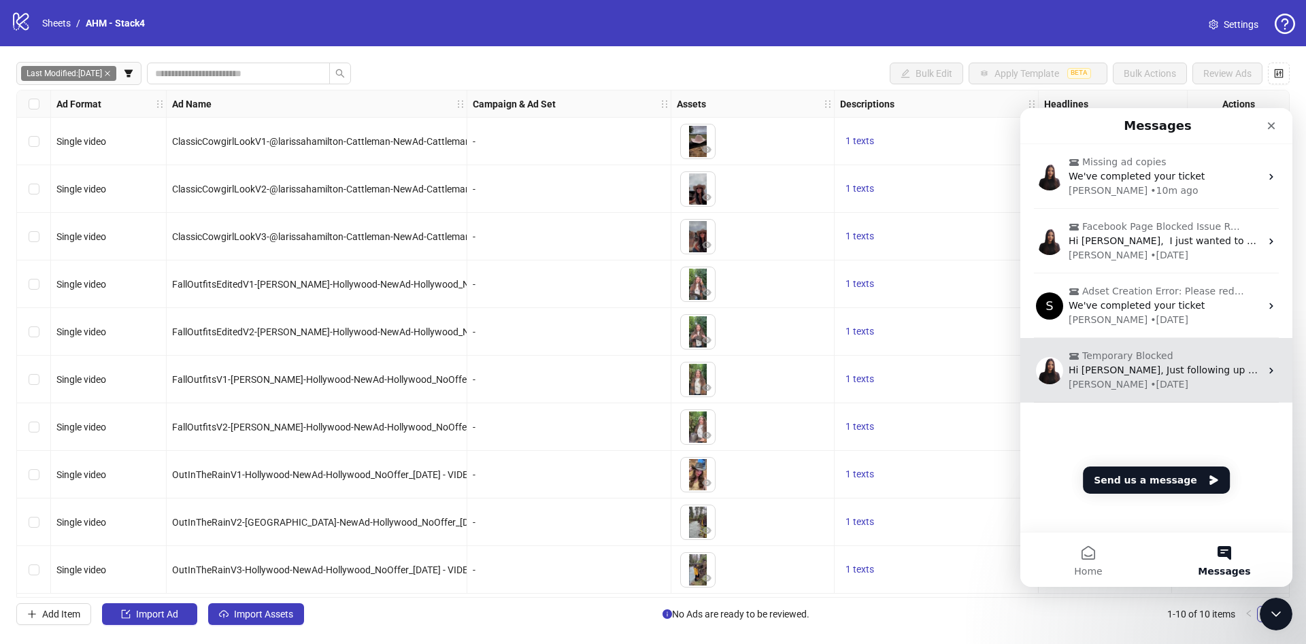
click at [1062, 358] on div "Intercom messenger" at bounding box center [1049, 370] width 27 height 27
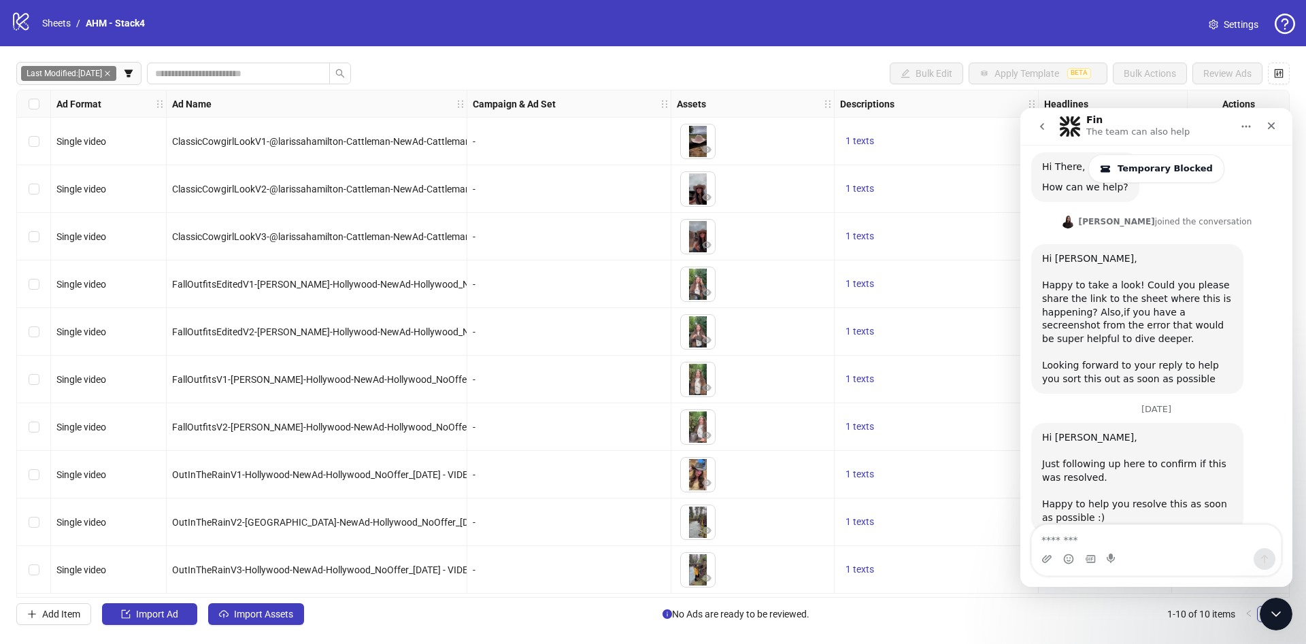
scroll to position [173, 0]
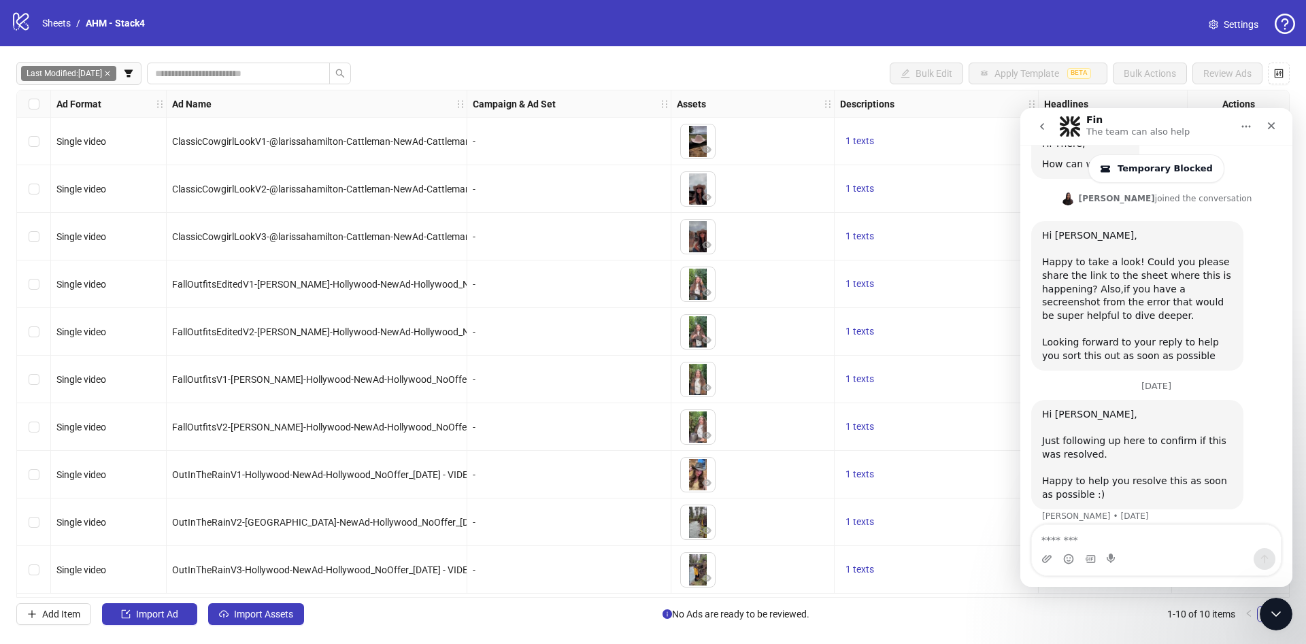
click at [1043, 129] on icon "go back" at bounding box center [1042, 126] width 4 height 7
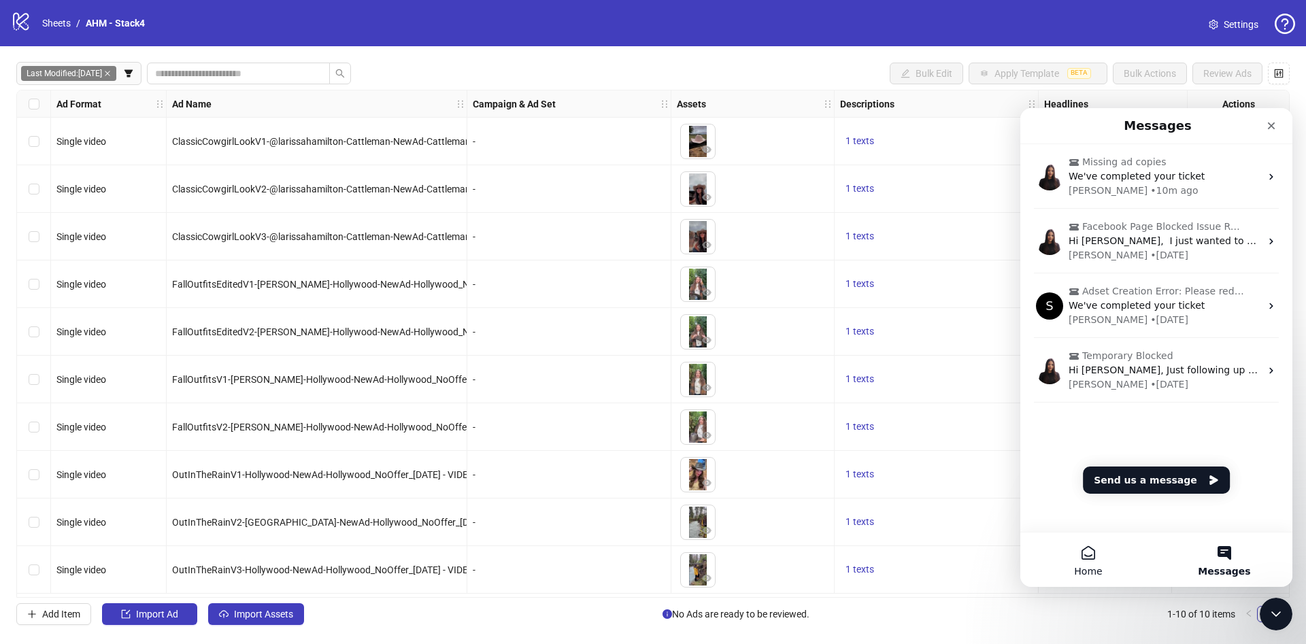
click at [1083, 574] on span "Home" at bounding box center [1088, 572] width 28 height 10
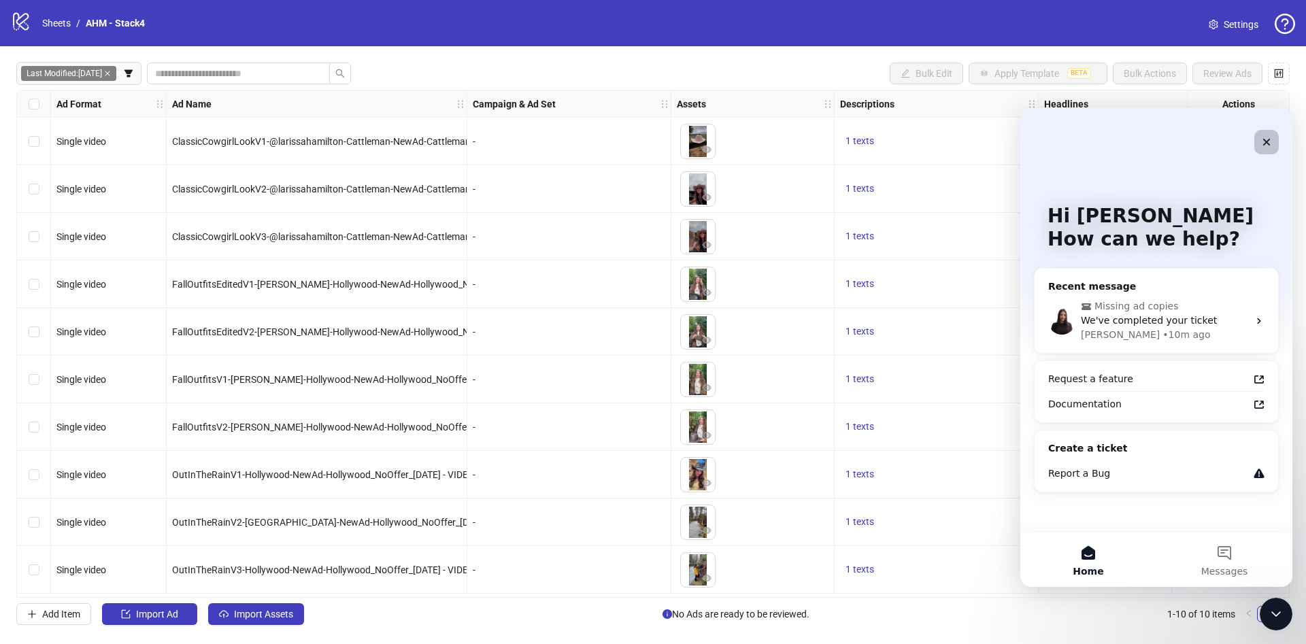
click at [1262, 139] on icon "Close" at bounding box center [1266, 142] width 11 height 11
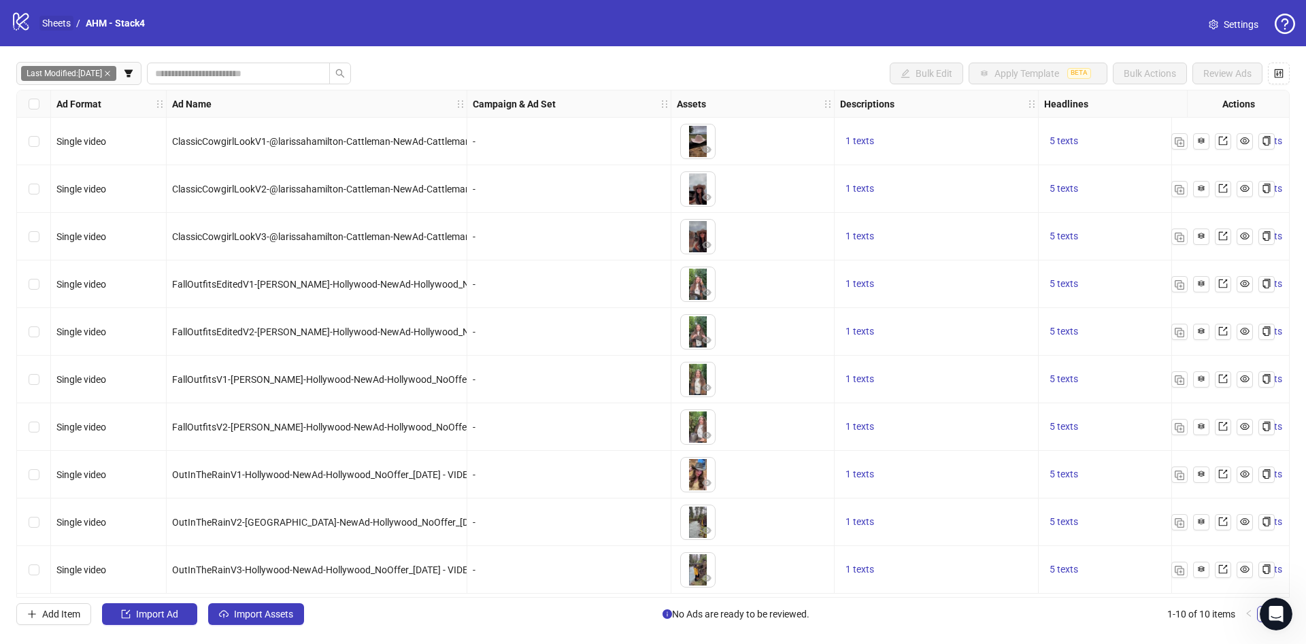
click at [58, 27] on link "Sheets" at bounding box center [56, 23] width 34 height 15
